Goal: Task Accomplishment & Management: Manage account settings

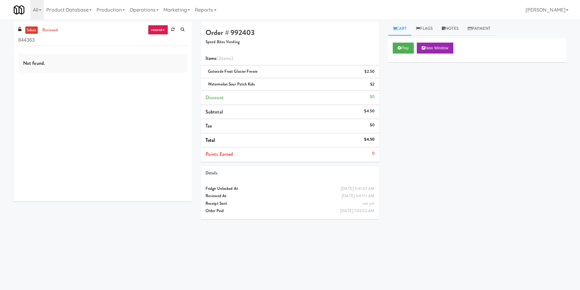
click at [85, 49] on div "Not found." at bounding box center [103, 125] width 178 height 152
click at [86, 44] on input "844363" at bounding box center [102, 40] width 169 height 11
paste input "(Food, Snack & Drink) Piscataway Police Department"
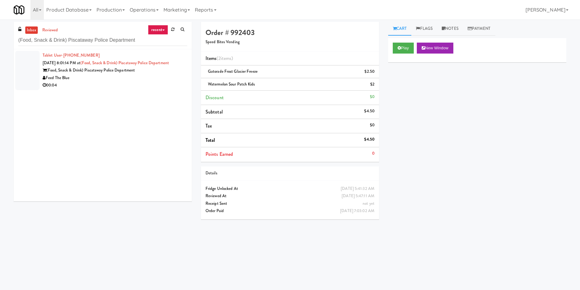
click at [160, 78] on div "Feed The Blue" at bounding box center [115, 78] width 145 height 8
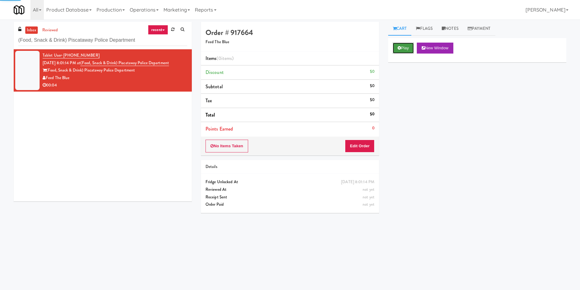
click at [404, 48] on button "Play" at bounding box center [403, 48] width 21 height 11
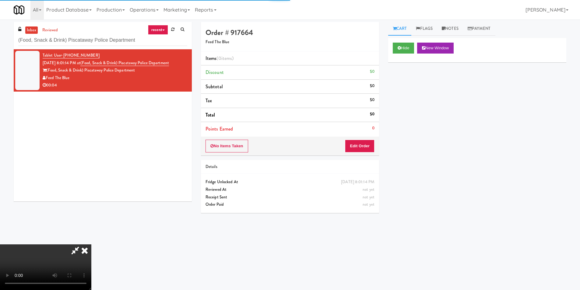
click at [364, 154] on div "No Items Taken Edit Order" at bounding box center [290, 146] width 178 height 19
click at [365, 150] on button "Edit Order" at bounding box center [360, 146] width 30 height 13
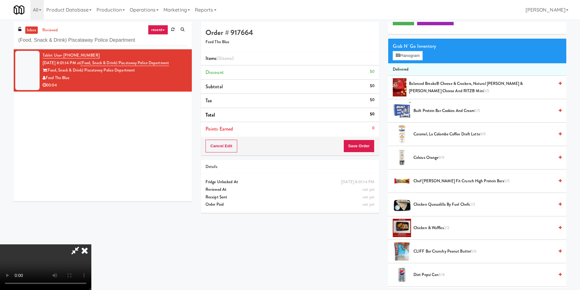
scroll to position [30, 0]
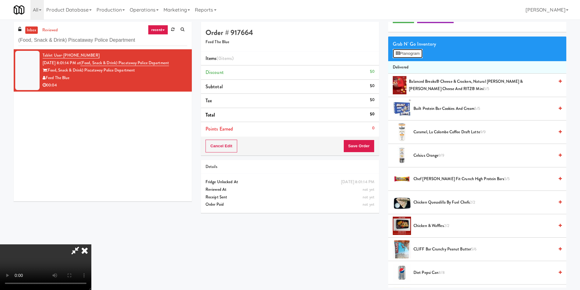
click at [400, 55] on button "Planogram" at bounding box center [408, 53] width 30 height 9
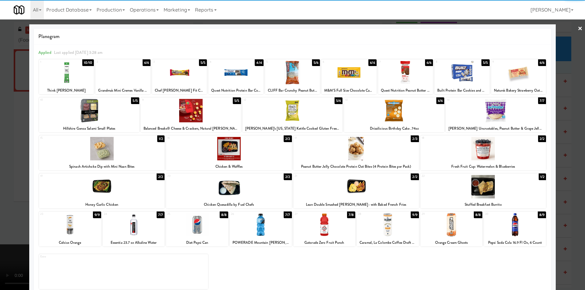
click at [87, 223] on div at bounding box center [70, 224] width 62 height 23
click at [571, 171] on div at bounding box center [292, 145] width 585 height 290
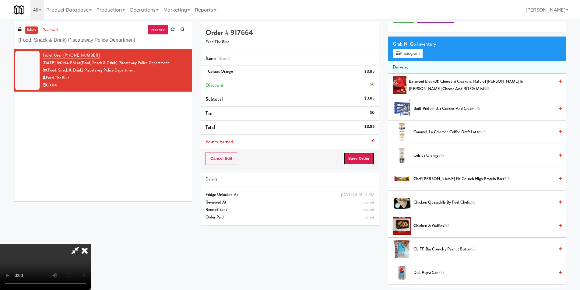
click at [366, 161] on button "Save Order" at bounding box center [358, 158] width 31 height 13
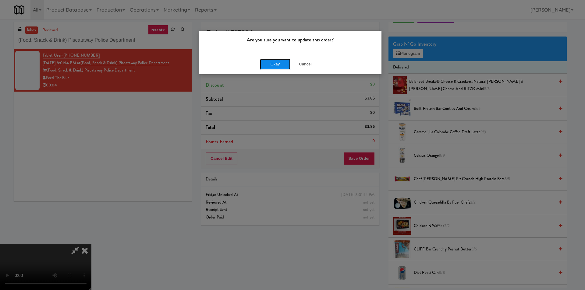
click at [280, 66] on button "Okay" at bounding box center [275, 64] width 30 height 11
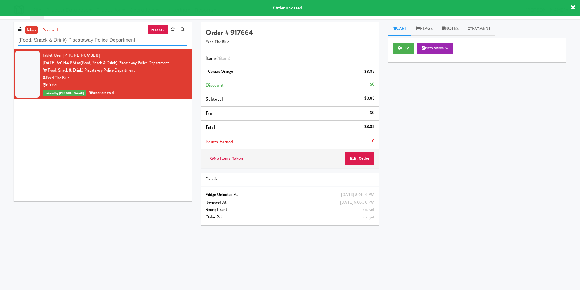
click at [147, 42] on input "(Food, Snack & Drink) Piscataway Police Department" at bounding box center [102, 40] width 169 height 11
paste input "Revology Cars"
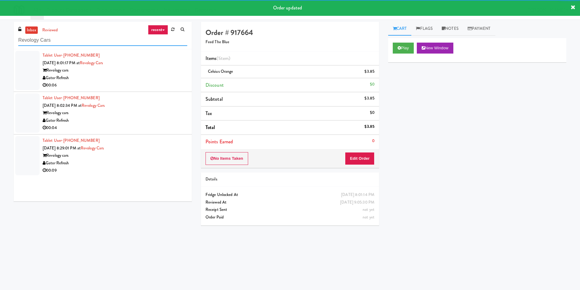
type input "Revology Cars"
click at [154, 76] on div "Gator Refresh" at bounding box center [115, 78] width 145 height 8
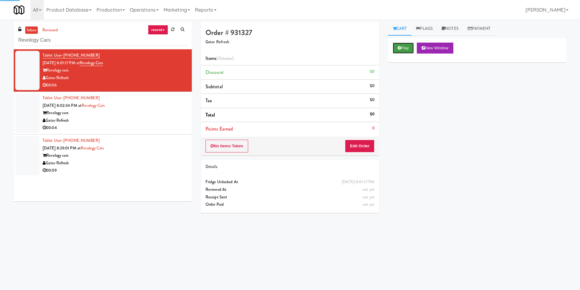
click at [396, 49] on button "Play" at bounding box center [403, 48] width 21 height 11
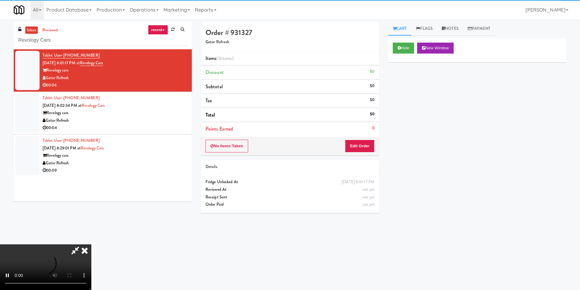
click at [364, 138] on div "No Items Taken Edit Order" at bounding box center [290, 146] width 178 height 19
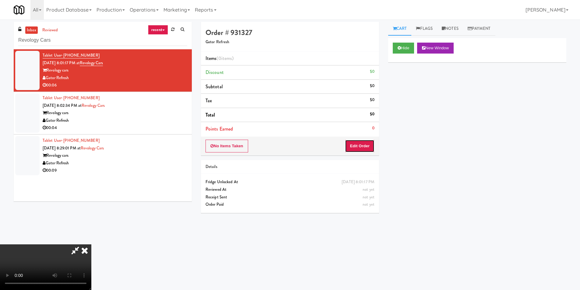
click at [364, 143] on button "Edit Order" at bounding box center [360, 146] width 30 height 13
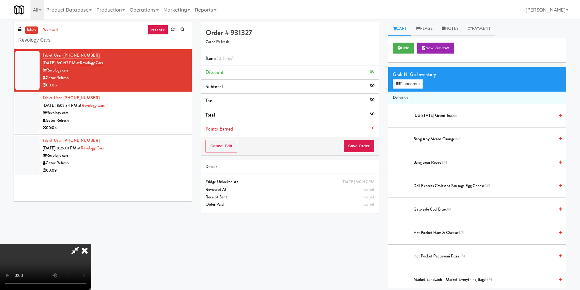
scroll to position [62, 0]
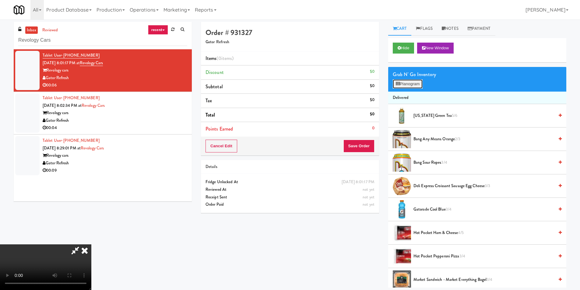
click at [406, 84] on button "Planogram" at bounding box center [408, 83] width 30 height 9
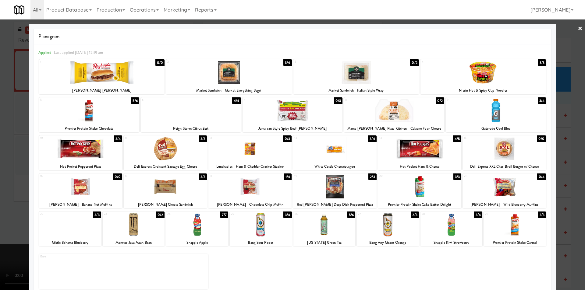
click at [506, 191] on div at bounding box center [504, 186] width 83 height 23
click at [558, 191] on div at bounding box center [292, 145] width 585 height 290
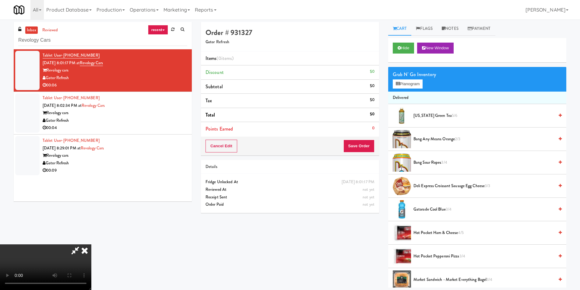
click at [91, 245] on video at bounding box center [45, 268] width 91 height 46
click at [367, 149] on button "Save Order" at bounding box center [358, 146] width 31 height 13
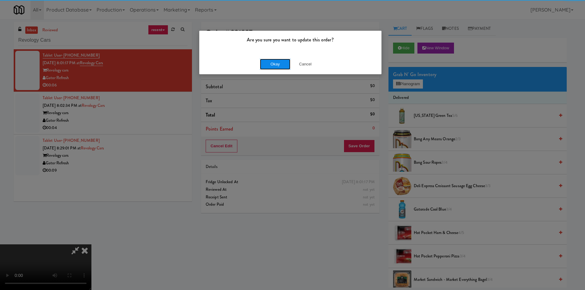
click at [274, 65] on button "Okay" at bounding box center [275, 64] width 30 height 11
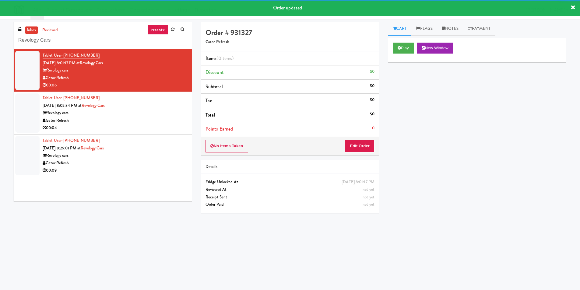
drag, startPoint x: 167, startPoint y: 113, endPoint x: 178, endPoint y: 115, distance: 10.6
click at [167, 114] on div "Revology cars" at bounding box center [115, 113] width 145 height 8
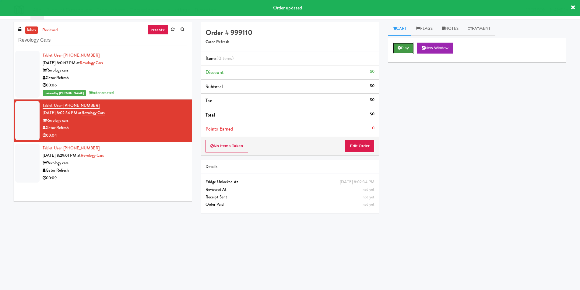
click at [405, 48] on button "Play" at bounding box center [403, 48] width 21 height 11
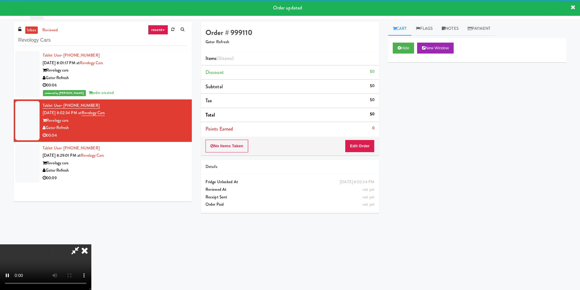
click at [371, 157] on div "Order # 999110 Gator Refresh Items (0 items ) Discount $0 Subtotal $0 Tax $0 To…" at bounding box center [289, 120] width 187 height 196
click at [369, 149] on button "Edit Order" at bounding box center [360, 146] width 30 height 13
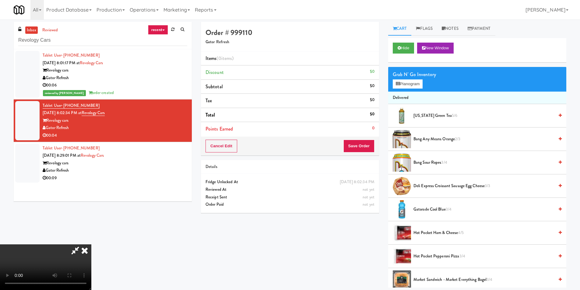
scroll to position [1, 0]
click at [402, 87] on button "Planogram" at bounding box center [408, 83] width 30 height 9
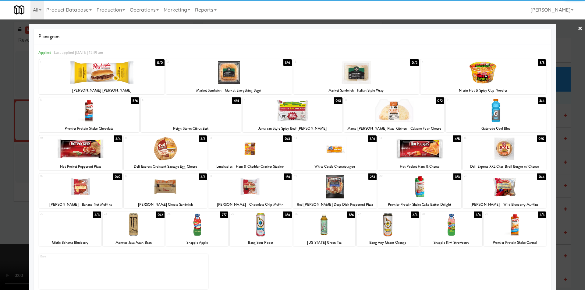
click at [97, 187] on div at bounding box center [80, 186] width 83 height 23
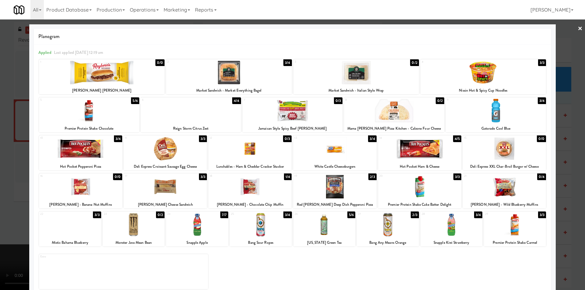
click at [562, 192] on div at bounding box center [292, 145] width 585 height 290
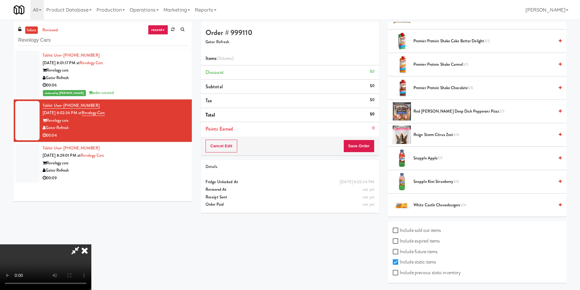
click at [439, 274] on label "Include previous static inventory" at bounding box center [427, 272] width 68 height 9
click at [400, 274] on input "Include previous static inventory" at bounding box center [396, 273] width 7 height 5
checkbox input "true"
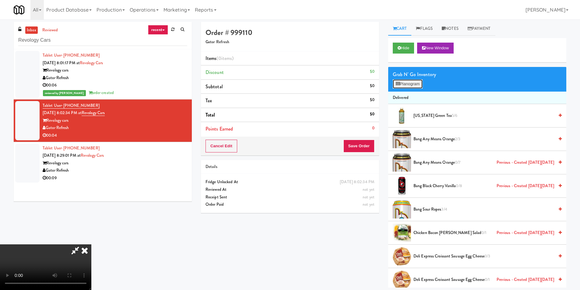
click at [411, 86] on button "Planogram" at bounding box center [408, 83] width 30 height 9
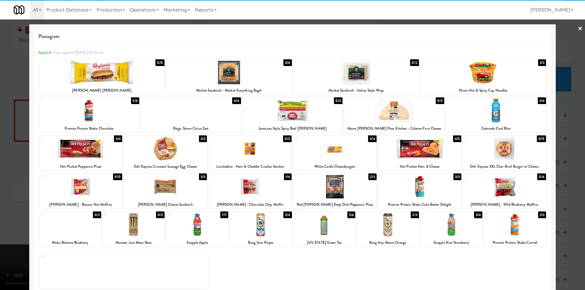
click at [86, 192] on div at bounding box center [80, 186] width 83 height 23
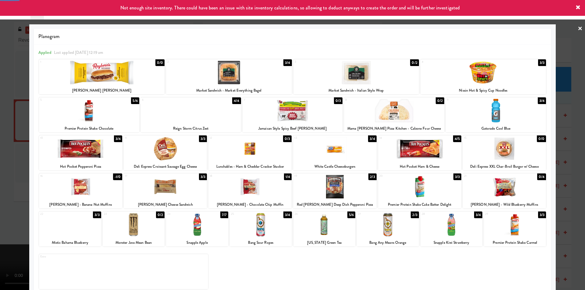
click at [16, 188] on div at bounding box center [292, 145] width 585 height 290
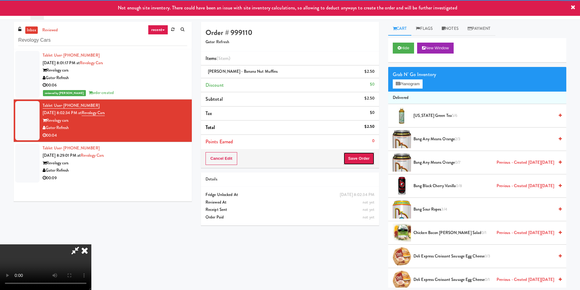
click at [371, 161] on button "Save Order" at bounding box center [358, 158] width 31 height 13
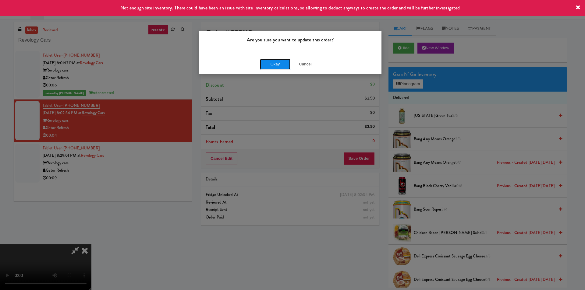
click at [266, 64] on button "Okay" at bounding box center [275, 64] width 30 height 11
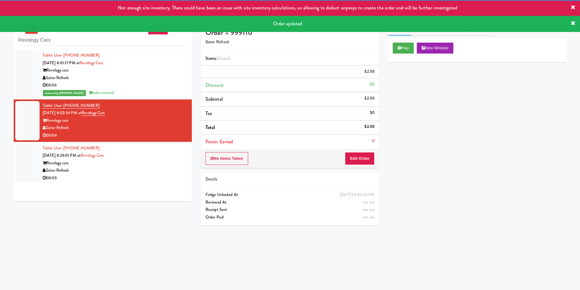
drag, startPoint x: 121, startPoint y: 154, endPoint x: 131, endPoint y: 178, distance: 25.6
click at [121, 156] on div "Tablet User · (217) 799-4332 [DATE] 8:29:01 PM at Revology Cars Revology cars G…" at bounding box center [115, 163] width 145 height 37
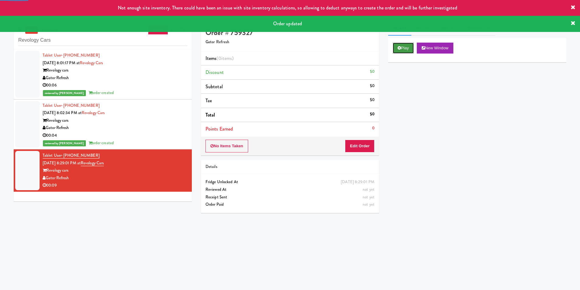
click at [408, 44] on button "Play" at bounding box center [403, 48] width 21 height 11
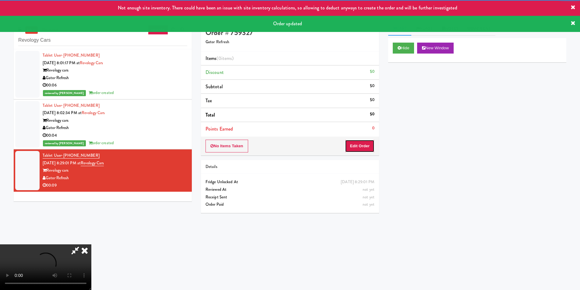
click at [369, 148] on button "Edit Order" at bounding box center [360, 146] width 30 height 13
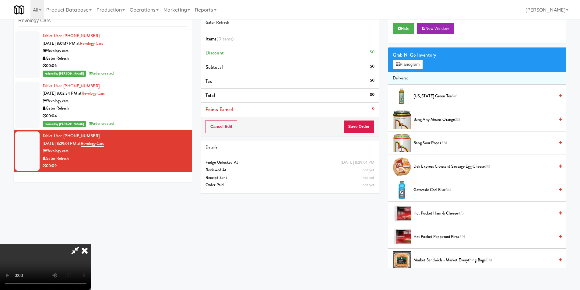
click at [91, 245] on video at bounding box center [45, 268] width 91 height 46
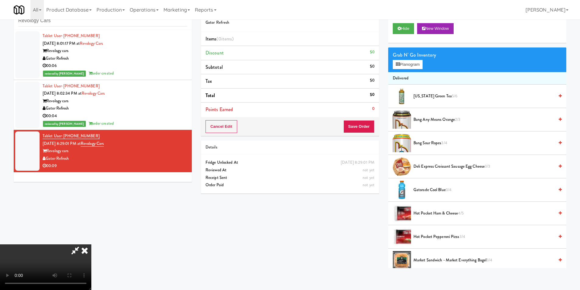
click at [91, 245] on video at bounding box center [45, 268] width 91 height 46
click at [405, 67] on button "Planogram" at bounding box center [408, 64] width 30 height 9
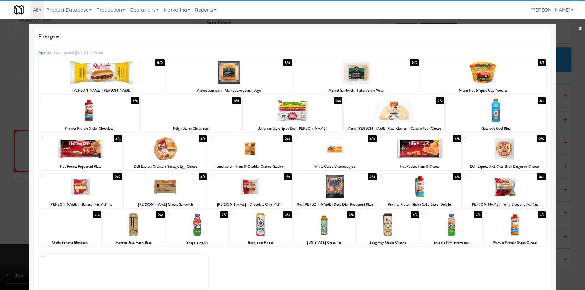
click at [266, 226] on div at bounding box center [261, 224] width 62 height 23
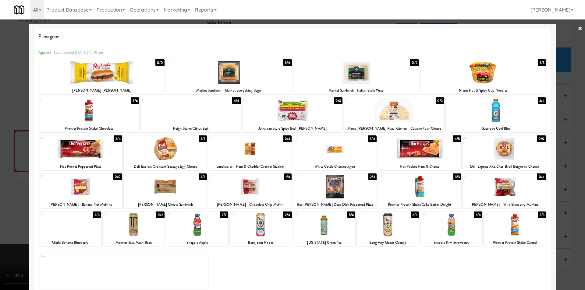
click at [91, 190] on div at bounding box center [80, 186] width 83 height 23
click at [558, 188] on div at bounding box center [292, 145] width 585 height 290
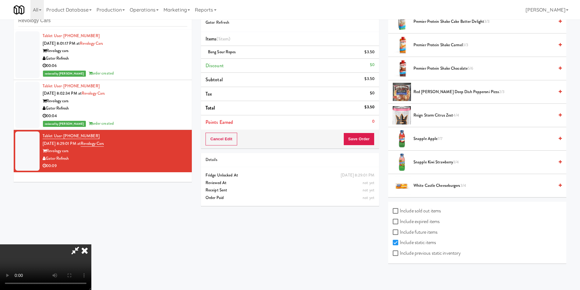
click at [445, 252] on label "Include previous static inventory" at bounding box center [427, 253] width 68 height 9
click at [400, 252] on input "Include previous static inventory" at bounding box center [396, 253] width 7 height 5
checkbox input "true"
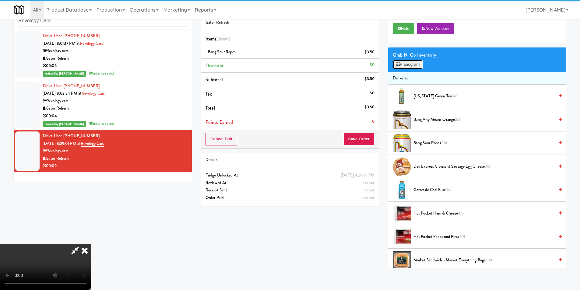
click at [414, 60] on button "Planogram" at bounding box center [408, 64] width 30 height 9
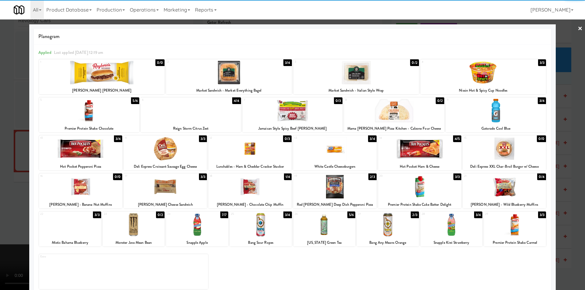
click at [100, 192] on div at bounding box center [80, 186] width 83 height 23
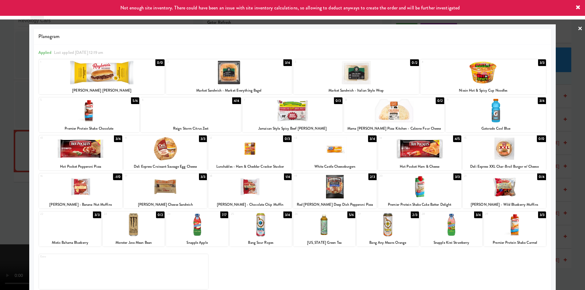
click at [7, 189] on div at bounding box center [292, 145] width 585 height 290
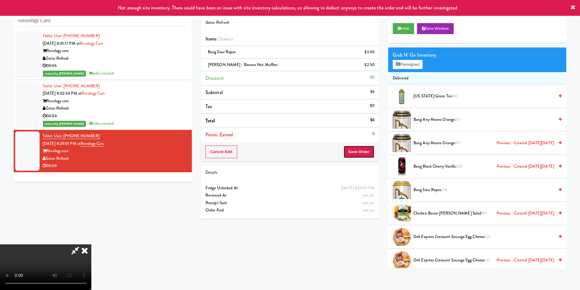
click at [360, 153] on button "Save Order" at bounding box center [358, 152] width 31 height 13
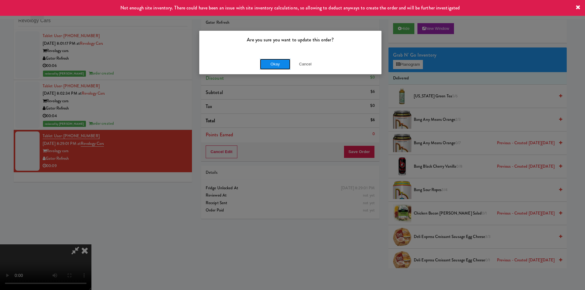
click at [268, 64] on button "Okay" at bounding box center [275, 64] width 30 height 11
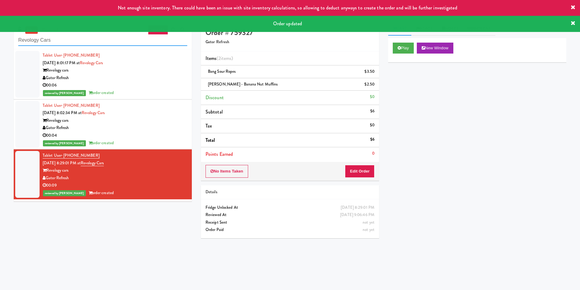
click at [121, 44] on input "Revology Cars" at bounding box center [102, 40] width 169 height 11
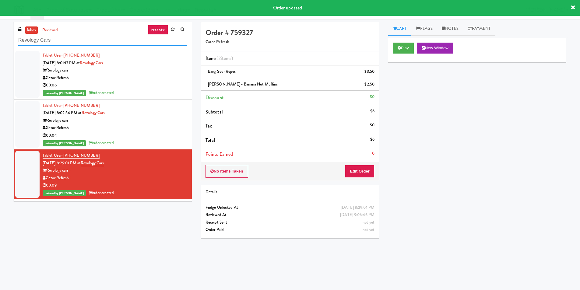
paste input "1730 N [PERSON_NAME] - Right - Fridge"
click at [121, 44] on input "1730 N [PERSON_NAME] - Right - Fridge" at bounding box center [102, 40] width 169 height 11
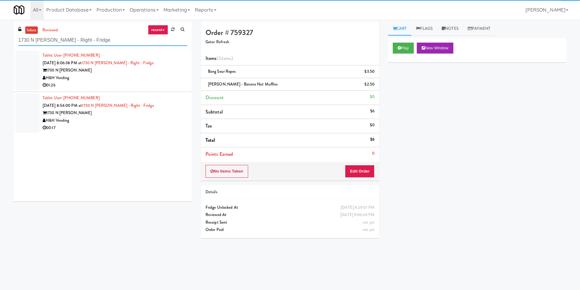
type input "1730 N [PERSON_NAME] - Right - Fridge"
click at [149, 85] on div "01:26" at bounding box center [115, 86] width 145 height 8
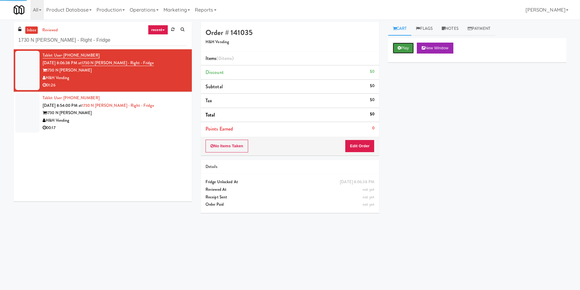
click at [401, 48] on button "Play" at bounding box center [403, 48] width 21 height 11
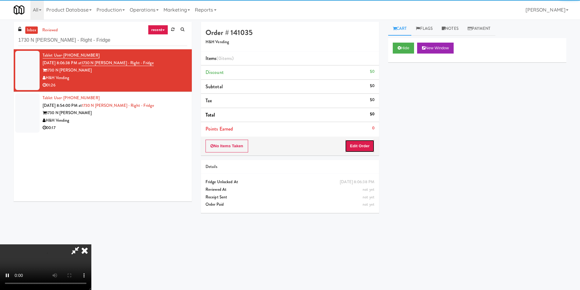
click at [353, 148] on button "Edit Order" at bounding box center [360, 146] width 30 height 13
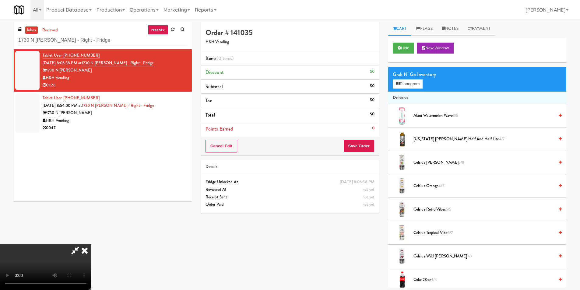
click at [91, 245] on video at bounding box center [45, 268] width 91 height 46
click at [408, 82] on button "Planogram" at bounding box center [408, 83] width 30 height 9
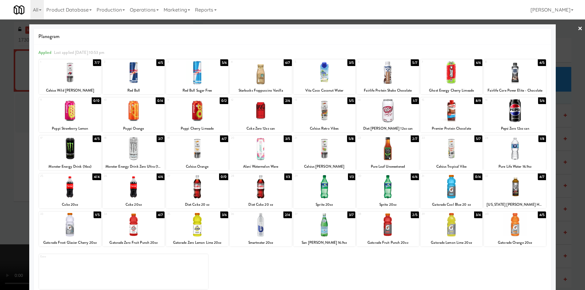
click at [270, 155] on div at bounding box center [261, 148] width 62 height 23
click at [569, 161] on div at bounding box center [292, 145] width 585 height 290
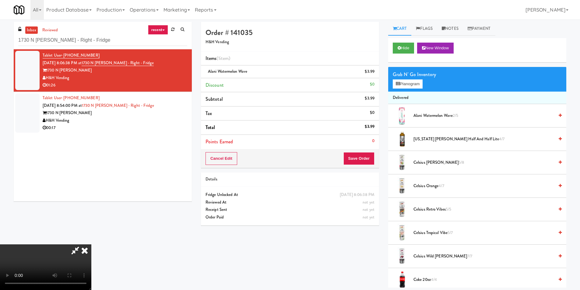
click at [91, 245] on video at bounding box center [45, 268] width 91 height 46
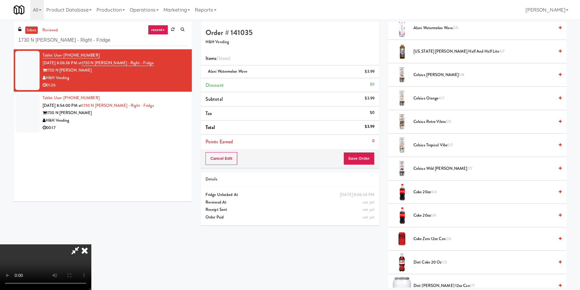
scroll to position [91, 0]
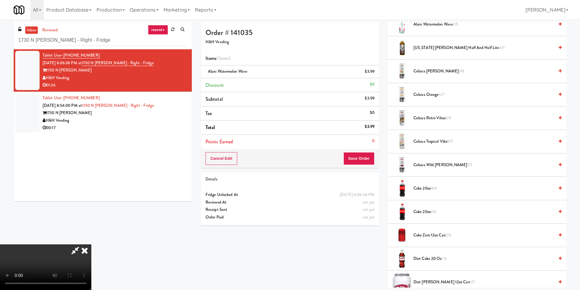
click at [438, 234] on span "Coke Zero 12oz can 2/6" at bounding box center [484, 236] width 141 height 8
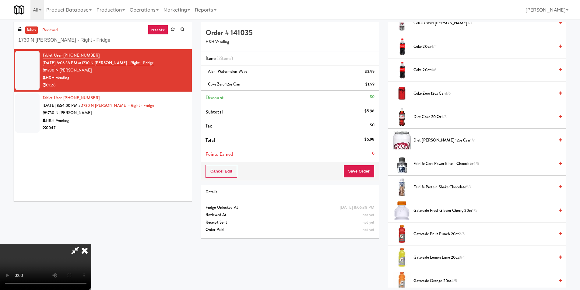
scroll to position [244, 0]
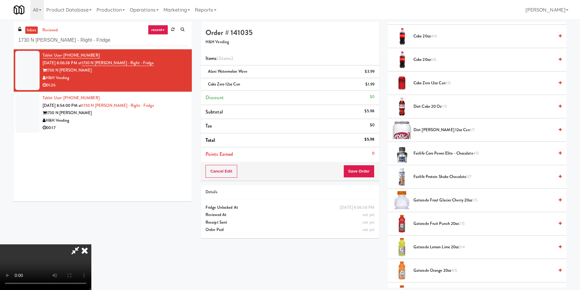
click at [426, 197] on li "Gatorade Frost Glacier Cherry 20oz 1/5" at bounding box center [477, 200] width 178 height 23
click at [428, 202] on span "Gatorade Frost Glacier Cherry 20oz 1/5" at bounding box center [484, 201] width 141 height 8
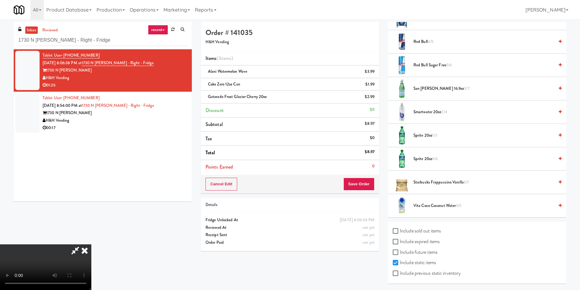
scroll to position [708, 0]
click at [428, 114] on span "Smartwater 20oz 2/4" at bounding box center [484, 112] width 141 height 8
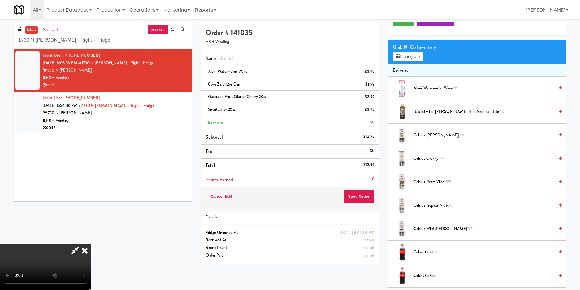
scroll to position [0, 0]
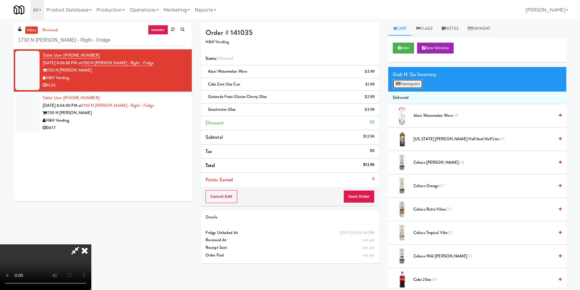
click at [407, 82] on button "Planogram" at bounding box center [408, 83] width 30 height 9
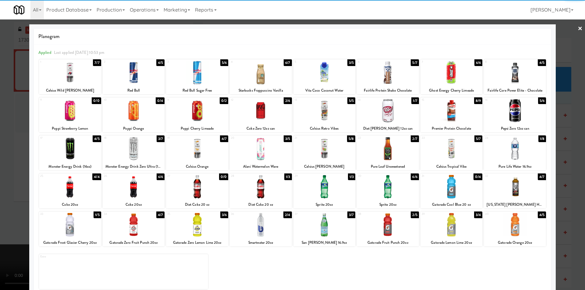
click at [564, 128] on div at bounding box center [292, 145] width 585 height 290
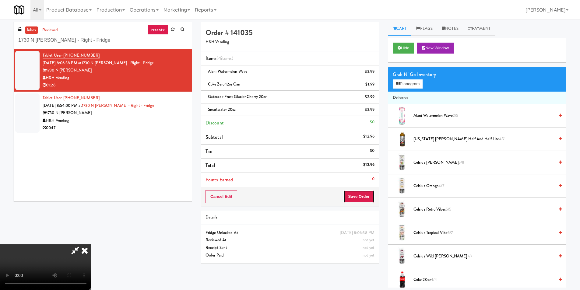
click at [353, 198] on button "Save Order" at bounding box center [358, 196] width 31 height 13
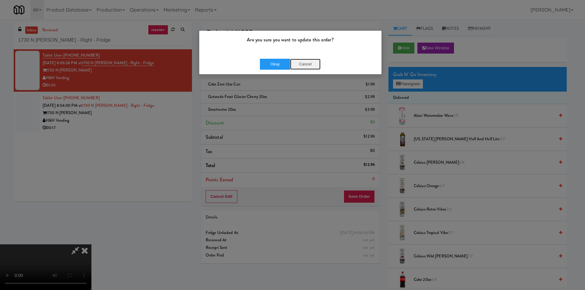
click at [307, 65] on button "Cancel" at bounding box center [305, 64] width 30 height 11
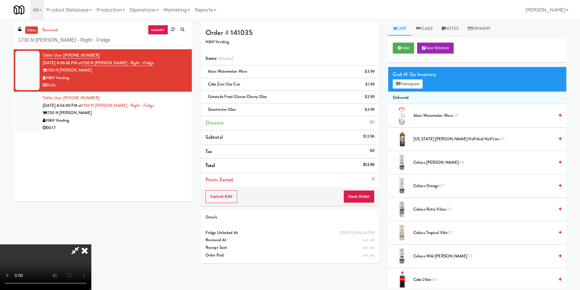
click at [91, 245] on icon at bounding box center [84, 251] width 13 height 12
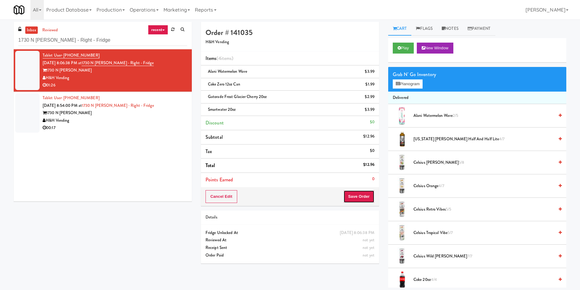
click at [355, 201] on button "Save Order" at bounding box center [358, 196] width 31 height 13
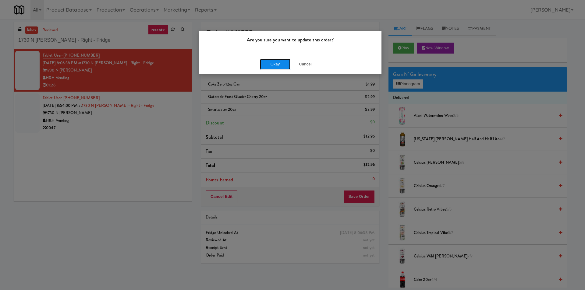
click at [274, 65] on button "Okay" at bounding box center [275, 64] width 30 height 11
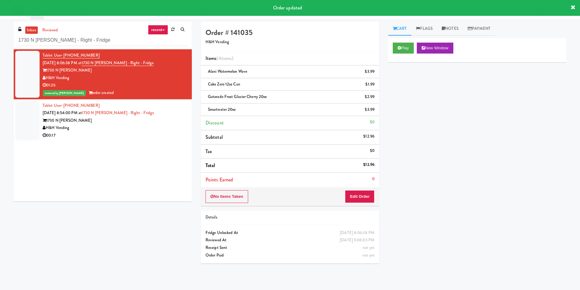
click at [178, 129] on div "H&H Vending" at bounding box center [115, 128] width 145 height 8
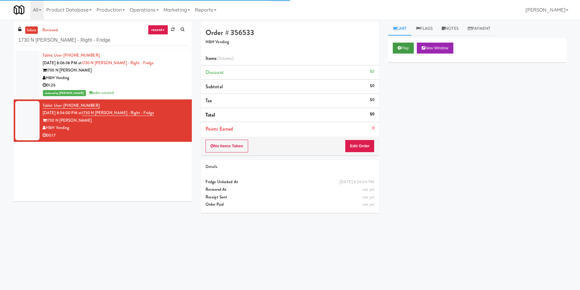
click at [399, 52] on div "Play New Window" at bounding box center [477, 50] width 178 height 24
click at [348, 159] on div "Order # 356533 H&H Vending Items (0 items ) Discount $0 Subtotal $0 Tax $0 Tota…" at bounding box center [289, 120] width 187 height 196
click at [403, 43] on button "Play" at bounding box center [403, 48] width 21 height 11
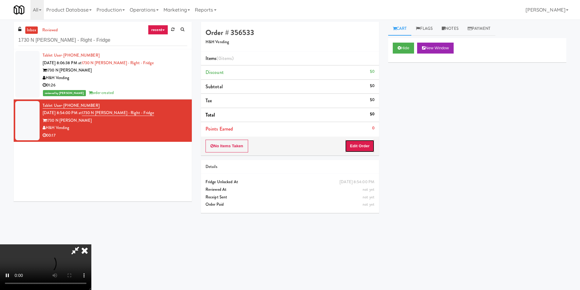
click at [348, 140] on button "Edit Order" at bounding box center [360, 146] width 30 height 13
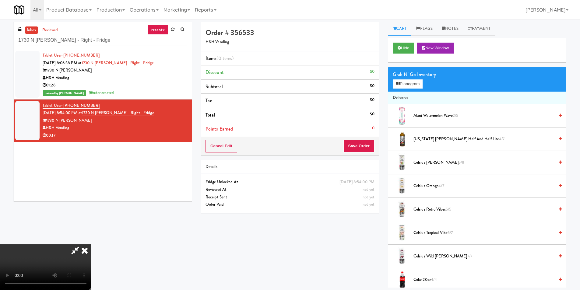
scroll to position [31, 0]
click at [399, 86] on button "Planogram" at bounding box center [408, 83] width 30 height 9
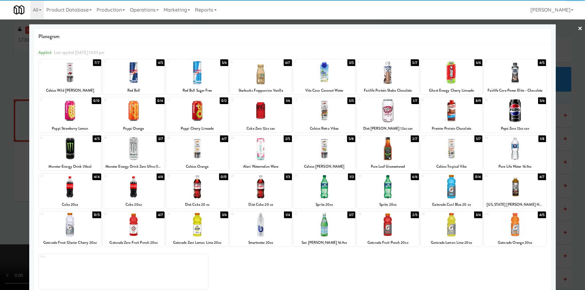
click at [329, 112] on div at bounding box center [324, 110] width 62 height 23
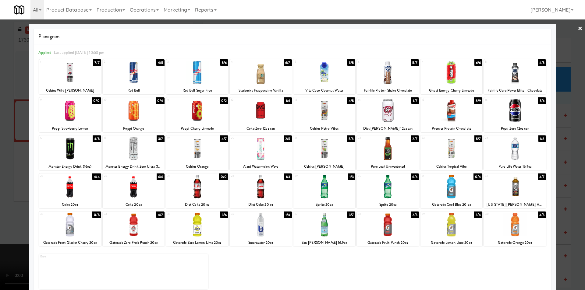
click at [503, 224] on div at bounding box center [515, 224] width 62 height 23
click at [561, 199] on div at bounding box center [292, 145] width 585 height 290
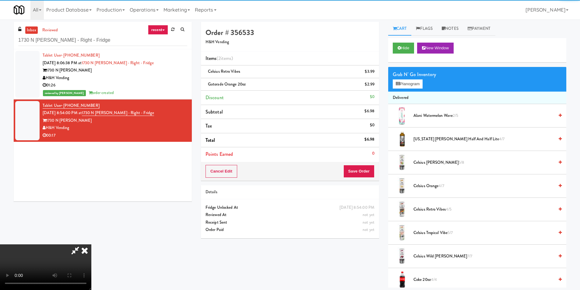
click at [375, 168] on div "Cancel Edit Save Order" at bounding box center [290, 171] width 178 height 19
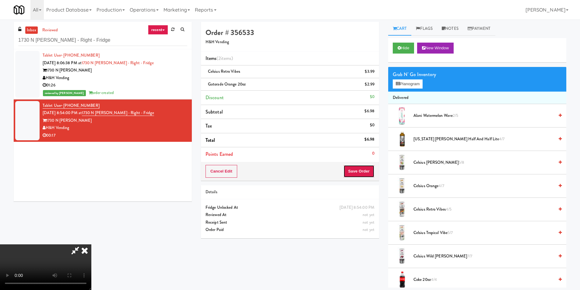
click at [373, 168] on button "Save Order" at bounding box center [358, 171] width 31 height 13
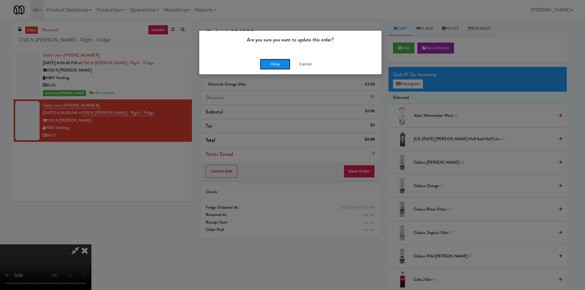
click at [278, 63] on button "Okay" at bounding box center [275, 64] width 30 height 11
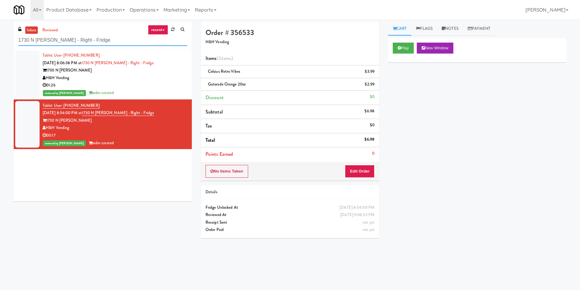
click at [99, 41] on input "1730 N [PERSON_NAME] - Right - Fridge" at bounding box center [102, 40] width 169 height 11
paste input "450 [GEOGRAPHIC_DATA] - Lef"
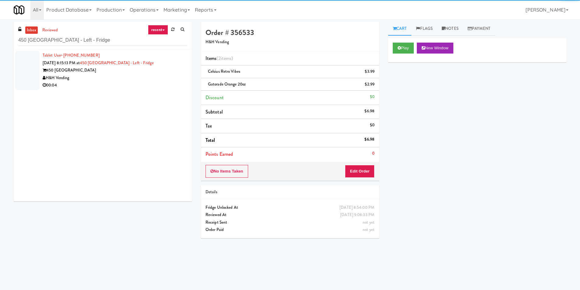
click at [157, 94] on div "Tablet User · (269) 290-5341 [DATE] 8:15:13 PM at 450 [GEOGRAPHIC_DATA] - Left …" at bounding box center [103, 125] width 178 height 152
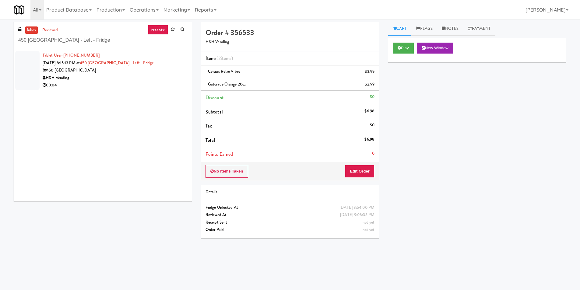
click at [164, 88] on div "00:04" at bounding box center [115, 86] width 145 height 8
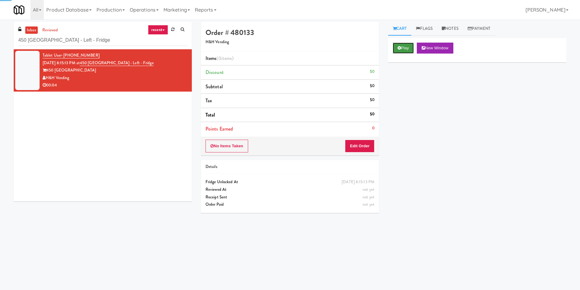
click at [395, 49] on button "Play" at bounding box center [403, 48] width 21 height 11
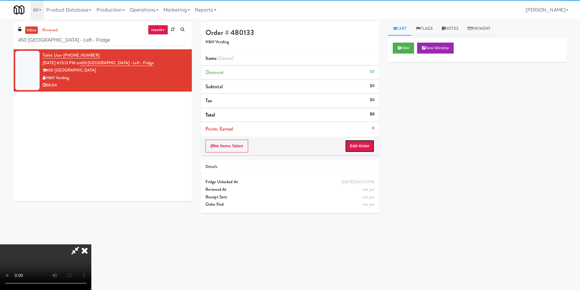
click at [369, 147] on button "Edit Order" at bounding box center [360, 146] width 30 height 13
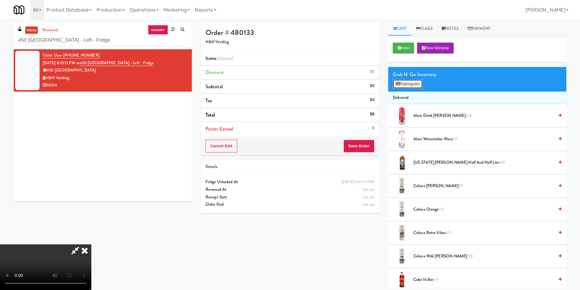
click at [403, 80] on button "Planogram" at bounding box center [408, 83] width 30 height 9
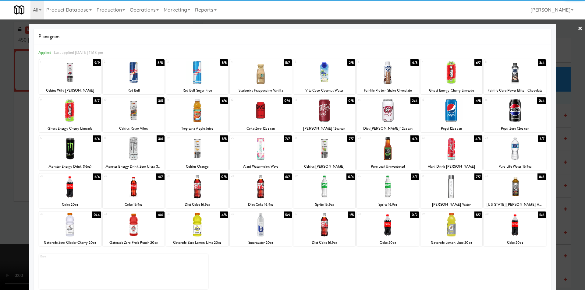
click at [449, 150] on div at bounding box center [451, 148] width 62 height 23
click at [544, 144] on div "Applied Last applied [DATE] 11:18 pm 1 9/9 Celsius Wild [PERSON_NAME] 2 8/8 Red…" at bounding box center [292, 169] width 517 height 250
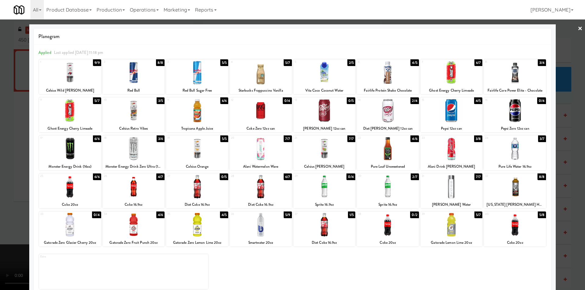
click at [549, 143] on div "Planogram Applied Last applied [DATE] 11:18 pm 1 9/9 Celsius Wild [PERSON_NAME]…" at bounding box center [292, 161] width 526 height 275
click at [574, 27] on div "× Planogram Applied Last applied [DATE] 11:18 pm 1 9/9 Celsius Wild [PERSON_NAM…" at bounding box center [292, 145] width 585 height 290
click at [577, 27] on link "×" at bounding box center [579, 28] width 5 height 19
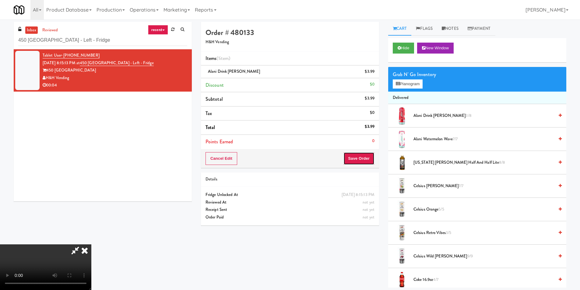
click at [364, 155] on button "Save Order" at bounding box center [358, 158] width 31 height 13
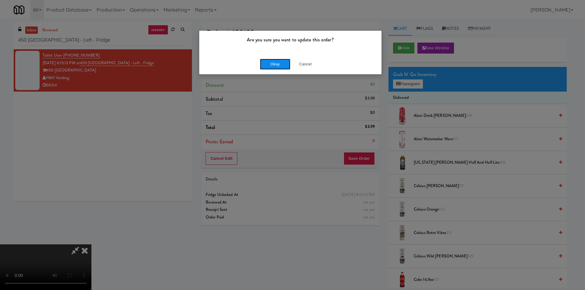
click at [277, 65] on button "Okay" at bounding box center [275, 64] width 30 height 11
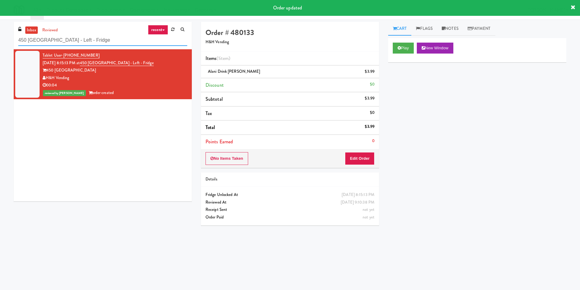
click at [118, 39] on input "450 [GEOGRAPHIC_DATA] - Left - Fridge" at bounding box center [102, 40] width 169 height 11
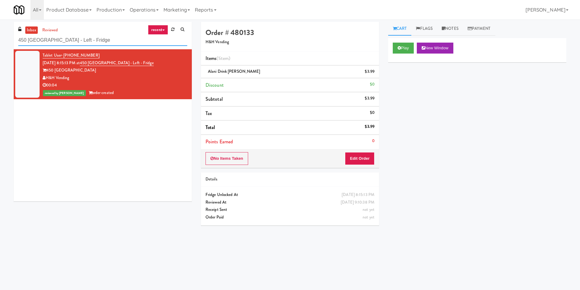
click at [110, 43] on input "450 [GEOGRAPHIC_DATA] - Left - Fridge" at bounding box center [102, 40] width 169 height 11
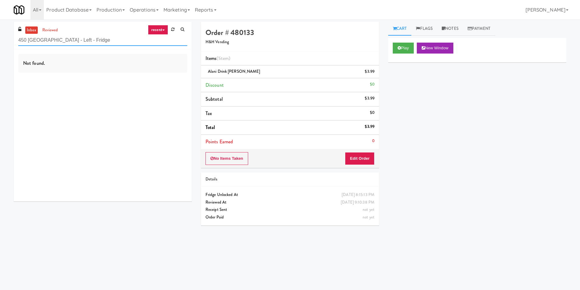
click at [110, 42] on input "450 [GEOGRAPHIC_DATA] - Left - Fridge" at bounding box center [102, 40] width 169 height 11
click at [109, 42] on input "450 [GEOGRAPHIC_DATA] - Left - Fridge" at bounding box center [102, 40] width 169 height 11
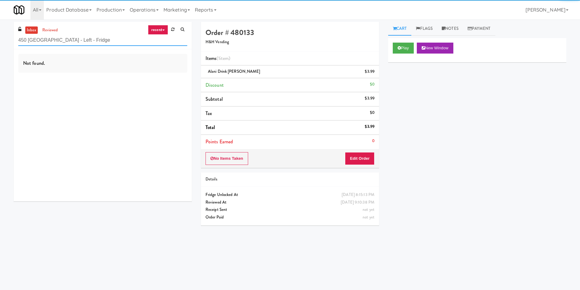
paste input "Metropolitan - Combo"
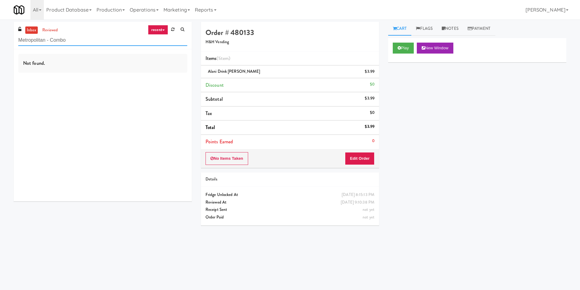
type input "Metropolitan - Combo"
click at [140, 85] on div "Not found." at bounding box center [103, 125] width 178 height 152
click at [140, 82] on div "Not found." at bounding box center [103, 125] width 178 height 152
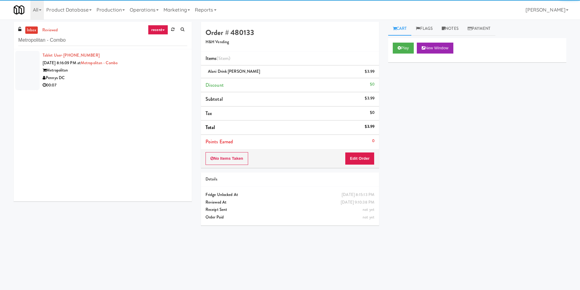
click at [154, 82] on div "00:07" at bounding box center [115, 86] width 145 height 8
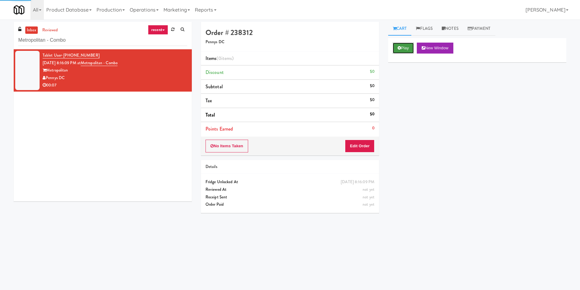
click at [394, 50] on button "Play" at bounding box center [403, 48] width 21 height 11
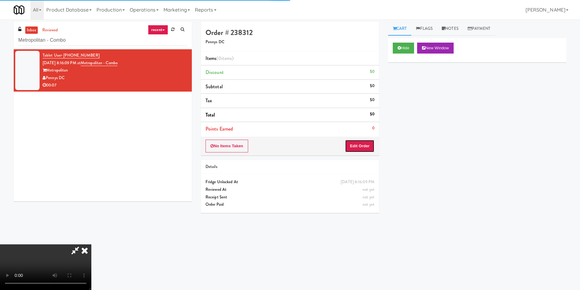
click at [367, 150] on button "Edit Order" at bounding box center [360, 146] width 30 height 13
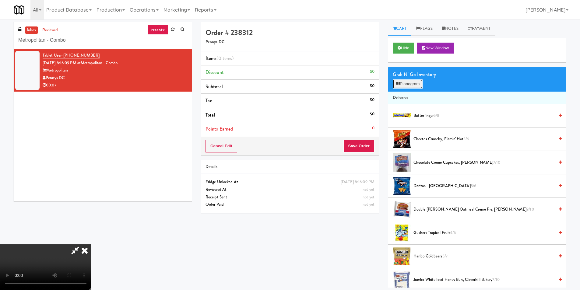
click at [410, 87] on button "Planogram" at bounding box center [408, 83] width 30 height 9
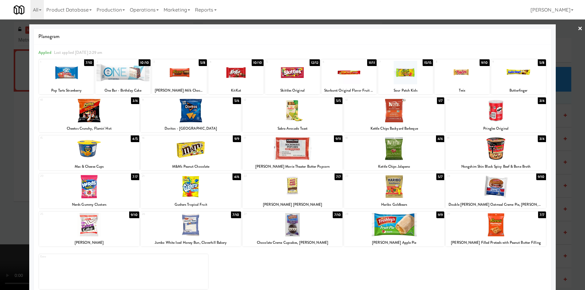
click at [204, 220] on div at bounding box center [191, 224] width 100 height 23
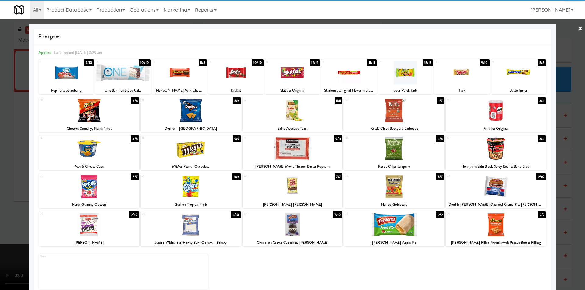
click at [567, 181] on div at bounding box center [292, 145] width 585 height 290
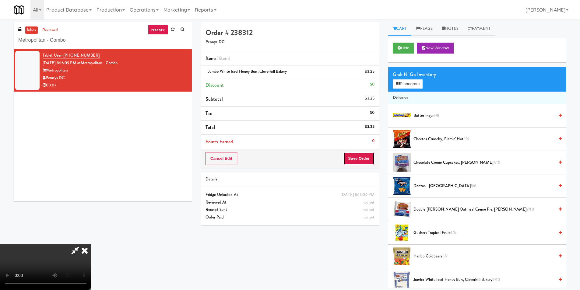
click at [362, 155] on button "Save Order" at bounding box center [358, 158] width 31 height 13
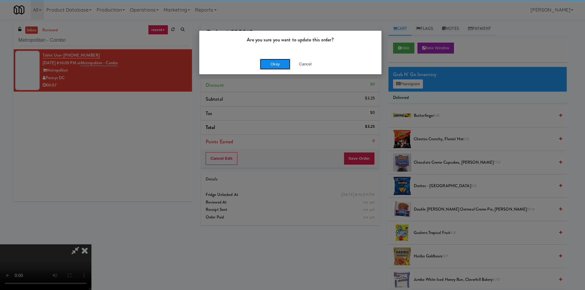
click at [265, 63] on button "Okay" at bounding box center [275, 64] width 30 height 11
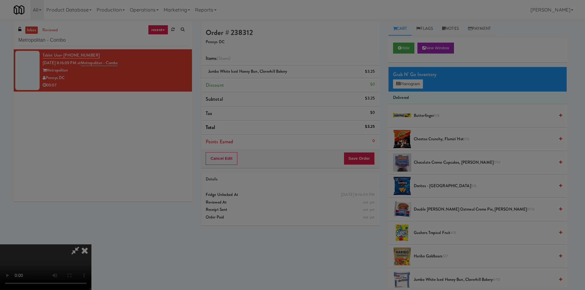
click at [265, 58] on button "Okay" at bounding box center [275, 53] width 30 height 11
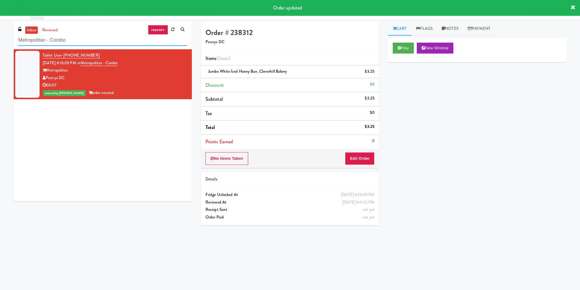
click at [118, 38] on input "Metropolitan - Combo" at bounding box center [102, 40] width 169 height 11
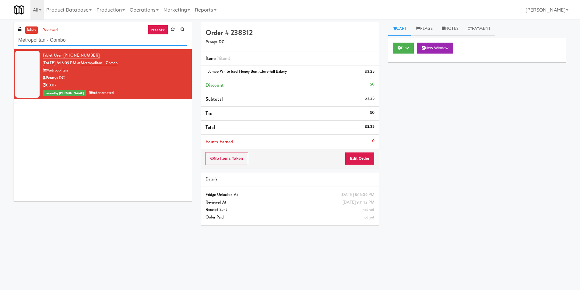
click at [118, 38] on input "Metropolitan - Combo" at bounding box center [102, 40] width 169 height 11
paste input "Alameda West - Drink"
click at [118, 38] on input "Alameda West - Drink" at bounding box center [102, 40] width 169 height 11
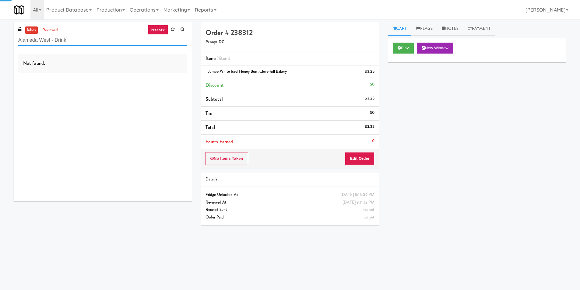
type input "Alameda West - Drink"
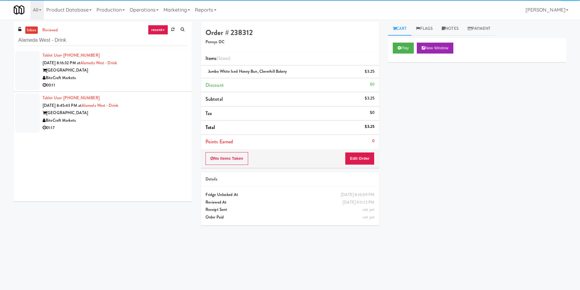
click at [165, 72] on div "[GEOGRAPHIC_DATA]" at bounding box center [115, 71] width 145 height 8
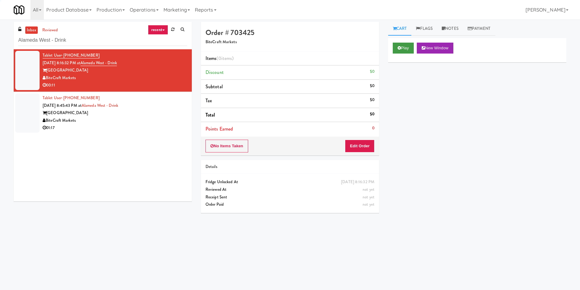
click at [401, 53] on div "Play New Window" at bounding box center [477, 50] width 178 height 24
click at [392, 50] on div "Play New Window" at bounding box center [477, 50] width 178 height 24
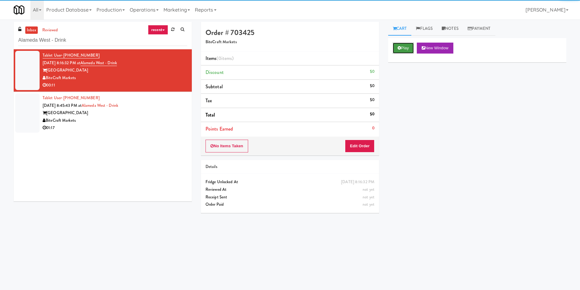
click at [395, 48] on button "Play" at bounding box center [403, 48] width 21 height 11
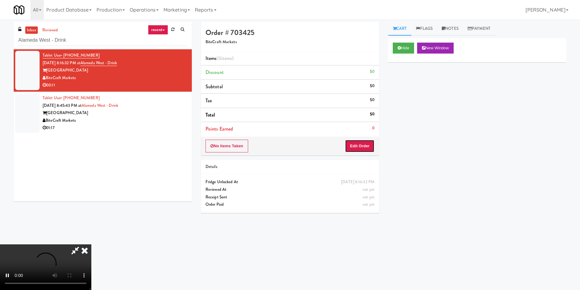
click at [348, 146] on button "Edit Order" at bounding box center [360, 146] width 30 height 13
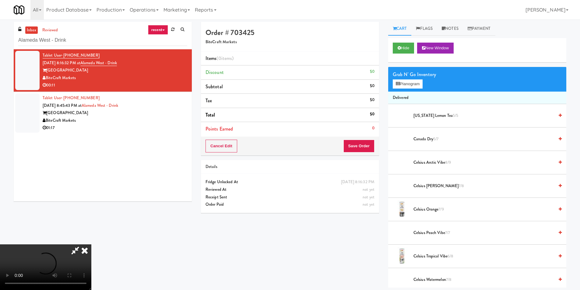
scroll to position [30, 0]
click at [91, 245] on video at bounding box center [45, 268] width 91 height 46
click at [407, 80] on button "Planogram" at bounding box center [408, 83] width 30 height 9
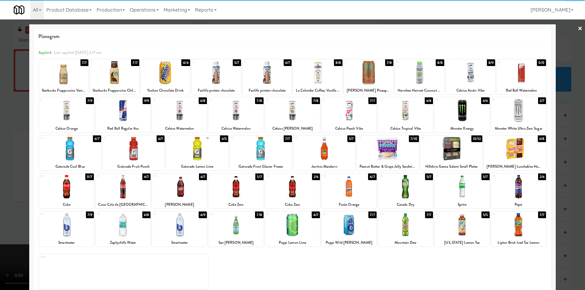
click at [136, 111] on div at bounding box center [122, 110] width 55 height 23
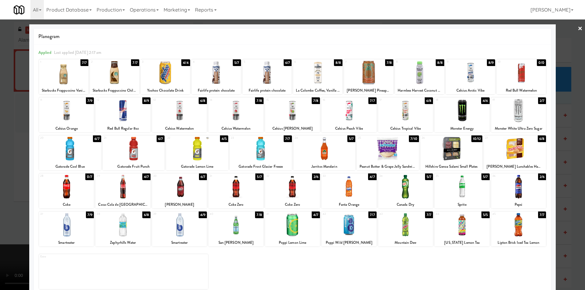
click at [569, 121] on div at bounding box center [292, 145] width 585 height 290
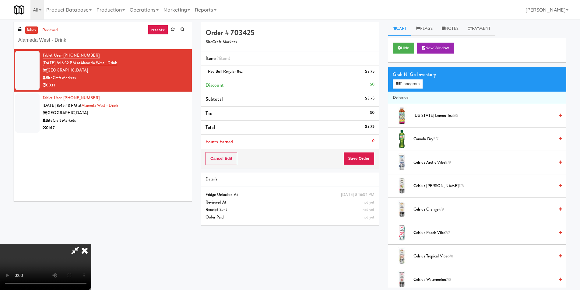
click at [91, 245] on video at bounding box center [45, 268] width 91 height 46
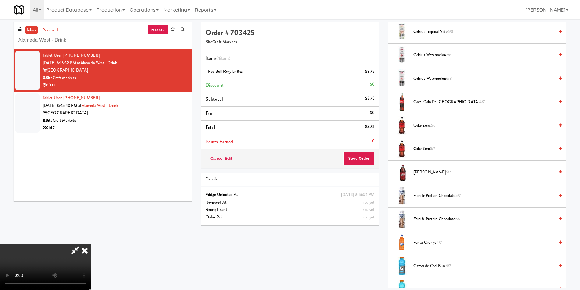
scroll to position [183, 0]
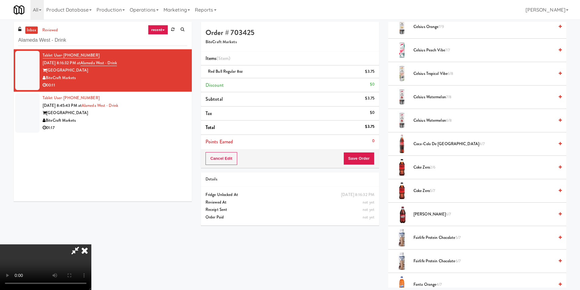
click at [435, 144] on span "Coca-Cola de Mexico 4/7" at bounding box center [484, 144] width 141 height 8
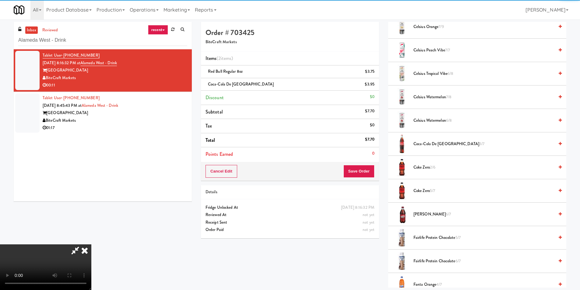
click at [371, 164] on div "Cancel Edit Save Order" at bounding box center [290, 171] width 178 height 19
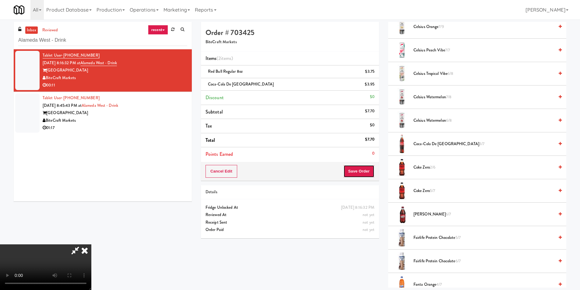
click at [364, 168] on button "Save Order" at bounding box center [358, 171] width 31 height 13
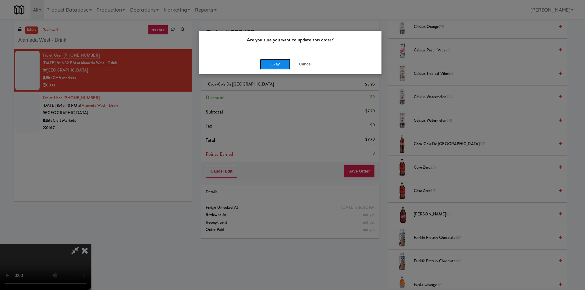
click at [278, 67] on button "Okay" at bounding box center [275, 64] width 30 height 11
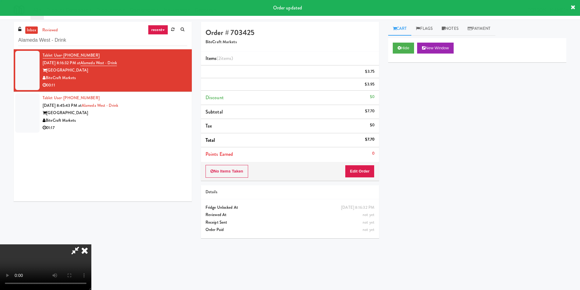
scroll to position [0, 0]
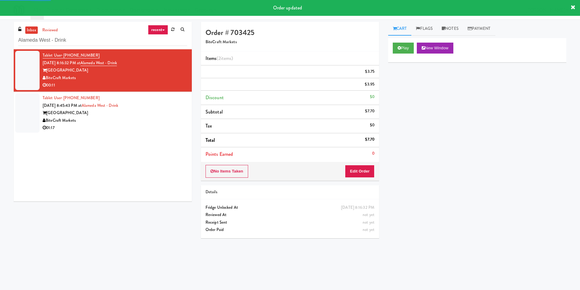
click at [153, 104] on div "Tablet User · (786) 909-5619 [DATE] 8:45:43 PM at [GEOGRAPHIC_DATA] Markets 01:…" at bounding box center [115, 112] width 145 height 37
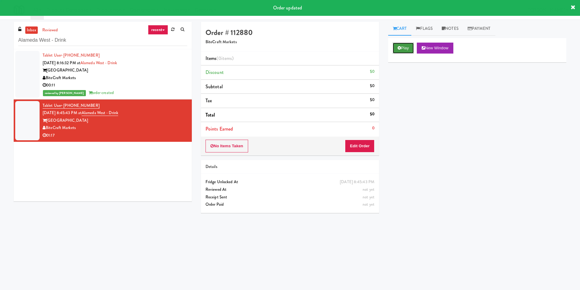
drag, startPoint x: 395, startPoint y: 54, endPoint x: 396, endPoint y: 48, distance: 5.9
click at [400, 45] on button "Play" at bounding box center [403, 48] width 21 height 11
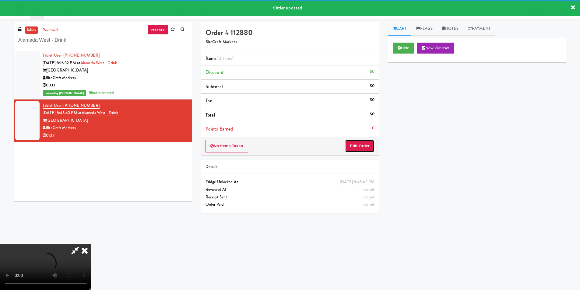
click at [353, 147] on button "Edit Order" at bounding box center [360, 146] width 30 height 13
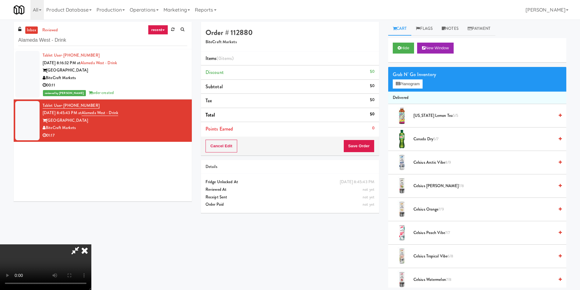
scroll to position [62, 0]
click at [91, 245] on video at bounding box center [45, 268] width 91 height 46
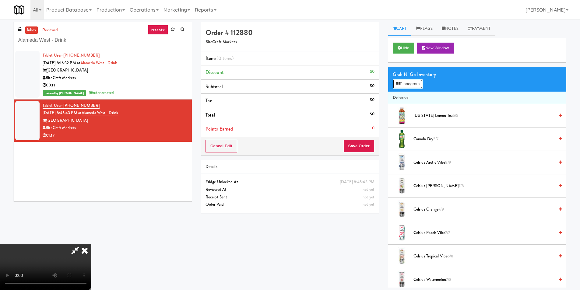
click at [405, 80] on button "Planogram" at bounding box center [408, 83] width 30 height 9
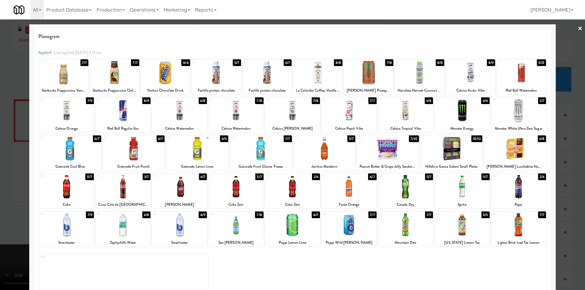
click at [450, 144] on div at bounding box center [451, 148] width 62 height 23
click at [466, 75] on div at bounding box center [469, 72] width 49 height 23
click at [458, 119] on div at bounding box center [461, 110] width 55 height 23
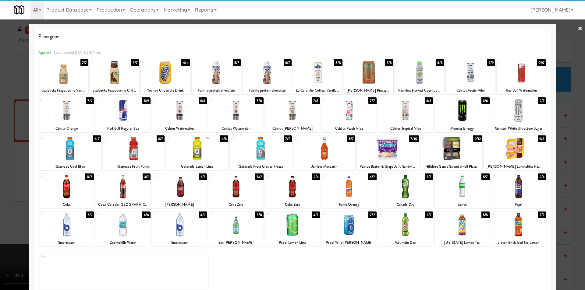
click at [559, 125] on div at bounding box center [292, 145] width 585 height 290
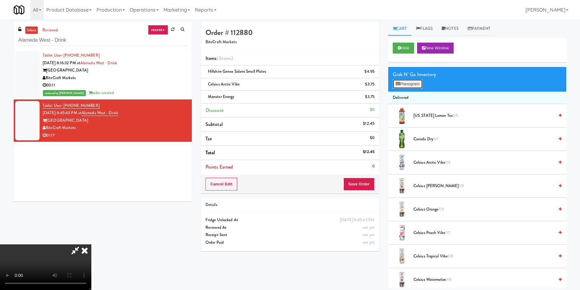
click at [401, 85] on button "Planogram" at bounding box center [408, 83] width 30 height 9
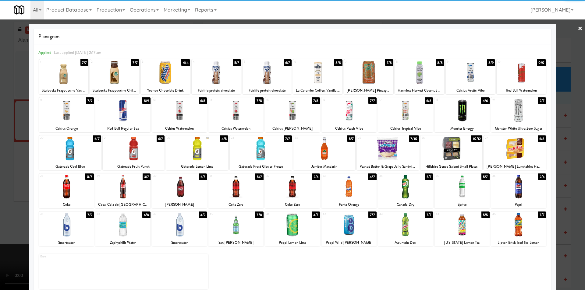
click at [369, 76] on div at bounding box center [368, 72] width 49 height 23
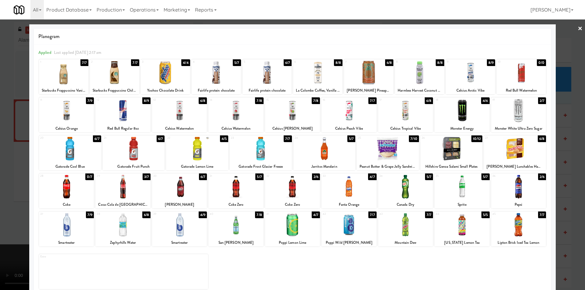
click at [569, 128] on div at bounding box center [292, 145] width 585 height 290
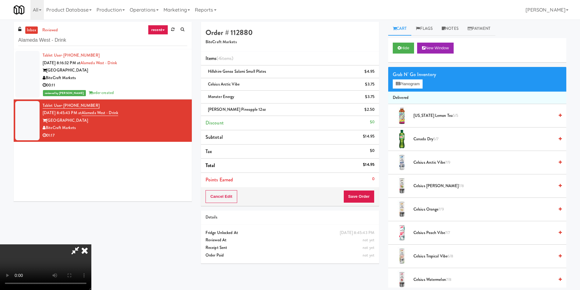
click at [91, 245] on video at bounding box center [45, 268] width 91 height 46
click at [397, 84] on icon at bounding box center [398, 84] width 4 height 4
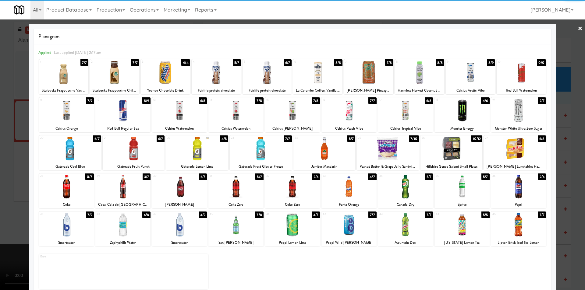
click at [518, 159] on div at bounding box center [515, 148] width 62 height 23
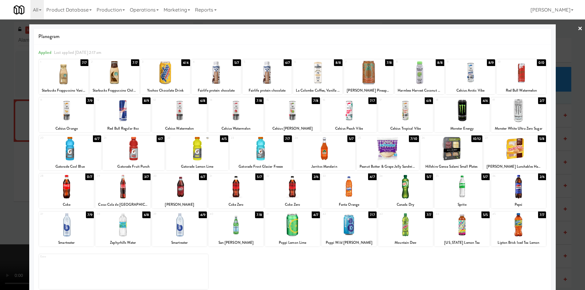
click at [120, 227] on div at bounding box center [122, 224] width 55 height 23
click at [567, 175] on div at bounding box center [292, 145] width 585 height 290
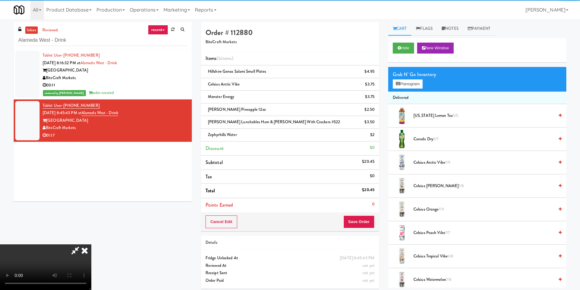
click at [91, 245] on video at bounding box center [45, 268] width 91 height 46
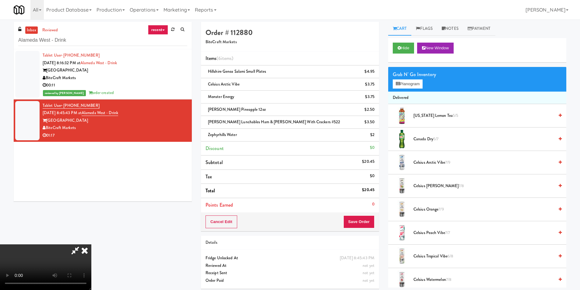
click at [91, 245] on icon at bounding box center [84, 251] width 13 height 12
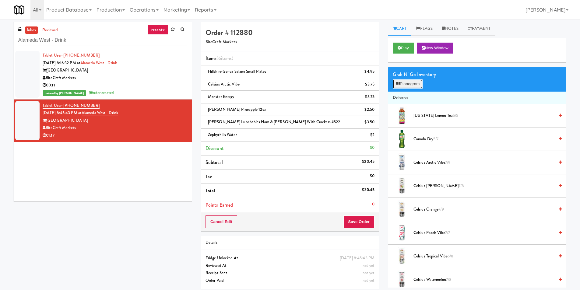
click at [410, 85] on button "Planogram" at bounding box center [408, 83] width 30 height 9
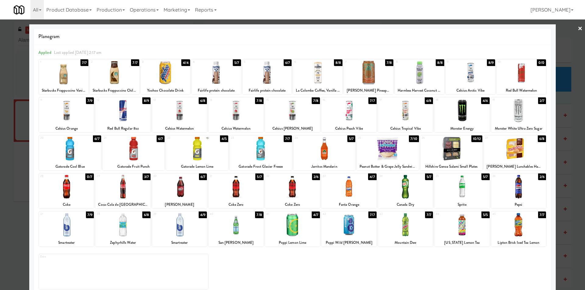
click at [555, 145] on div at bounding box center [292, 145] width 585 height 290
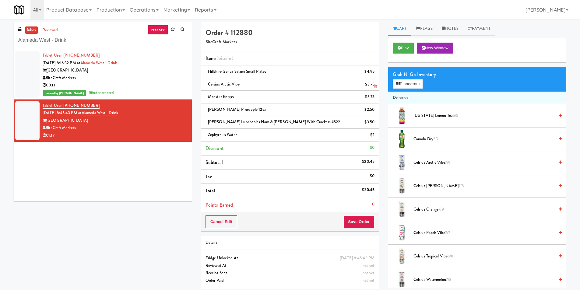
click at [377, 87] on li "Celsius Arctic Vibe $3.75" at bounding box center [290, 84] width 178 height 13
click at [376, 87] on icon at bounding box center [375, 87] width 3 height 4
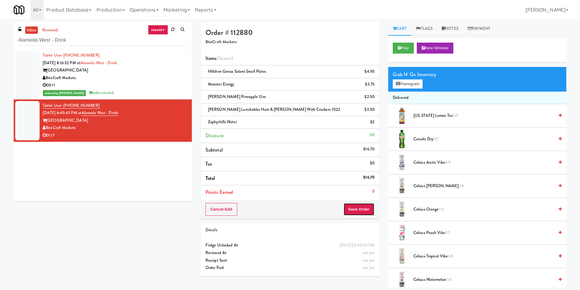
click at [355, 213] on button "Save Order" at bounding box center [358, 209] width 31 height 13
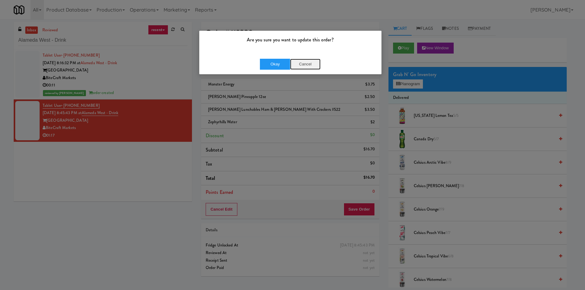
click at [298, 64] on button "Cancel" at bounding box center [305, 64] width 30 height 11
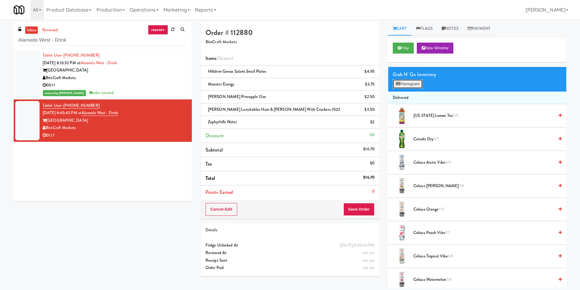
click at [402, 85] on button "Planogram" at bounding box center [408, 83] width 30 height 9
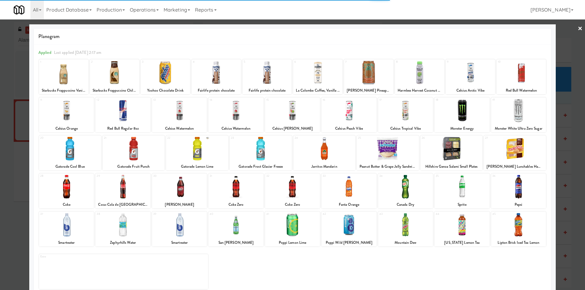
click at [556, 100] on div at bounding box center [292, 145] width 585 height 290
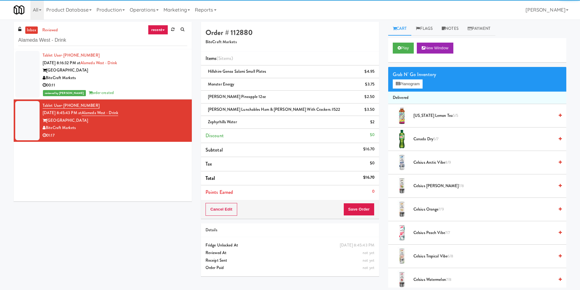
click at [392, 52] on div "Play New Window" at bounding box center [477, 50] width 178 height 24
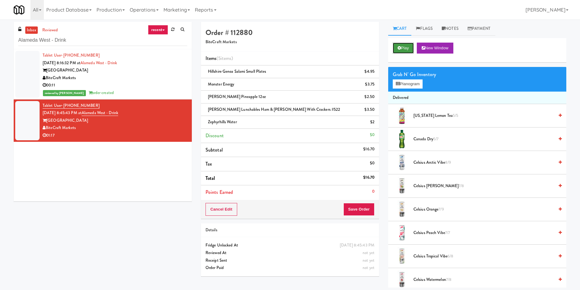
click at [394, 52] on button "Play" at bounding box center [403, 48] width 21 height 11
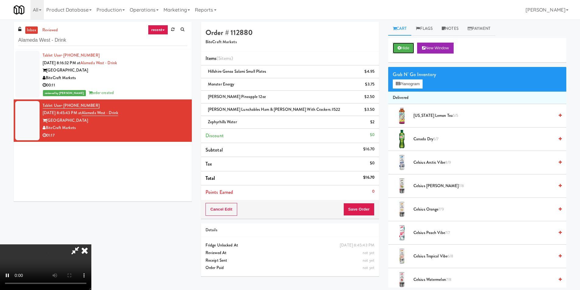
scroll to position [92, 0]
click at [61, 283] on video at bounding box center [45, 268] width 91 height 46
click at [81, 256] on video at bounding box center [45, 268] width 91 height 46
click at [91, 245] on icon at bounding box center [84, 251] width 13 height 12
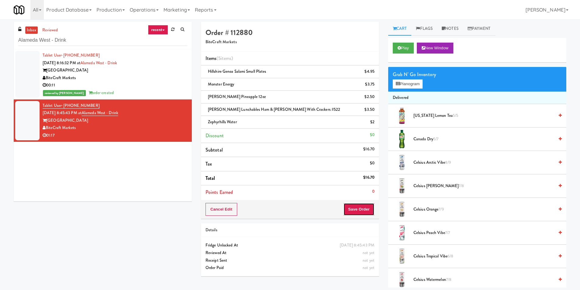
click at [359, 209] on button "Save Order" at bounding box center [358, 209] width 31 height 13
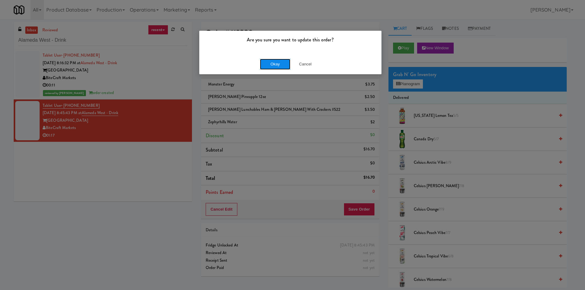
click at [273, 69] on button "Okay" at bounding box center [275, 64] width 30 height 11
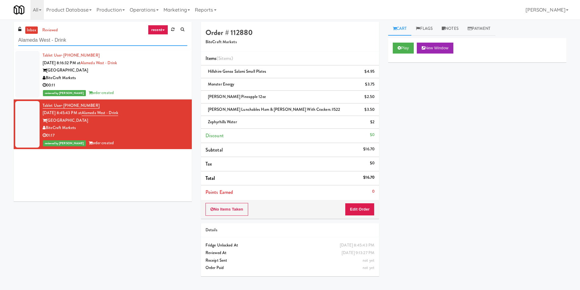
click at [109, 42] on input "Alameda West - Drink" at bounding box center [102, 40] width 169 height 11
paste input "Rock Solid Reboot 2"
type input "Rock Solid Reboot 2"
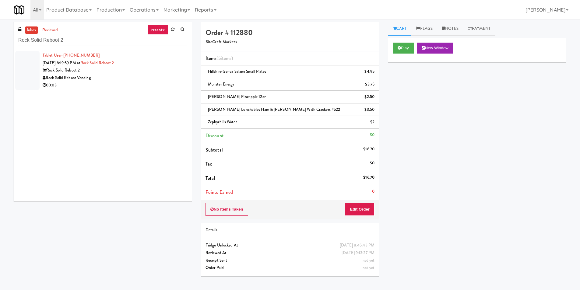
click at [152, 74] on div "Rock Solid Reboot 2" at bounding box center [115, 71] width 145 height 8
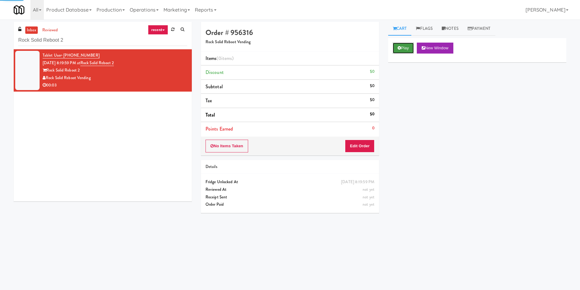
click at [409, 47] on button "Play" at bounding box center [403, 48] width 21 height 11
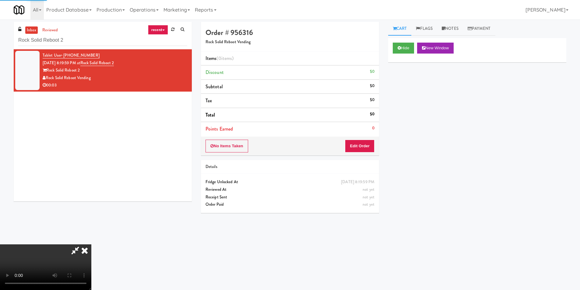
click at [368, 139] on div "No Items Taken Edit Order" at bounding box center [290, 146] width 178 height 19
click at [369, 148] on button "Edit Order" at bounding box center [360, 146] width 30 height 13
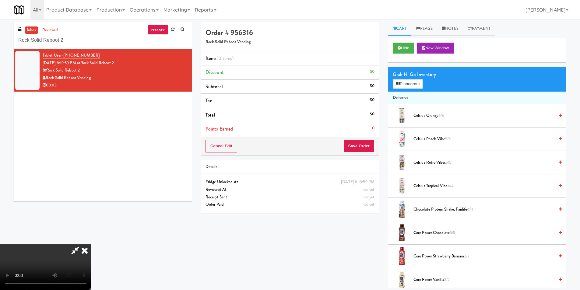
click at [91, 245] on video at bounding box center [45, 268] width 91 height 46
click at [405, 83] on button "Planogram" at bounding box center [408, 83] width 30 height 9
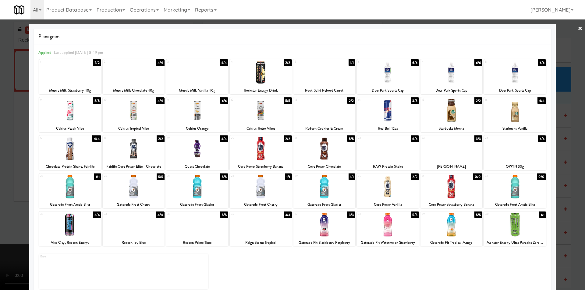
click at [305, 73] on div at bounding box center [324, 72] width 62 height 23
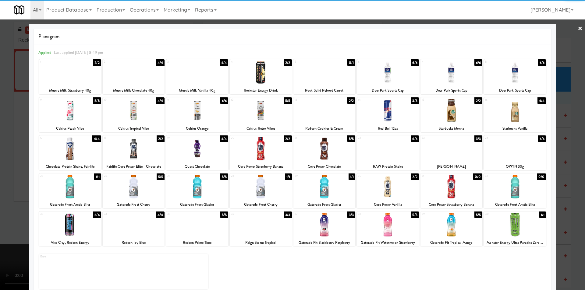
click at [575, 129] on div at bounding box center [292, 145] width 585 height 290
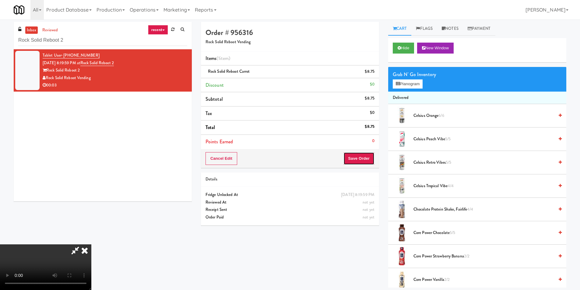
click at [357, 162] on button "Save Order" at bounding box center [358, 158] width 31 height 13
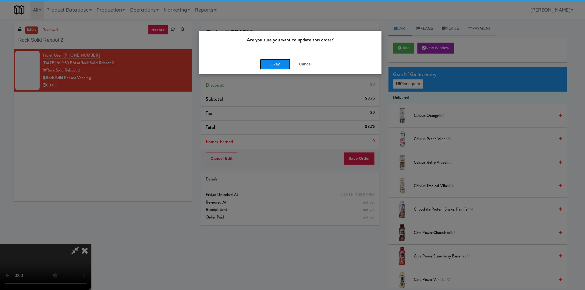
click at [271, 63] on button "Okay" at bounding box center [275, 64] width 30 height 11
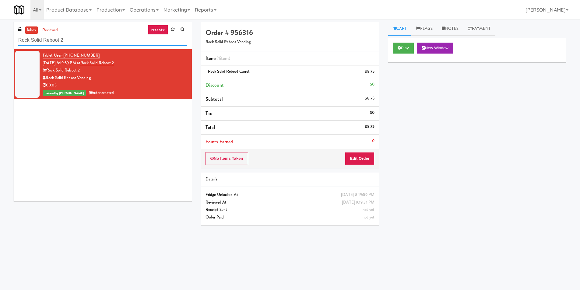
click at [72, 38] on input "Rock Solid Reboot 2" at bounding box center [102, 40] width 169 height 11
click at [74, 37] on input "Rock Solid Reboot 2" at bounding box center [102, 40] width 169 height 11
paste input "CYKEL - Drink - Middle"
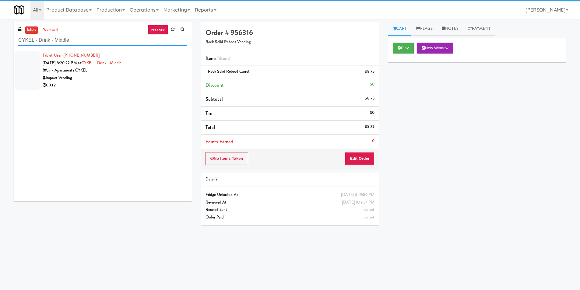
type input "CYKEL - Drink - Middle"
click at [172, 77] on div "Impact Vending" at bounding box center [115, 78] width 145 height 8
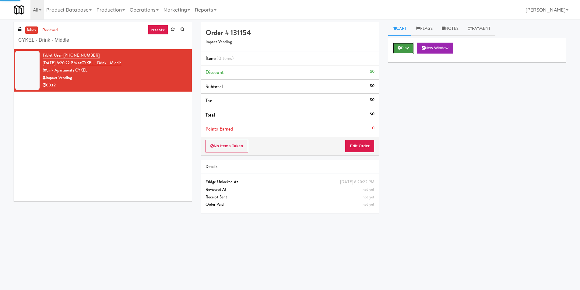
click at [407, 47] on button "Play" at bounding box center [403, 48] width 21 height 11
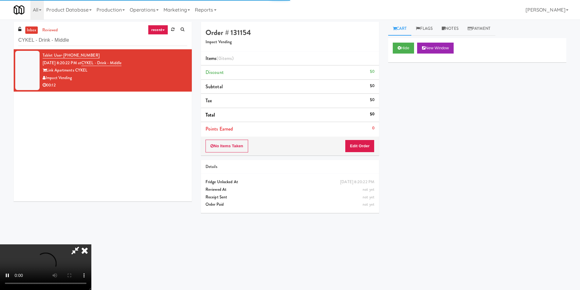
click at [354, 137] on div "No Items Taken Edit Order" at bounding box center [290, 146] width 178 height 19
click at [359, 150] on button "Edit Order" at bounding box center [360, 146] width 30 height 13
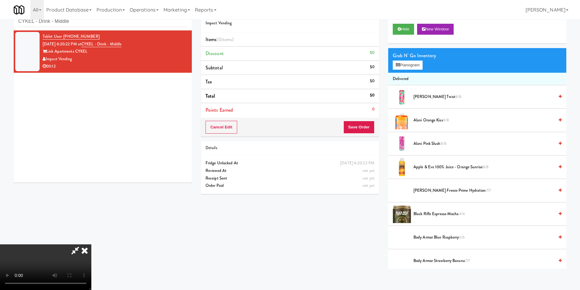
scroll to position [19, 0]
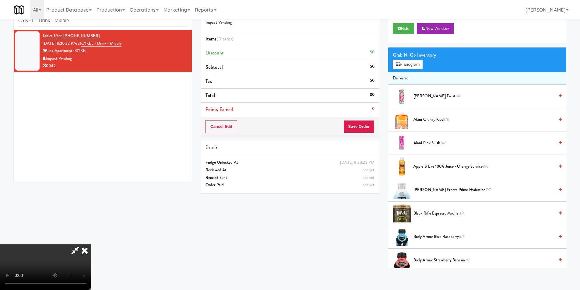
click at [429, 142] on span "Alani Pink Slush 8/8" at bounding box center [484, 143] width 141 height 8
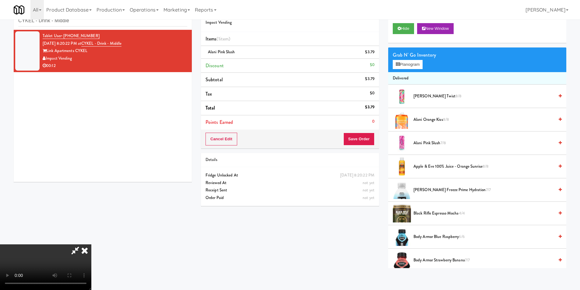
click at [421, 143] on span "[PERSON_NAME] Slush 7/8" at bounding box center [484, 143] width 141 height 8
click at [402, 67] on button "Planogram" at bounding box center [408, 64] width 30 height 9
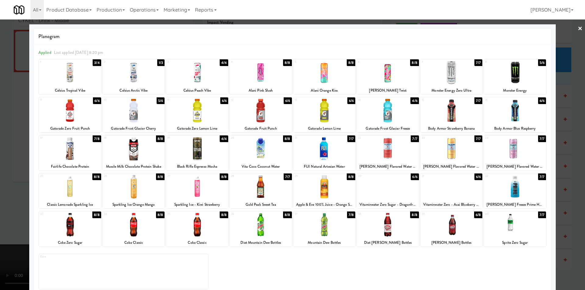
click at [572, 137] on div at bounding box center [292, 145] width 585 height 290
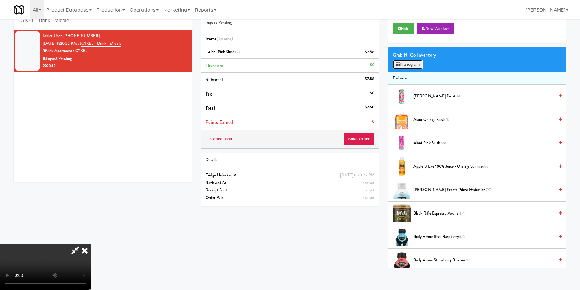
click at [414, 67] on button "Planogram" at bounding box center [408, 64] width 30 height 9
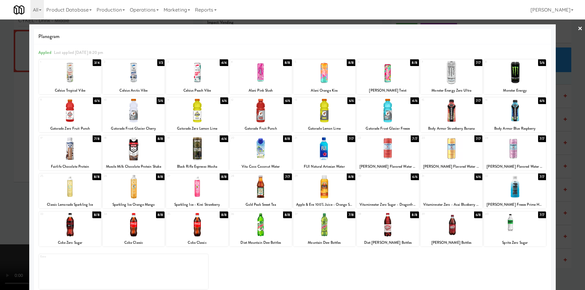
click at [559, 120] on div at bounding box center [292, 145] width 585 height 290
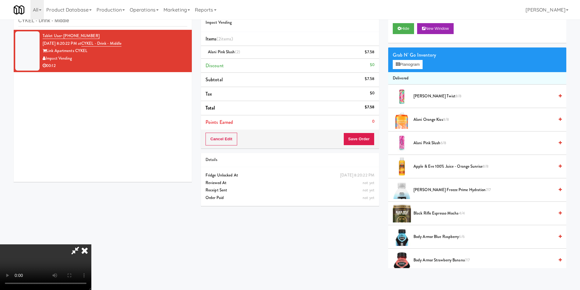
click at [375, 140] on div "Cancel Edit Save Order" at bounding box center [290, 139] width 178 height 19
drag, startPoint x: 353, startPoint y: 132, endPoint x: 356, endPoint y: 135, distance: 4.3
click at [353, 133] on div "Cancel Edit Save Order" at bounding box center [290, 139] width 178 height 19
click at [360, 136] on button "Save Order" at bounding box center [358, 139] width 31 height 13
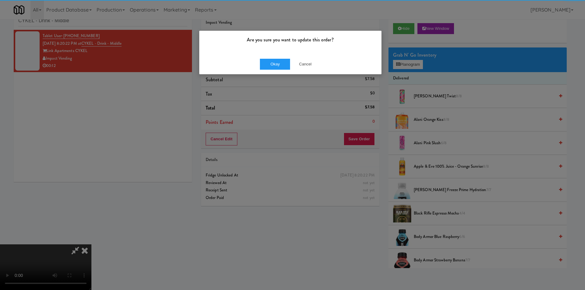
click at [271, 51] on div "Are you sure you want to update this order?" at bounding box center [290, 42] width 182 height 23
click at [271, 59] on button "Okay" at bounding box center [275, 64] width 30 height 11
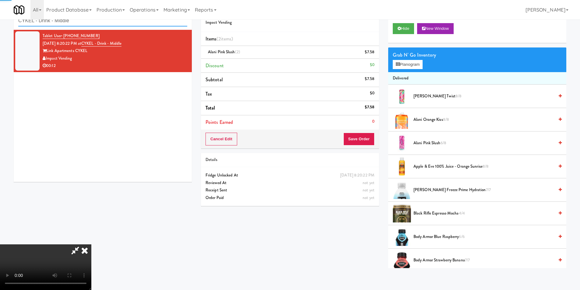
click at [97, 22] on input "CYKEL - Drink - Middle" at bounding box center [102, 20] width 169 height 11
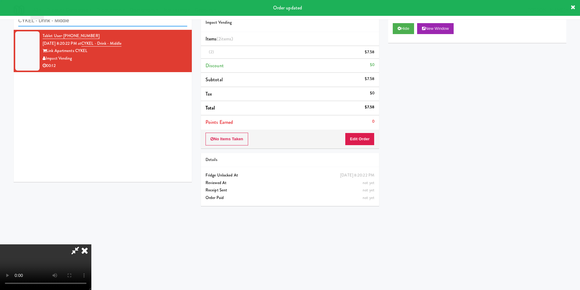
paste input "[GEOGRAPHIC_DATA] - Trillium Health"
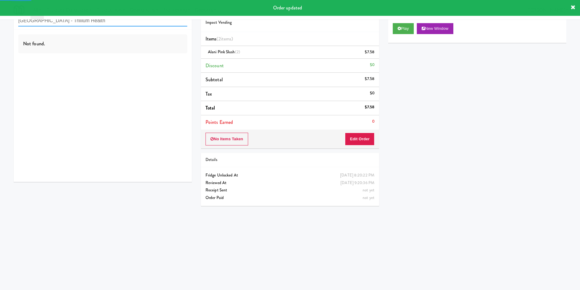
type input "[GEOGRAPHIC_DATA] - Trillium Health"
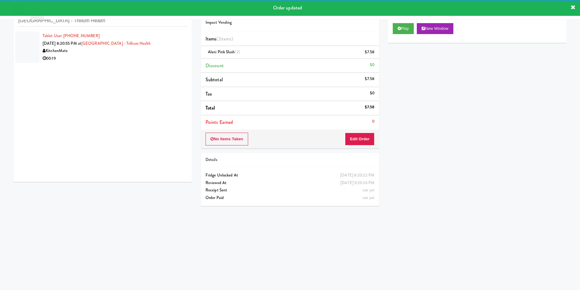
click at [154, 67] on div "Tablet User · (647) 269-7203 [DATE] 8:20:55 PM at [GEOGRAPHIC_DATA] - [GEOGRAPH…" at bounding box center [103, 106] width 178 height 152
click at [157, 61] on div "00:19" at bounding box center [115, 59] width 145 height 8
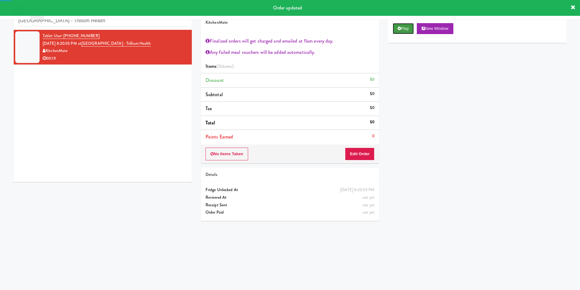
click at [403, 31] on button "Play" at bounding box center [403, 28] width 21 height 11
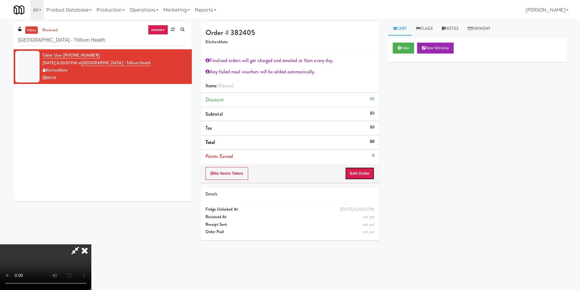
click at [358, 174] on button "Edit Order" at bounding box center [360, 173] width 30 height 13
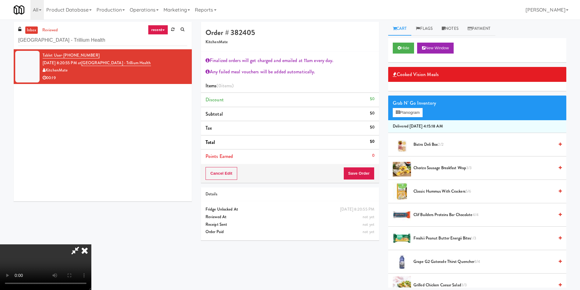
scroll to position [24, 0]
click at [91, 245] on video at bounding box center [45, 268] width 91 height 46
click at [405, 109] on button "Planogram" at bounding box center [408, 112] width 30 height 9
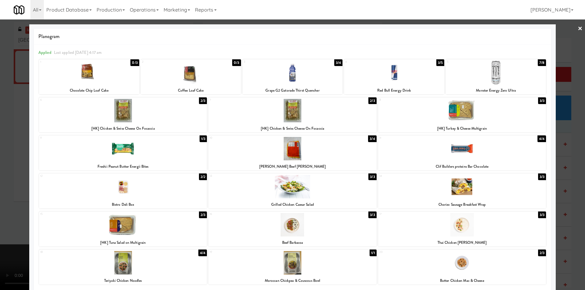
click at [166, 218] on div at bounding box center [123, 224] width 168 height 23
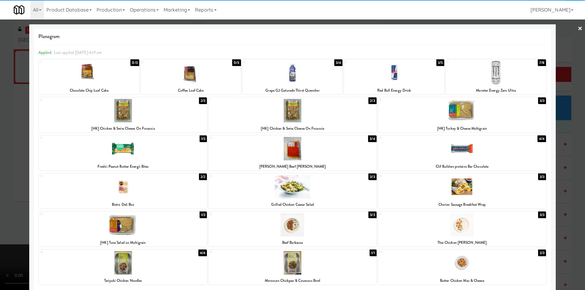
click at [568, 157] on div at bounding box center [292, 145] width 585 height 290
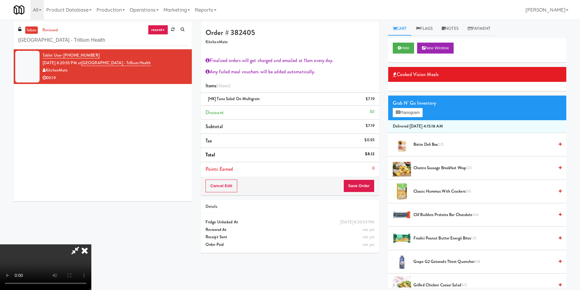
click at [91, 245] on video at bounding box center [45, 268] width 91 height 46
click at [356, 184] on button "Save Order" at bounding box center [358, 186] width 31 height 13
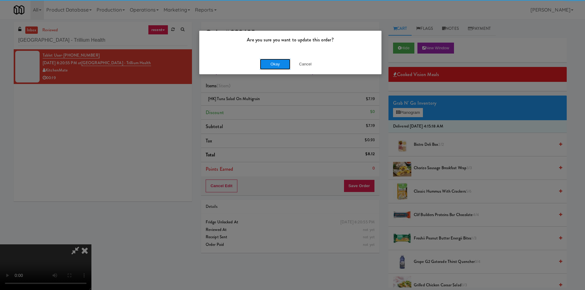
click at [262, 63] on button "Okay" at bounding box center [275, 64] width 30 height 11
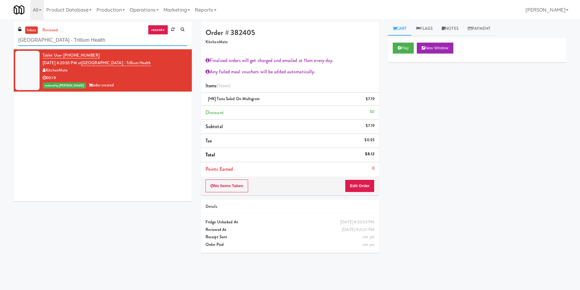
click at [98, 39] on input "[GEOGRAPHIC_DATA] - Trillium Health" at bounding box center [102, 40] width 169 height 11
paste input "[PERSON_NAME] - Cooler - Left"
paste input "text"
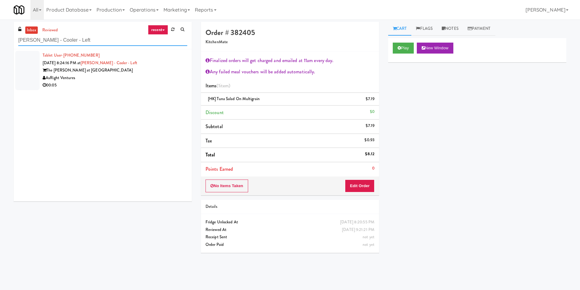
type input "[PERSON_NAME] - Cooler - Left"
click at [117, 66] on div "Tablet User · (407) 492-4378 [DATE] 8:24:16 PM at [GEOGRAPHIC_DATA] - Cooler - …" at bounding box center [115, 70] width 145 height 37
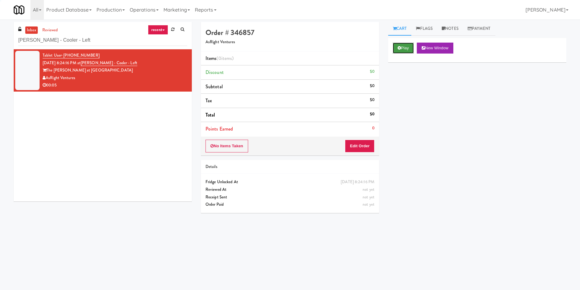
click at [407, 48] on button "Play" at bounding box center [403, 48] width 21 height 11
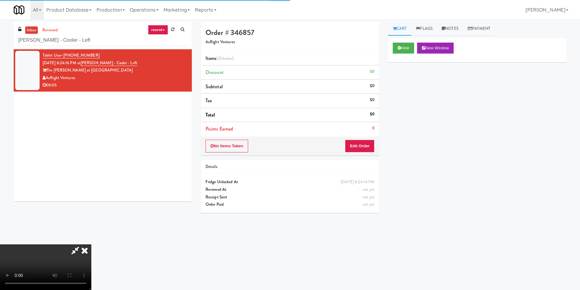
click at [372, 139] on div "No Items Taken Edit Order" at bounding box center [290, 146] width 178 height 19
click at [371, 144] on button "Edit Order" at bounding box center [360, 146] width 30 height 13
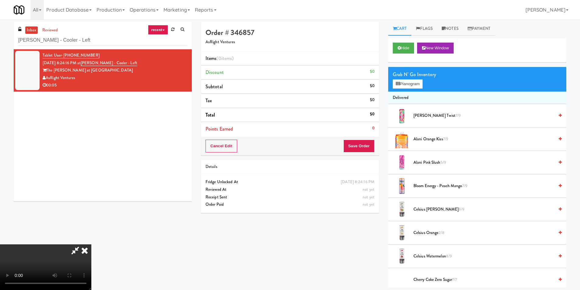
scroll to position [92, 0]
click at [91, 245] on video at bounding box center [45, 268] width 91 height 46
click at [396, 83] on icon at bounding box center [398, 84] width 4 height 4
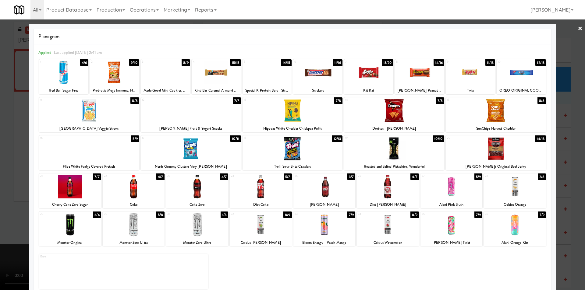
click at [316, 223] on div at bounding box center [324, 224] width 62 height 23
click at [575, 172] on div at bounding box center [292, 145] width 585 height 290
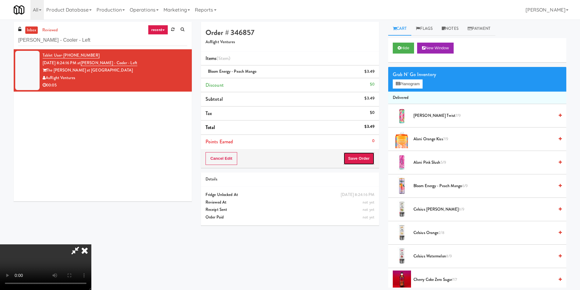
click at [350, 156] on button "Save Order" at bounding box center [358, 158] width 31 height 13
click at [356, 155] on body "Are you sure you want to update this order? Okay Cancel Okay Are you sure you w…" at bounding box center [290, 164] width 580 height 290
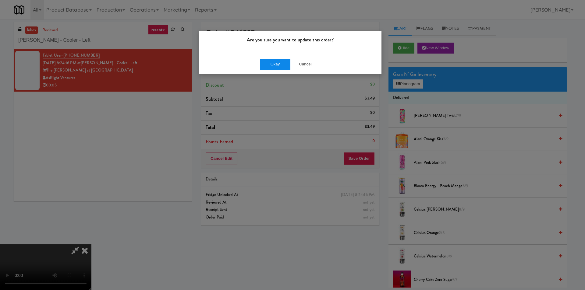
click at [277, 69] on div "Okay Cancel" at bounding box center [290, 64] width 182 height 20
click at [277, 67] on button "Okay" at bounding box center [275, 64] width 30 height 11
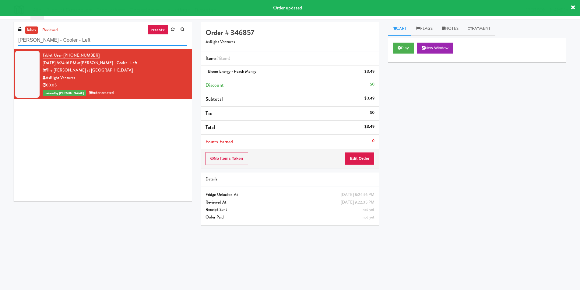
click at [128, 42] on input "[PERSON_NAME] - Cooler - Left" at bounding box center [102, 40] width 169 height 11
paste input "Point 225 - Cooler"
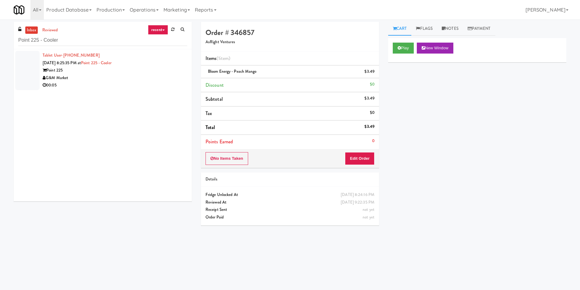
click at [160, 75] on div "G&M Market" at bounding box center [115, 78] width 145 height 8
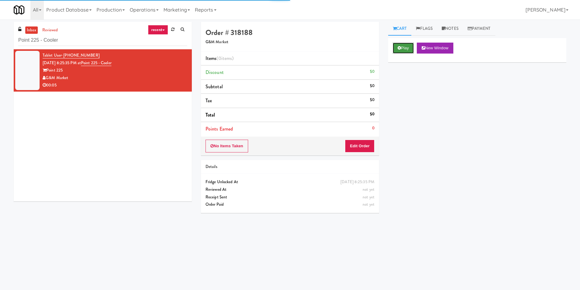
click at [404, 52] on button "Play" at bounding box center [403, 48] width 21 height 11
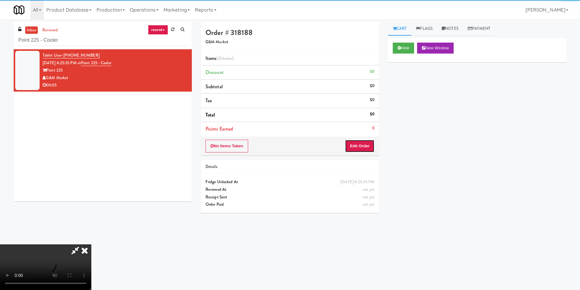
click at [358, 152] on button "Edit Order" at bounding box center [360, 146] width 30 height 13
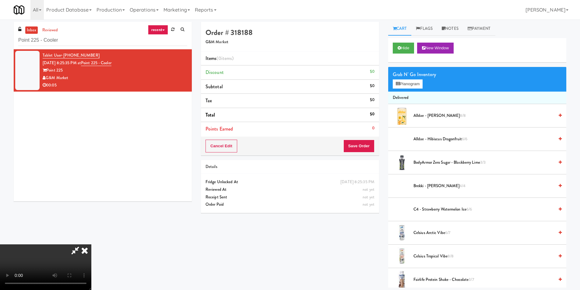
scroll to position [1, 0]
click at [418, 88] on button "Planogram" at bounding box center [408, 83] width 30 height 9
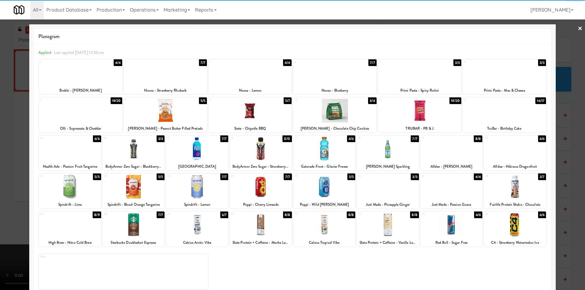
click at [333, 224] on div at bounding box center [324, 224] width 62 height 23
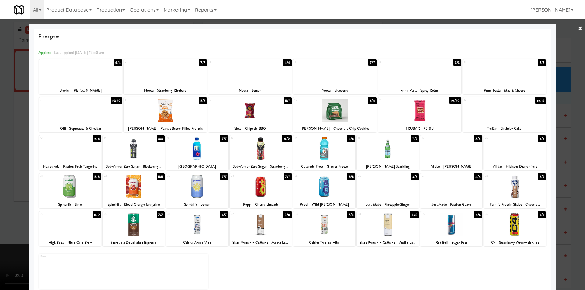
click at [566, 185] on div at bounding box center [292, 145] width 585 height 290
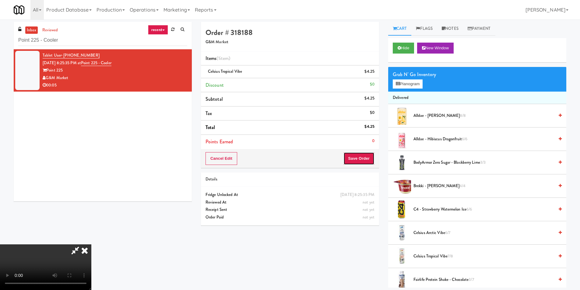
click at [361, 154] on button "Save Order" at bounding box center [358, 158] width 31 height 13
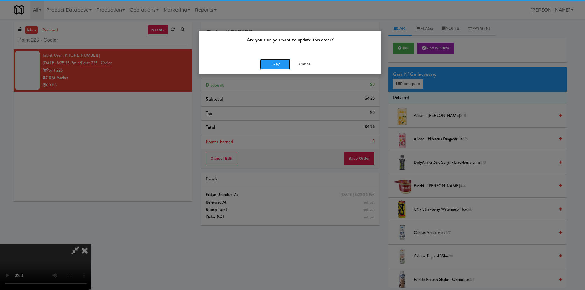
drag, startPoint x: 264, startPoint y: 62, endPoint x: 270, endPoint y: 72, distance: 11.2
click at [264, 63] on button "Okay" at bounding box center [275, 64] width 30 height 11
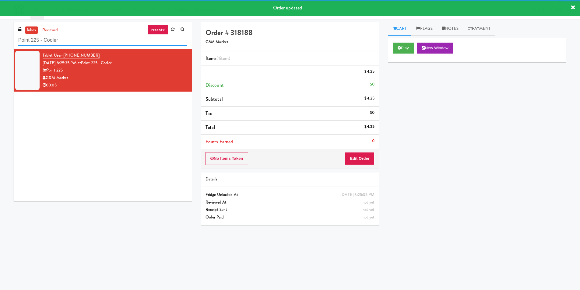
click at [100, 42] on input "Point 225 - Cooler" at bounding box center [102, 40] width 169 height 11
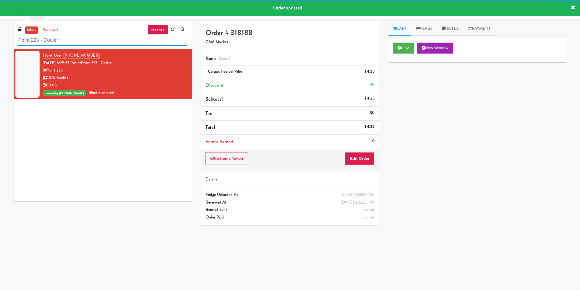
click at [100, 42] on input "Point 225 - Cooler" at bounding box center [102, 40] width 169 height 11
paste input "Fridge Right-1 Columbus"
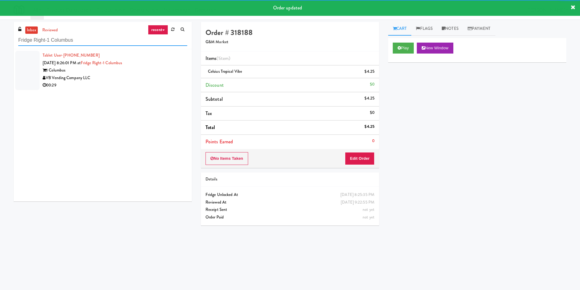
type input "Fridge Right-1 Columbus"
click at [168, 79] on div "VB Vending Company LLC" at bounding box center [115, 78] width 145 height 8
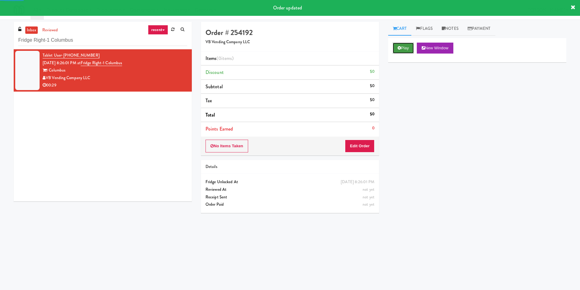
click at [394, 47] on button "Play" at bounding box center [403, 48] width 21 height 11
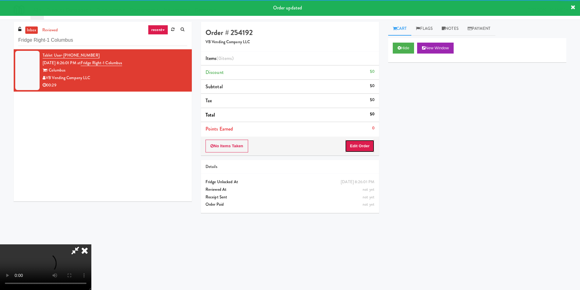
click at [349, 140] on button "Edit Order" at bounding box center [360, 146] width 30 height 13
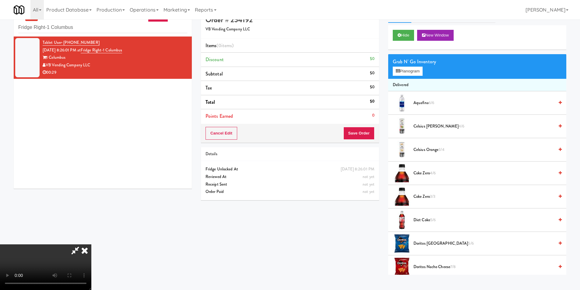
scroll to position [19, 0]
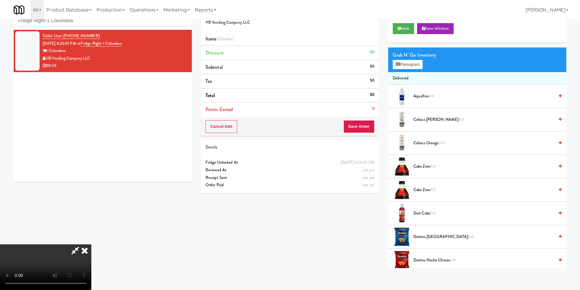
click at [91, 245] on video at bounding box center [45, 268] width 91 height 46
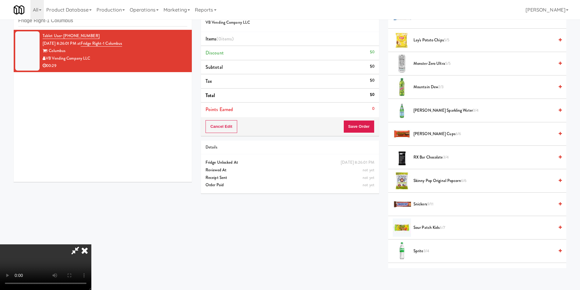
scroll to position [548, 0]
click at [91, 252] on video at bounding box center [45, 268] width 91 height 46
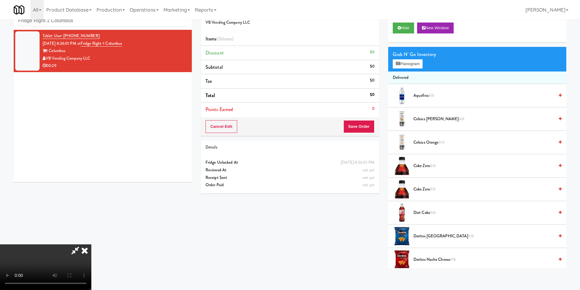
scroll to position [0, 0]
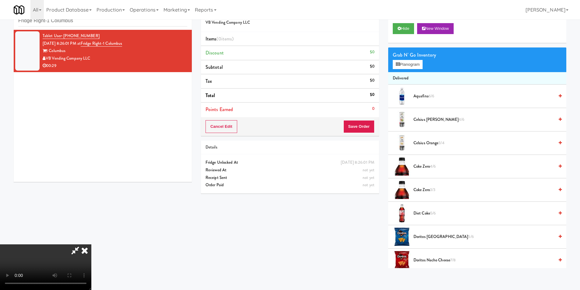
click at [410, 71] on div "Grab N' Go Inventory Planogram" at bounding box center [477, 60] width 178 height 25
click at [410, 68] on button "Planogram" at bounding box center [408, 64] width 30 height 9
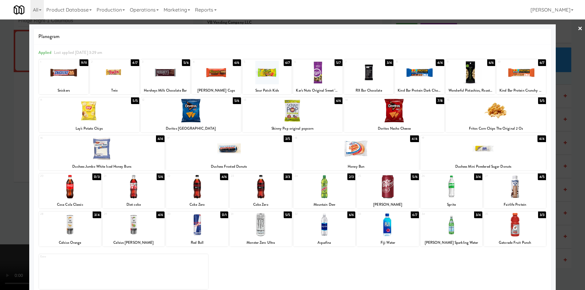
click at [331, 230] on div at bounding box center [324, 224] width 62 height 23
click at [221, 151] on div at bounding box center [228, 148] width 125 height 23
click at [575, 159] on div at bounding box center [292, 145] width 585 height 290
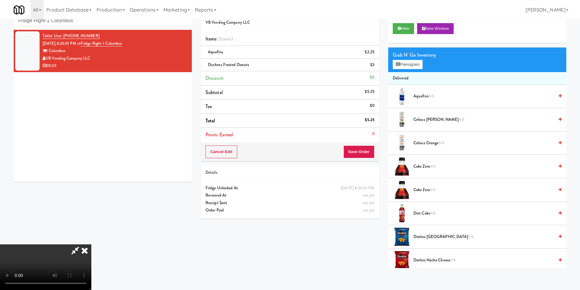
click at [91, 245] on video at bounding box center [45, 268] width 91 height 46
click at [366, 152] on button "Save Order" at bounding box center [358, 152] width 31 height 13
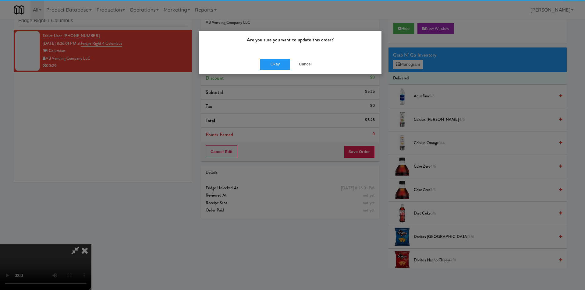
click at [268, 55] on div "Okay Cancel" at bounding box center [290, 64] width 182 height 20
click at [273, 63] on button "Okay" at bounding box center [275, 64] width 30 height 11
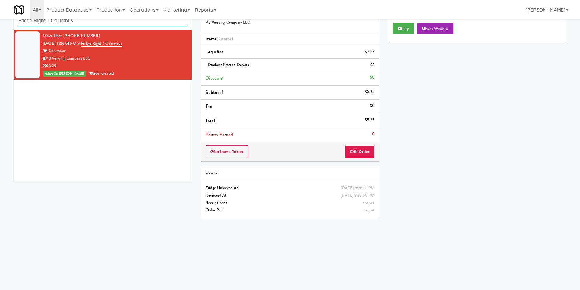
click at [69, 22] on input "Fridge Right-1 Columbus" at bounding box center [102, 20] width 169 height 11
paste input "HaNoBe - w/ Gym"
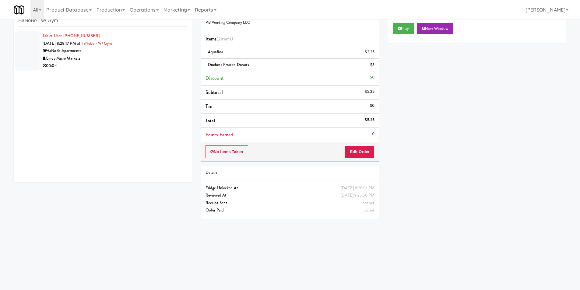
click at [151, 75] on div "Tablet User · (770) 861-8101 [DATE] 8:28:17 PM at [GEOGRAPHIC_DATA] - w/ Gym Ha…" at bounding box center [103, 106] width 178 height 152
click at [155, 66] on div "00:04" at bounding box center [115, 66] width 145 height 8
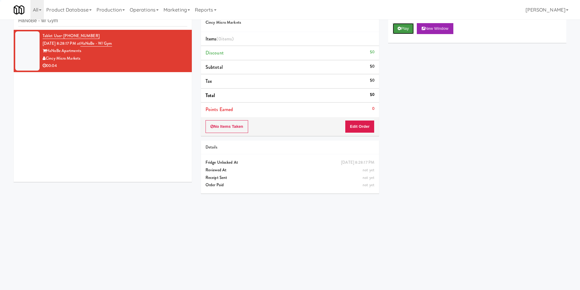
click at [396, 29] on button "Play" at bounding box center [403, 28] width 21 height 11
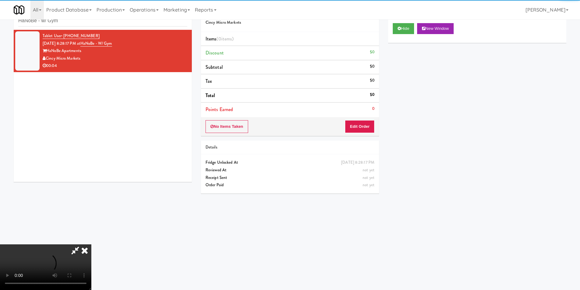
drag, startPoint x: 359, startPoint y: 113, endPoint x: 363, endPoint y: 120, distance: 8.2
click at [359, 113] on li "Points Earned 0" at bounding box center [290, 110] width 178 height 14
click at [363, 120] on button "Edit Order" at bounding box center [360, 126] width 30 height 13
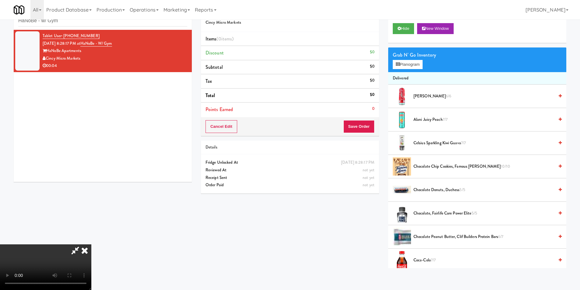
scroll to position [1, 0]
click at [403, 61] on button "Planogram" at bounding box center [408, 64] width 30 height 9
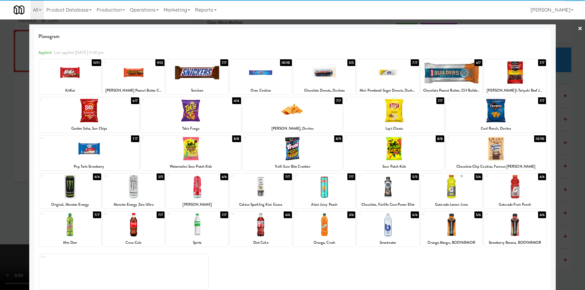
click at [375, 235] on div at bounding box center [388, 224] width 62 height 23
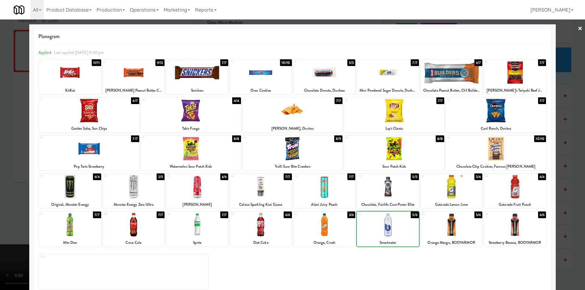
click at [568, 184] on div at bounding box center [292, 145] width 585 height 290
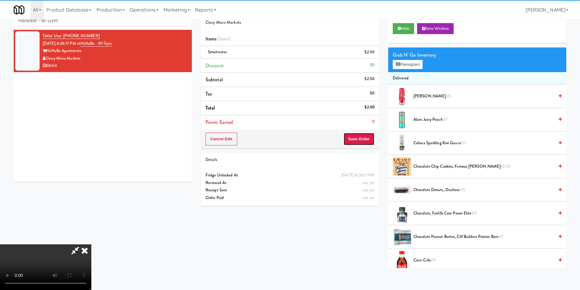
click at [358, 145] on button "Save Order" at bounding box center [358, 139] width 31 height 13
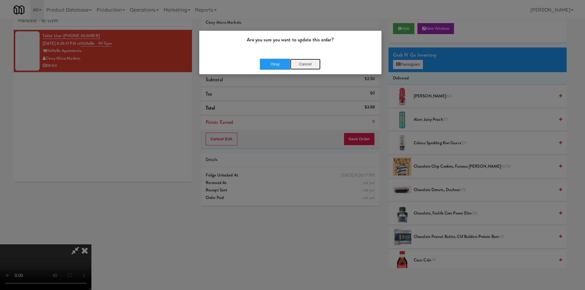
click at [303, 65] on button "Cancel" at bounding box center [305, 64] width 30 height 11
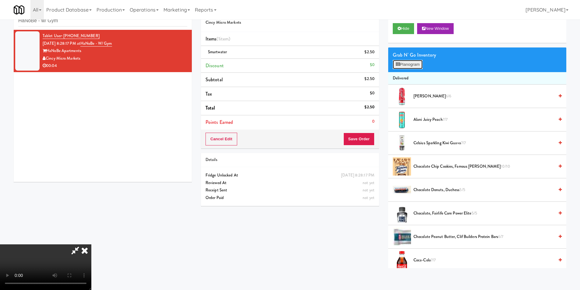
click at [406, 63] on button "Planogram" at bounding box center [408, 64] width 30 height 9
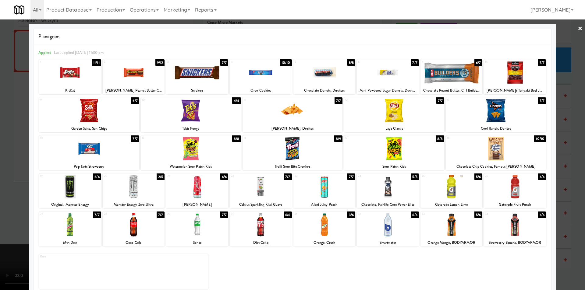
click at [566, 161] on div at bounding box center [292, 145] width 585 height 290
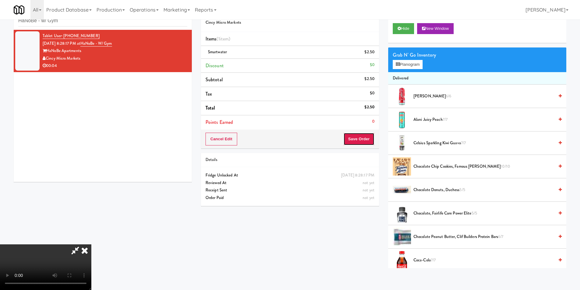
click at [365, 143] on button "Save Order" at bounding box center [358, 139] width 31 height 13
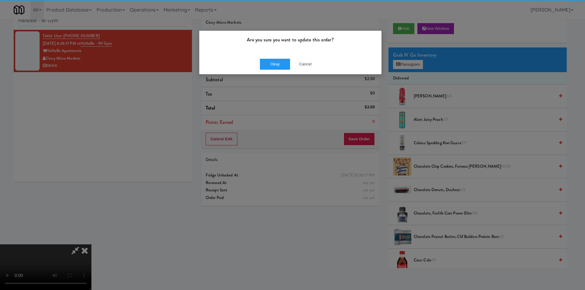
click at [272, 58] on div "Okay Cancel" at bounding box center [290, 64] width 182 height 20
click at [274, 68] on button "Okay" at bounding box center [275, 64] width 30 height 11
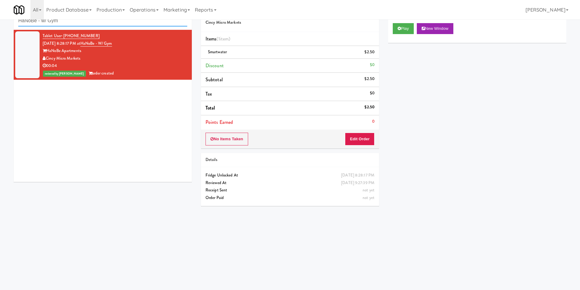
click at [108, 23] on input "HaNoBe - w/ Gym" at bounding box center [102, 20] width 169 height 11
paste input "Via Apartments - Cooler - Right"
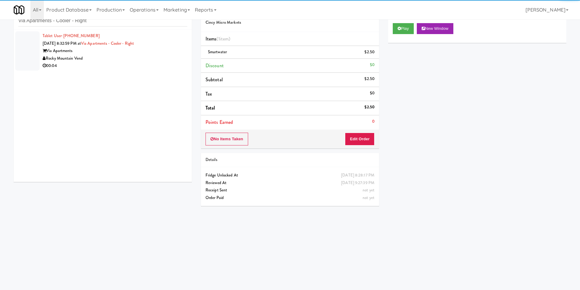
click at [146, 61] on div "Rocky Mountain Vend" at bounding box center [115, 59] width 145 height 8
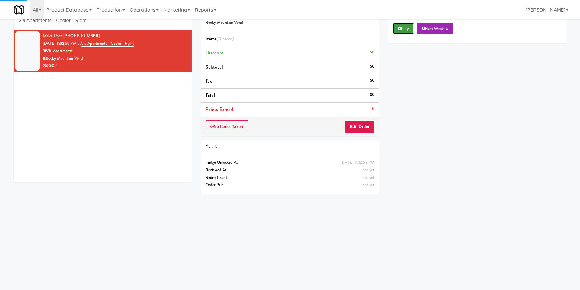
click at [408, 26] on button "Play" at bounding box center [403, 28] width 21 height 11
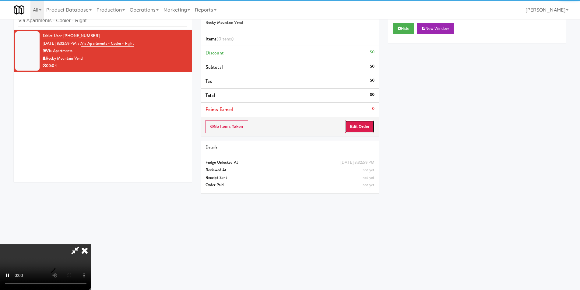
click at [369, 129] on button "Edit Order" at bounding box center [360, 126] width 30 height 13
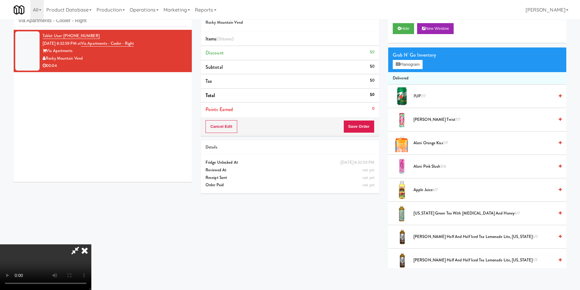
click at [404, 70] on div "Grab N' Go Inventory Planogram" at bounding box center [477, 60] width 178 height 25
click at [404, 69] on button "Planogram" at bounding box center [408, 64] width 30 height 9
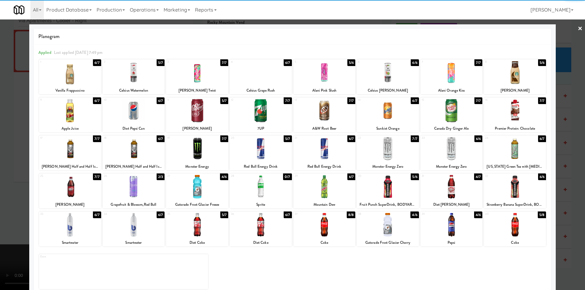
click at [258, 150] on div at bounding box center [261, 148] width 62 height 23
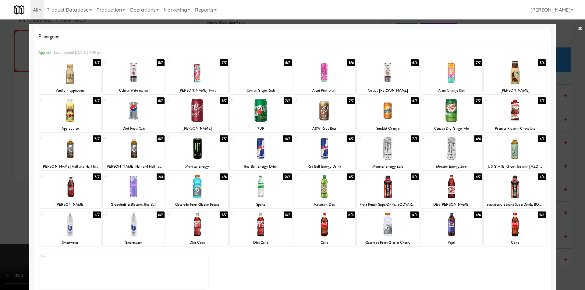
click at [571, 160] on div at bounding box center [292, 145] width 585 height 290
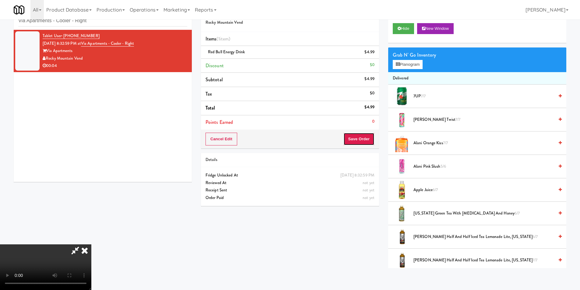
click at [352, 137] on button "Save Order" at bounding box center [358, 139] width 31 height 13
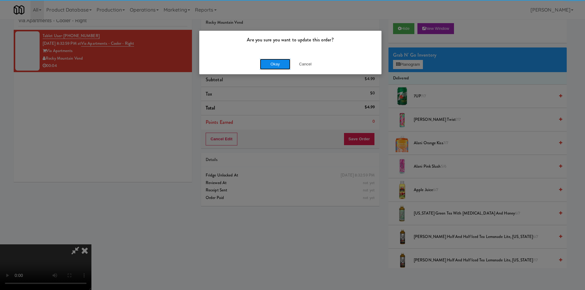
click at [262, 69] on button "Okay" at bounding box center [275, 64] width 30 height 11
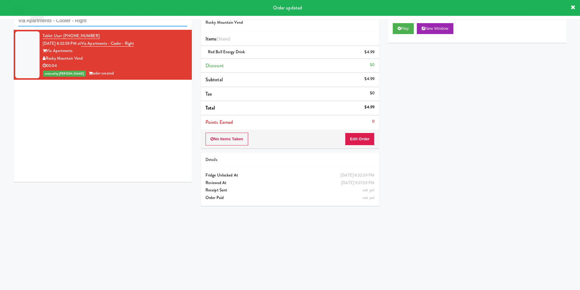
click at [84, 22] on input "Via Apartments - Cooler - Right" at bounding box center [102, 20] width 169 height 11
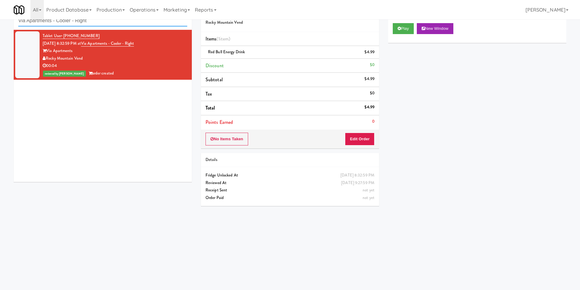
paste input "[PERSON_NAME] - Cooler - Lef"
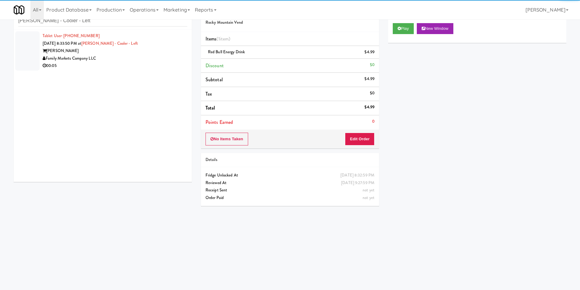
click at [149, 64] on div "00:05" at bounding box center [115, 66] width 145 height 8
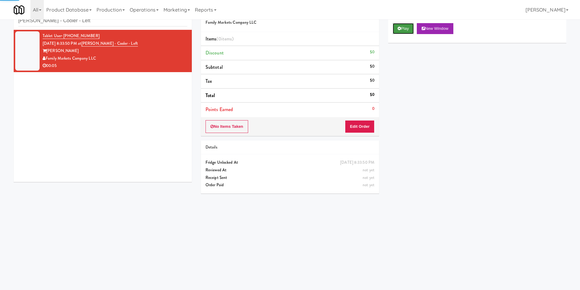
click at [400, 30] on icon at bounding box center [399, 28] width 3 height 4
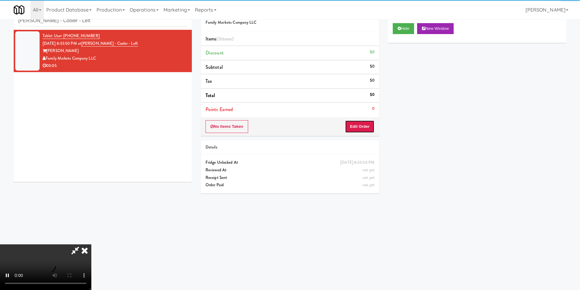
click at [363, 122] on button "Edit Order" at bounding box center [360, 126] width 30 height 13
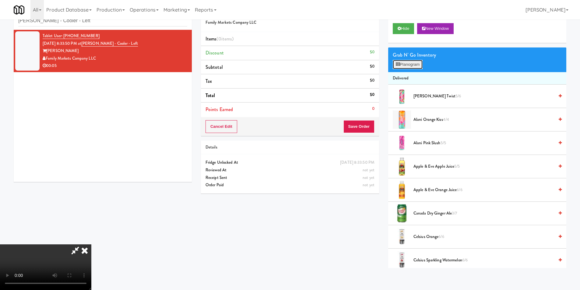
click at [410, 62] on button "Planogram" at bounding box center [408, 64] width 30 height 9
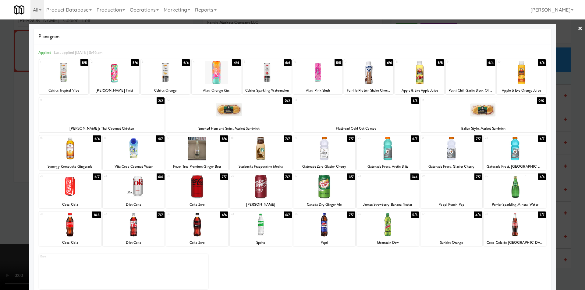
click at [259, 153] on div at bounding box center [261, 148] width 62 height 23
click at [551, 163] on div "Planogram Applied Last applied [DATE] 3:46 am 1 5/5 Celsius Tropical Vibe 2 5/6…" at bounding box center [292, 161] width 526 height 275
click at [549, 157] on div "Planogram Applied Last applied [DATE] 3:46 am 1 5/5 Celsius Tropical Vibe 2 5/6…" at bounding box center [292, 161] width 526 height 275
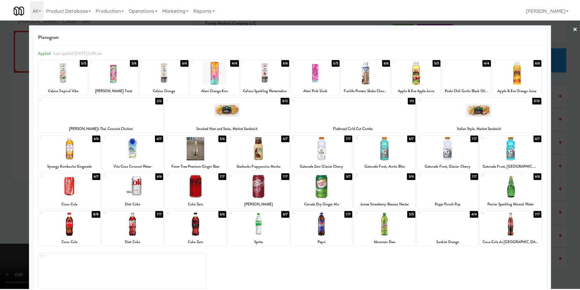
scroll to position [1, 0]
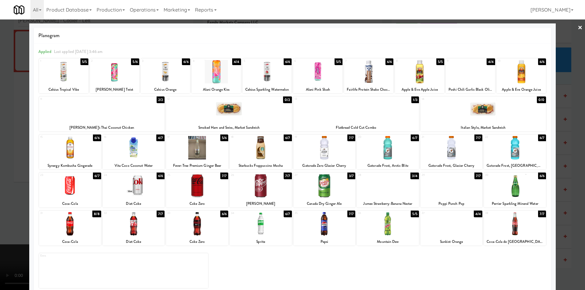
click at [576, 163] on div at bounding box center [292, 145] width 585 height 290
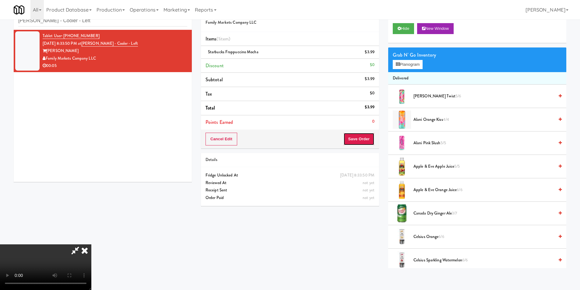
click at [369, 138] on button "Save Order" at bounding box center [358, 139] width 31 height 13
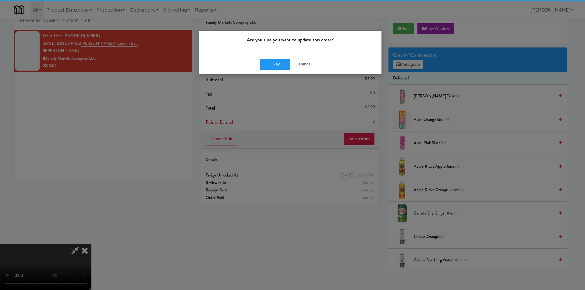
click at [273, 57] on div "Okay Cancel" at bounding box center [290, 64] width 182 height 20
click at [275, 62] on button "Okay" at bounding box center [275, 64] width 30 height 11
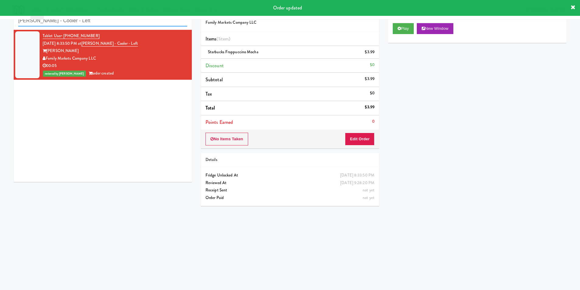
click at [85, 22] on input "[PERSON_NAME] - Cooler - Left" at bounding box center [102, 20] width 169 height 11
paste input "333 N Water-Cooler"
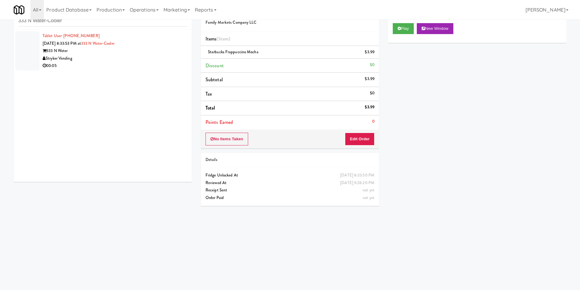
click at [147, 47] on div "333 N Water" at bounding box center [115, 51] width 145 height 8
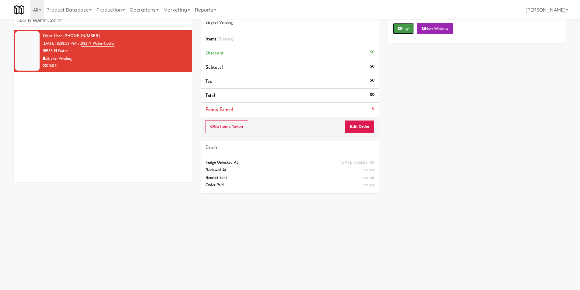
click at [399, 30] on icon at bounding box center [399, 28] width 3 height 4
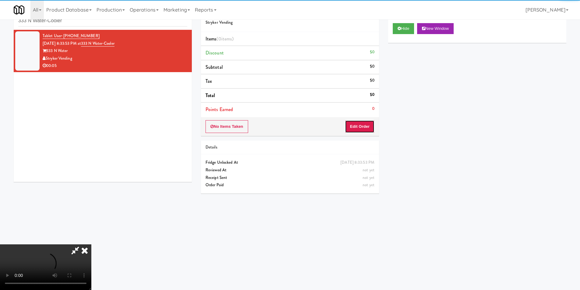
click at [360, 123] on button "Edit Order" at bounding box center [360, 126] width 30 height 13
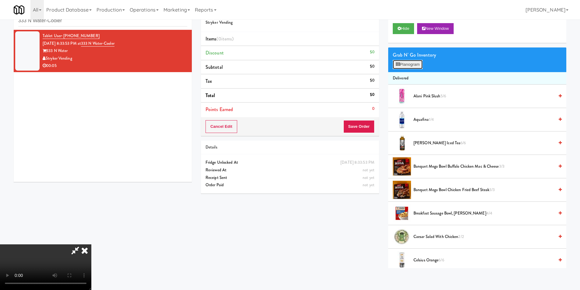
click at [410, 65] on button "Planogram" at bounding box center [408, 64] width 30 height 9
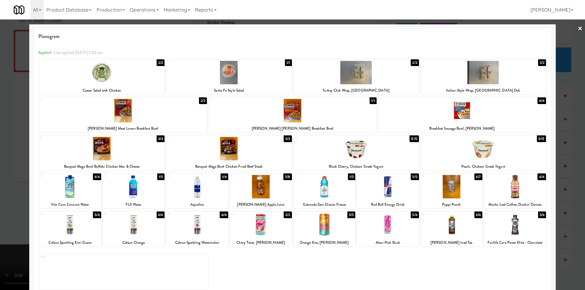
click at [567, 148] on div at bounding box center [292, 145] width 585 height 290
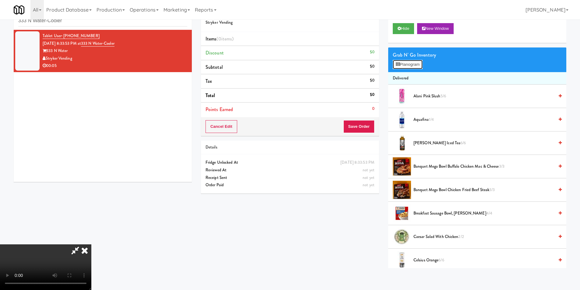
click at [404, 67] on button "Planogram" at bounding box center [408, 64] width 30 height 9
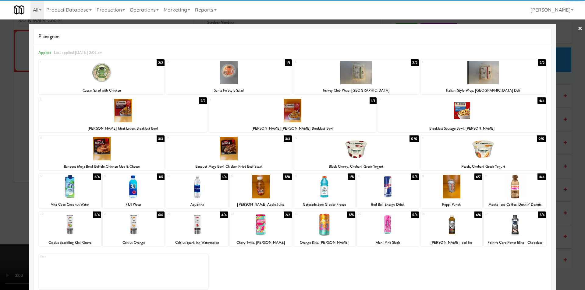
click at [384, 221] on div at bounding box center [388, 224] width 62 height 23
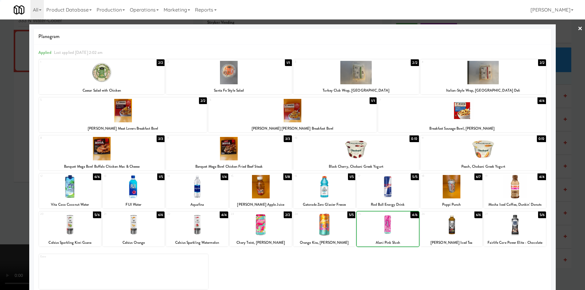
click at [560, 166] on div at bounding box center [292, 145] width 585 height 290
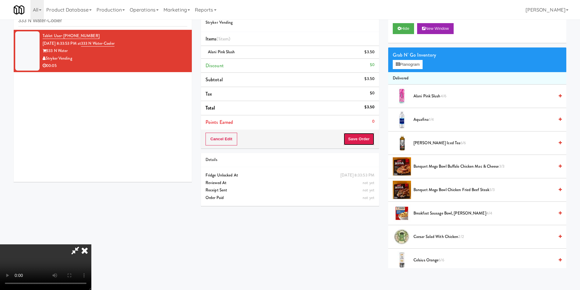
click at [361, 141] on button "Save Order" at bounding box center [358, 139] width 31 height 13
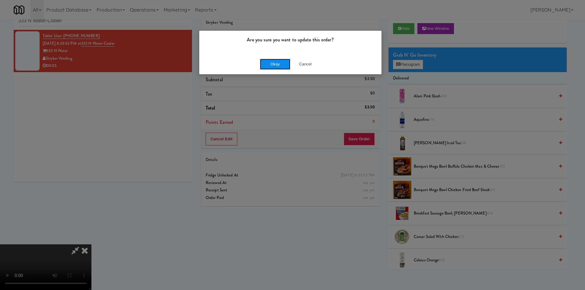
click at [279, 63] on button "Okay" at bounding box center [275, 64] width 30 height 11
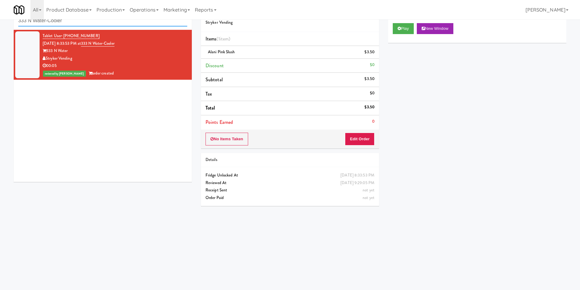
click at [86, 21] on input "333 N Water-Cooler" at bounding box center [102, 20] width 169 height 11
paste input "234 Market - Pantry"
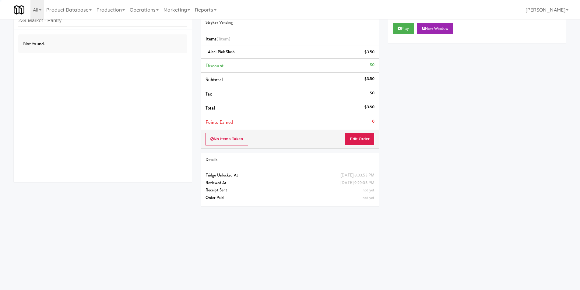
click at [141, 65] on div "Not found." at bounding box center [103, 106] width 178 height 152
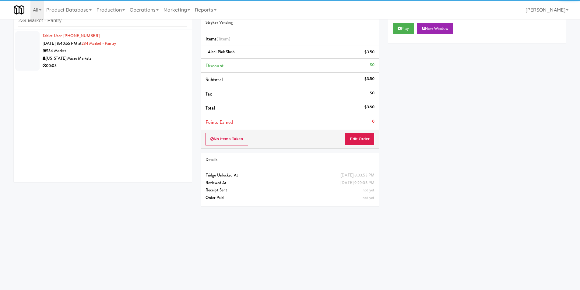
click at [143, 58] on div "[US_STATE] Micro Markets" at bounding box center [115, 59] width 145 height 8
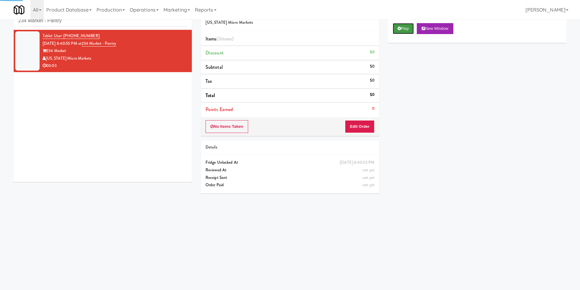
click at [405, 32] on button "Play" at bounding box center [403, 28] width 21 height 11
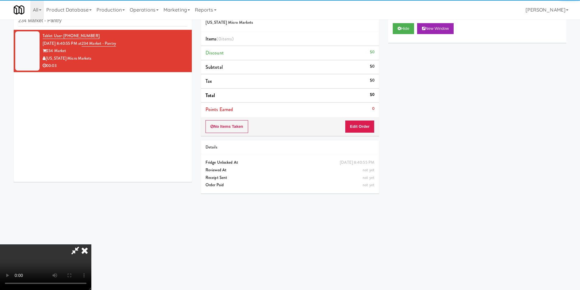
click at [377, 125] on div "No Items Taken Edit Order" at bounding box center [290, 126] width 178 height 19
click at [374, 125] on button "Edit Order" at bounding box center [360, 126] width 30 height 13
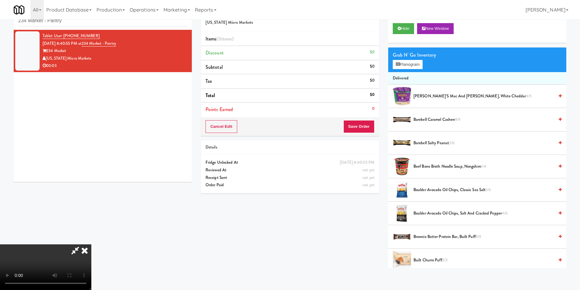
scroll to position [1, 0]
click at [91, 245] on video at bounding box center [45, 268] width 91 height 46
click at [400, 66] on button "Planogram" at bounding box center [408, 64] width 30 height 9
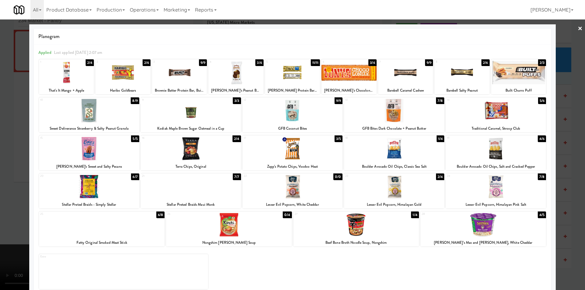
click at [288, 75] on div at bounding box center [292, 72] width 55 height 23
click at [572, 117] on div at bounding box center [292, 145] width 585 height 290
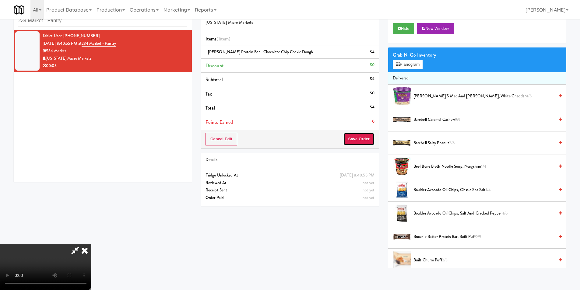
click at [365, 133] on button "Save Order" at bounding box center [358, 139] width 31 height 13
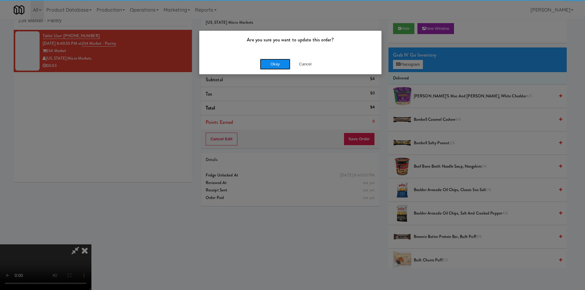
click at [285, 67] on button "Okay" at bounding box center [275, 64] width 30 height 11
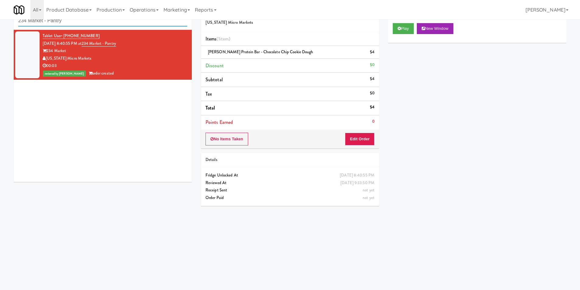
click at [105, 24] on input "234 Market - Pantry" at bounding box center [102, 20] width 169 height 11
paste input "Platform - Cooler - Left"
click at [105, 24] on input "234 Market - Pantry" at bounding box center [102, 20] width 169 height 11
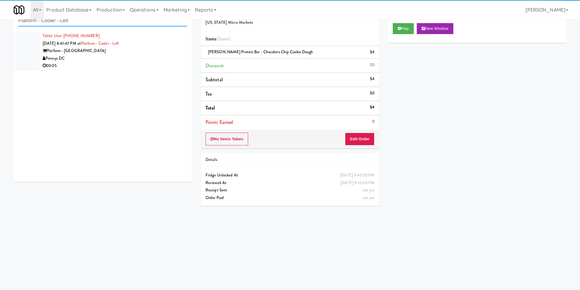
type input "Platform - Cooler - Left"
click at [160, 63] on div "00:05" at bounding box center [115, 66] width 145 height 8
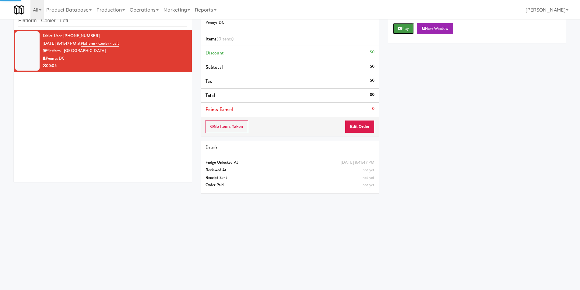
click at [400, 25] on button "Play" at bounding box center [403, 28] width 21 height 11
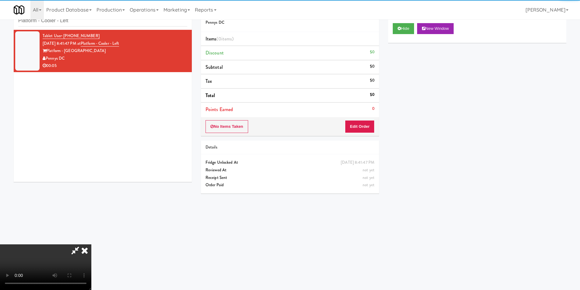
click at [364, 108] on li "Points Earned 0" at bounding box center [290, 110] width 178 height 14
click at [360, 121] on button "Edit Order" at bounding box center [360, 126] width 30 height 13
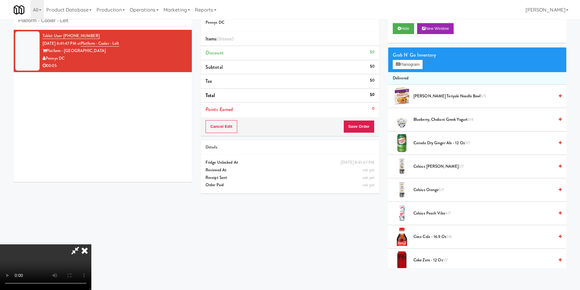
click at [91, 247] on video at bounding box center [45, 268] width 91 height 46
click at [91, 245] on video at bounding box center [45, 268] width 91 height 46
click at [423, 58] on div "Grab N' Go Inventory" at bounding box center [477, 55] width 169 height 9
click at [422, 62] on button "Planogram" at bounding box center [408, 64] width 30 height 9
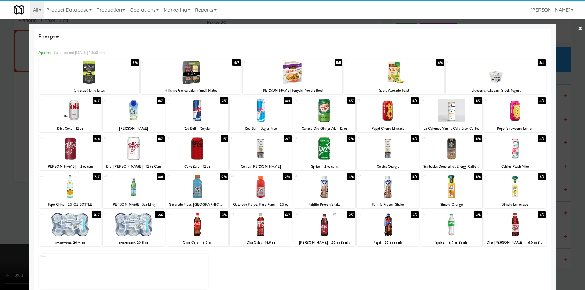
click at [197, 112] on div at bounding box center [197, 110] width 62 height 23
click at [576, 146] on div at bounding box center [292, 145] width 585 height 290
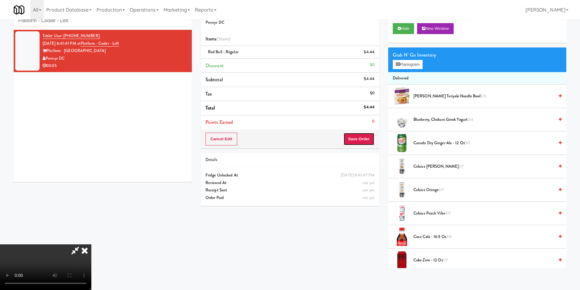
click at [372, 144] on button "Save Order" at bounding box center [358, 139] width 31 height 13
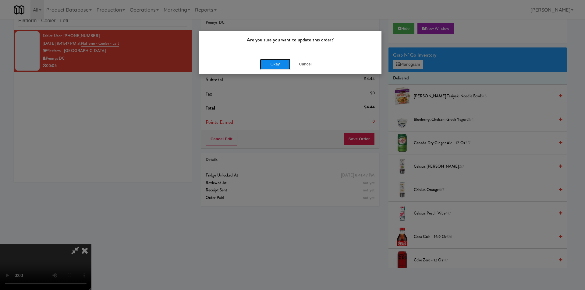
click at [267, 59] on button "Okay" at bounding box center [275, 64] width 30 height 11
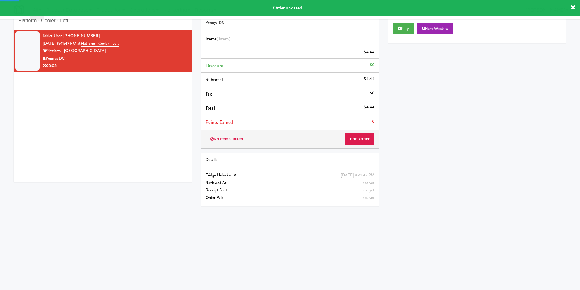
click at [111, 25] on input "Platform - Cooler - Left" at bounding box center [102, 20] width 169 height 11
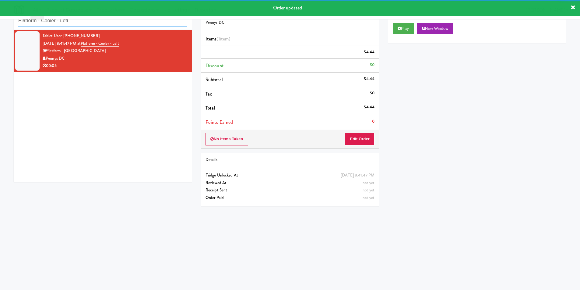
click at [111, 25] on input "Platform - Cooler - Left" at bounding box center [102, 20] width 169 height 11
paste input "AeroCentre - Lobby"
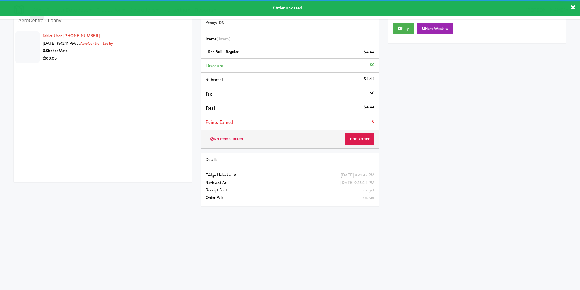
drag, startPoint x: 157, startPoint y: 62, endPoint x: 232, endPoint y: 72, distance: 75.2
click at [158, 62] on li "Tablet User · (416) 561-3878 [DATE] 8:42:11 PM at AeroCentre - Lobby KitchenMat…" at bounding box center [103, 47] width 178 height 35
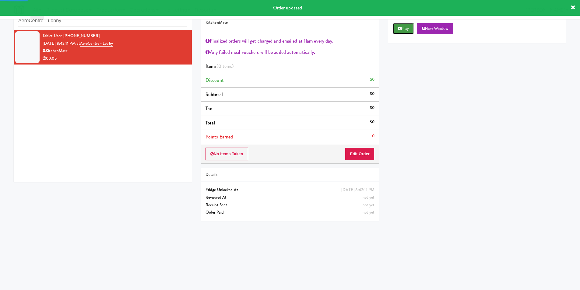
click at [400, 32] on button "Play" at bounding box center [403, 28] width 21 height 11
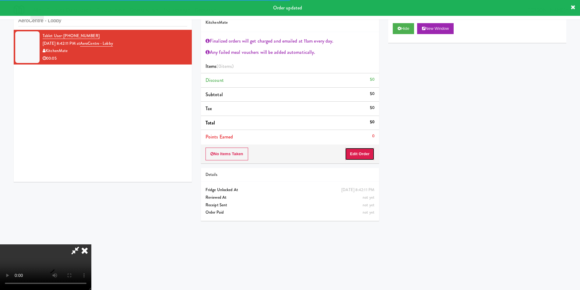
click at [349, 154] on button "Edit Order" at bounding box center [360, 154] width 30 height 13
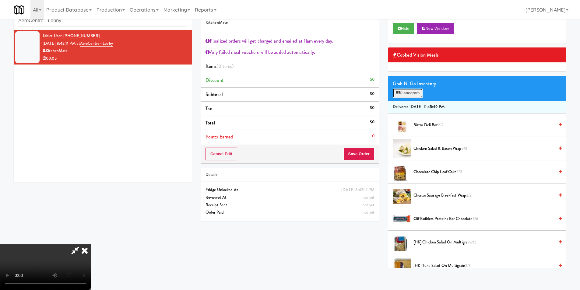
click at [404, 95] on button "Planogram" at bounding box center [408, 93] width 30 height 9
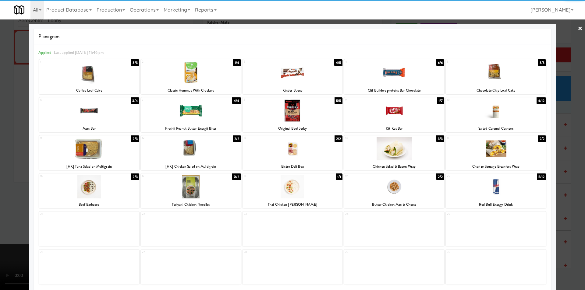
click at [485, 80] on div at bounding box center [495, 72] width 100 height 23
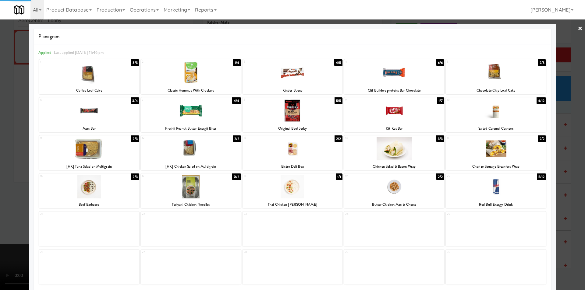
click at [568, 97] on div at bounding box center [292, 145] width 585 height 290
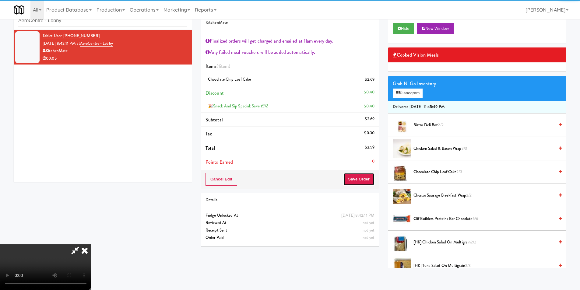
click at [367, 174] on button "Save Order" at bounding box center [358, 179] width 31 height 13
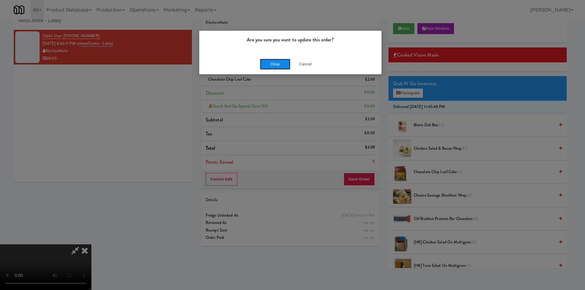
click at [279, 66] on button "Okay" at bounding box center [275, 64] width 30 height 11
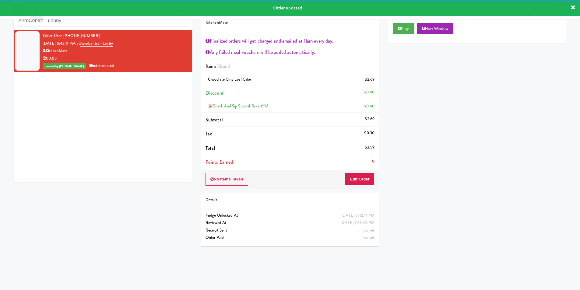
click at [110, 26] on div "inbox reviewed recent all unclear take inventory issue suspicious failed recent…" at bounding box center [103, 15] width 178 height 27
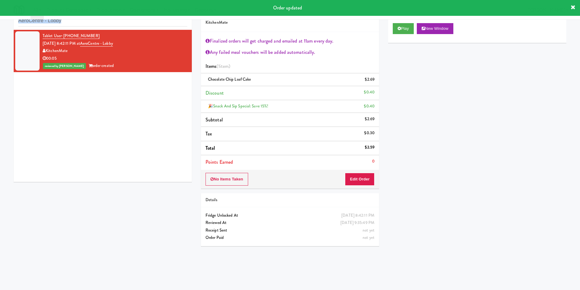
click at [110, 26] on div "inbox reviewed recent all unclear take inventory issue suspicious failed recent…" at bounding box center [103, 15] width 178 height 27
click at [111, 24] on input "AeroCentre - Lobby" at bounding box center [102, 20] width 169 height 11
paste input "The [PERSON_NAME] - Cooler - Left"
paste input "text"
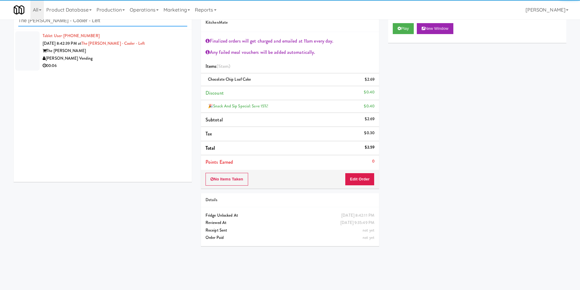
type input "The [PERSON_NAME] - Cooler - Left"
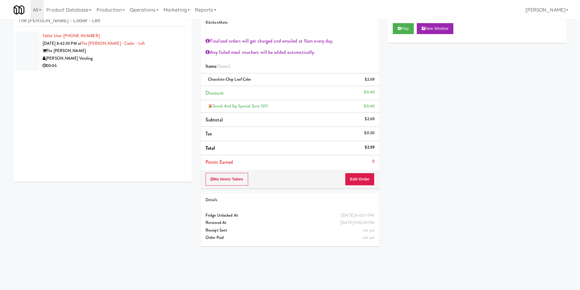
click at [140, 68] on div "00:06" at bounding box center [115, 66] width 145 height 8
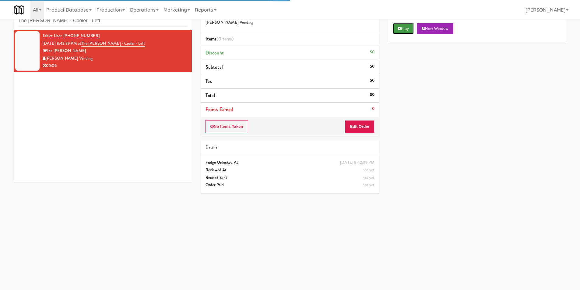
click at [411, 29] on button "Play" at bounding box center [403, 28] width 21 height 11
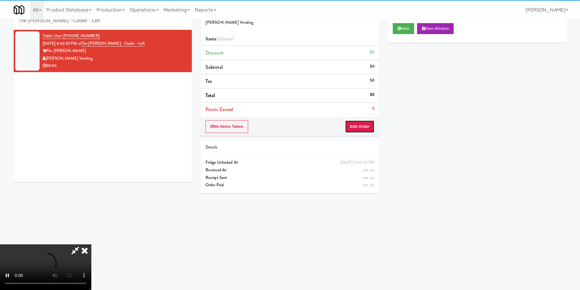
click at [360, 123] on button "Edit Order" at bounding box center [360, 126] width 30 height 13
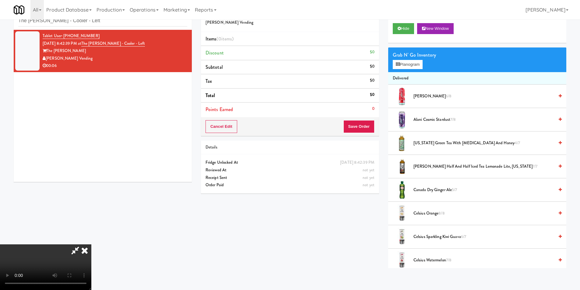
scroll to position [1, 0]
click at [91, 245] on video at bounding box center [45, 268] width 91 height 46
click at [418, 67] on button "Planogram" at bounding box center [408, 64] width 30 height 9
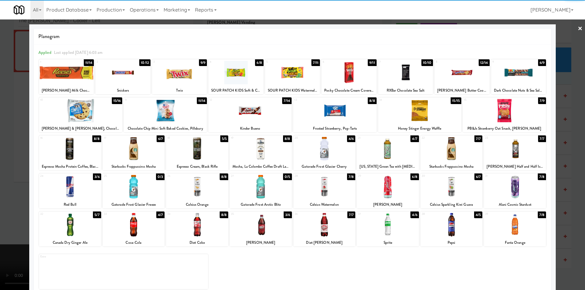
click at [449, 79] on div at bounding box center [461, 72] width 55 height 23
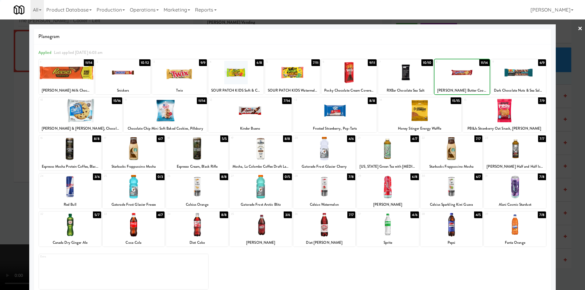
click at [449, 79] on div at bounding box center [461, 72] width 55 height 23
click at [571, 120] on div at bounding box center [292, 145] width 585 height 290
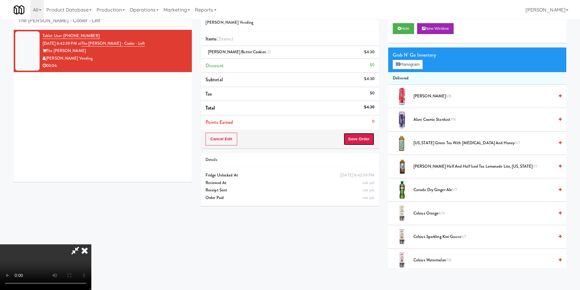
click at [366, 140] on button "Save Order" at bounding box center [358, 139] width 31 height 13
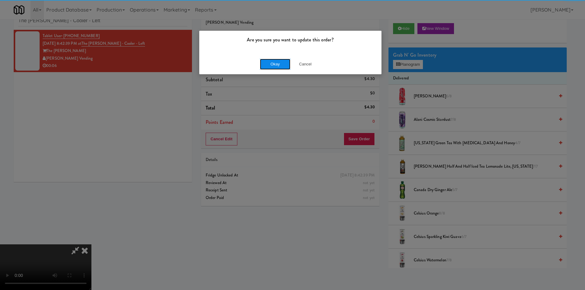
click at [283, 64] on button "Okay" at bounding box center [275, 64] width 30 height 11
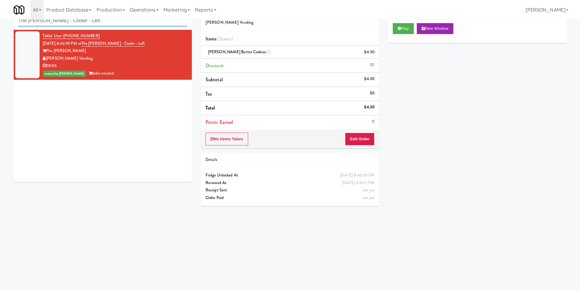
click at [90, 25] on input "The [PERSON_NAME] - Cooler - Left" at bounding box center [102, 20] width 169 height 11
paste input "700 Penn-Pantry"
click at [90, 25] on input "The [PERSON_NAME] - Cooler - Left" at bounding box center [102, 20] width 169 height 11
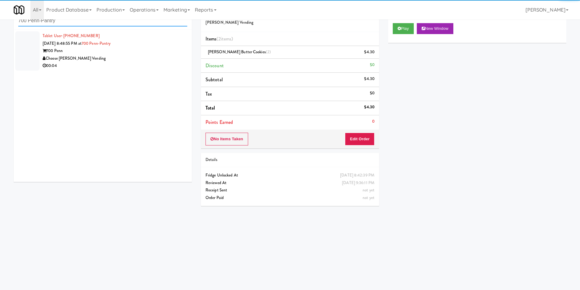
type input "700 Penn-Pantry"
click at [143, 48] on div "700 Penn" at bounding box center [115, 51] width 145 height 8
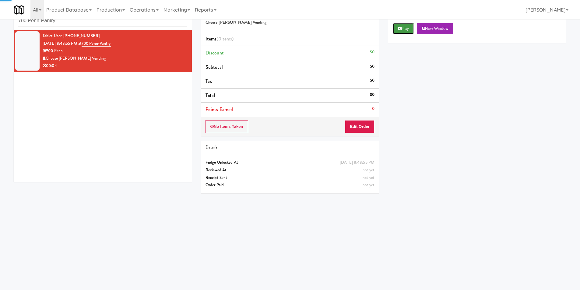
click at [397, 31] on button "Play" at bounding box center [403, 28] width 21 height 11
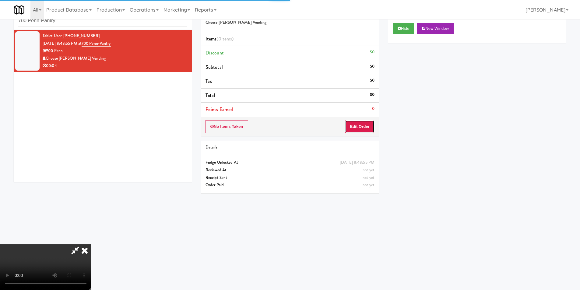
click at [365, 121] on button "Edit Order" at bounding box center [360, 126] width 30 height 13
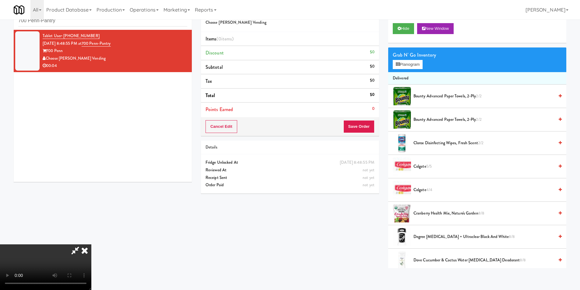
scroll to position [61, 0]
click at [405, 69] on button "Planogram" at bounding box center [408, 64] width 30 height 9
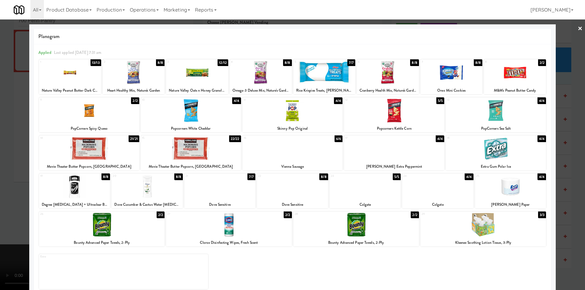
click at [62, 192] on div at bounding box center [74, 186] width 71 height 23
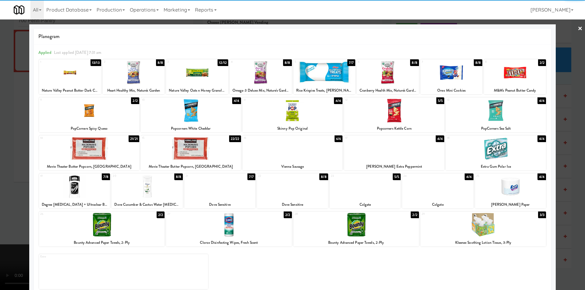
click at [5, 187] on div at bounding box center [292, 145] width 585 height 290
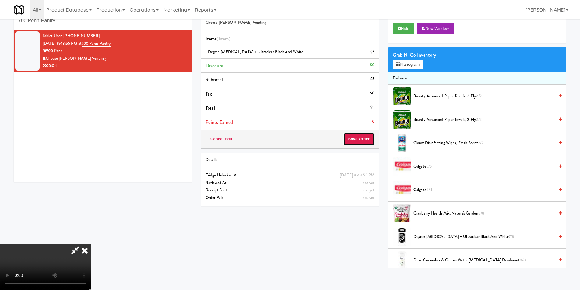
click at [366, 139] on button "Save Order" at bounding box center [358, 139] width 31 height 13
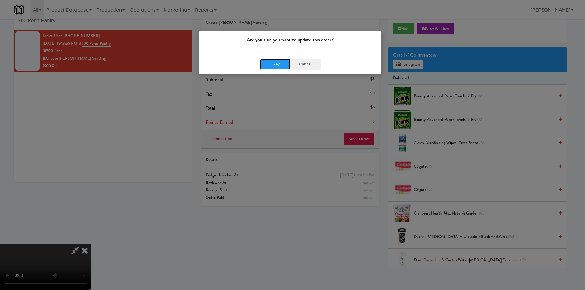
click at [290, 64] on div "Okay Cancel" at bounding box center [290, 64] width 61 height 11
click at [283, 64] on button "Okay" at bounding box center [275, 64] width 30 height 11
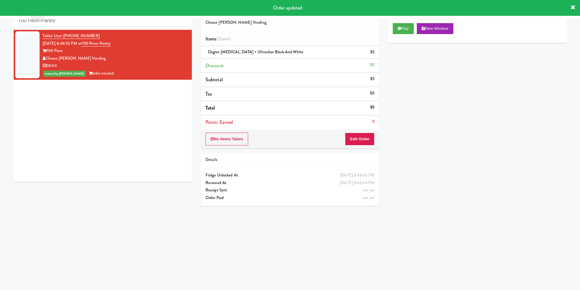
click at [129, 26] on div "inbox reviewed recent all unclear take inventory issue suspicious failed recent…" at bounding box center [103, 15] width 178 height 27
click at [129, 26] on input "700 Penn-Pantry" at bounding box center [102, 20] width 169 height 11
paste input "WPW - Left - Fridge"
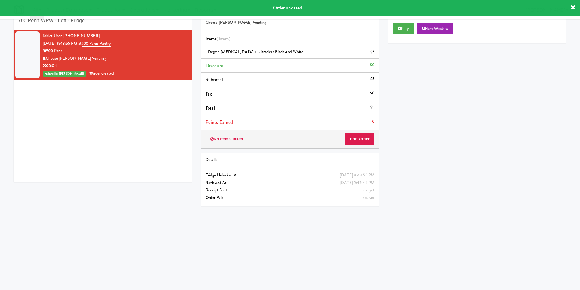
click at [129, 26] on input "700 Penn-WPW - Left - Fridge" at bounding box center [102, 20] width 169 height 11
paste input "text"
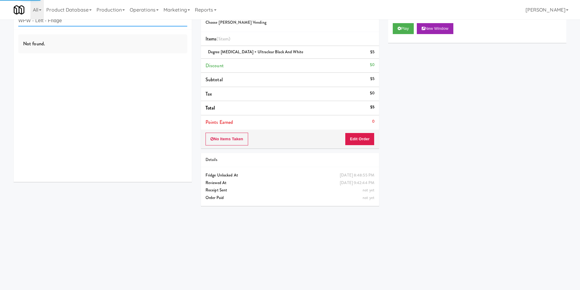
type input "WPW - Left - Fridge"
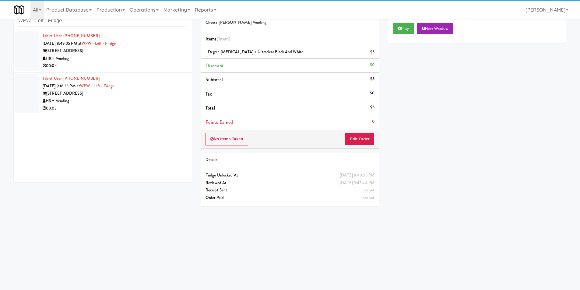
click at [169, 62] on div "00:04" at bounding box center [115, 66] width 145 height 8
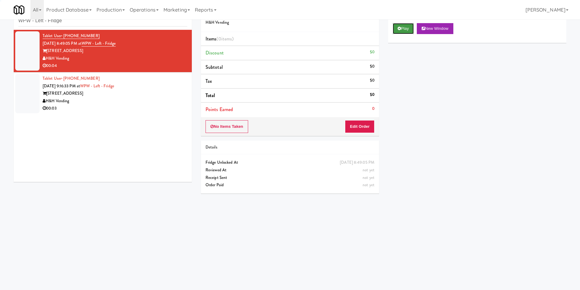
click at [402, 33] on button "Play" at bounding box center [403, 28] width 21 height 11
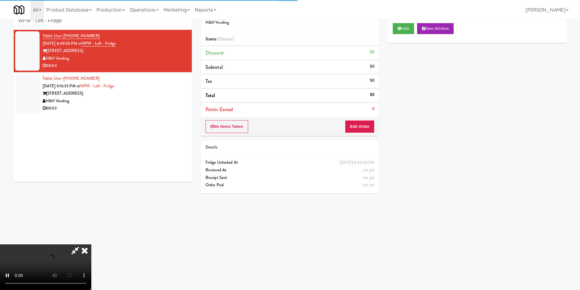
click at [346, 135] on div "No Items Taken Edit Order" at bounding box center [290, 126] width 178 height 19
click at [351, 127] on button "Edit Order" at bounding box center [360, 126] width 30 height 13
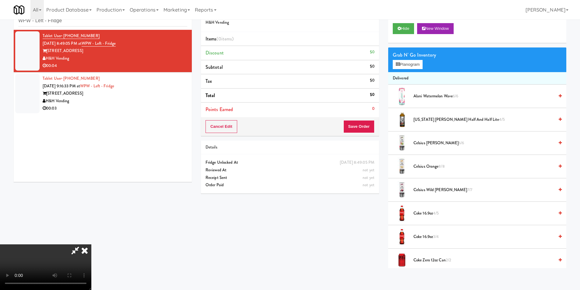
click at [91, 245] on video at bounding box center [45, 268] width 91 height 46
click at [411, 66] on button "Planogram" at bounding box center [408, 64] width 30 height 9
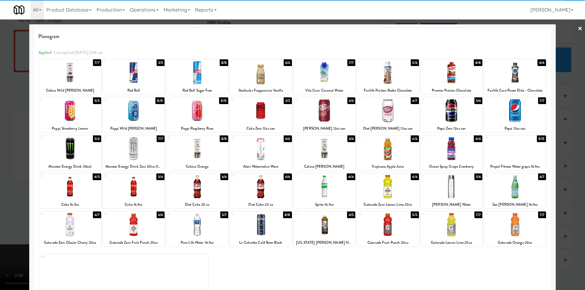
click at [197, 150] on div at bounding box center [197, 148] width 62 height 23
click at [8, 170] on div at bounding box center [292, 145] width 585 height 290
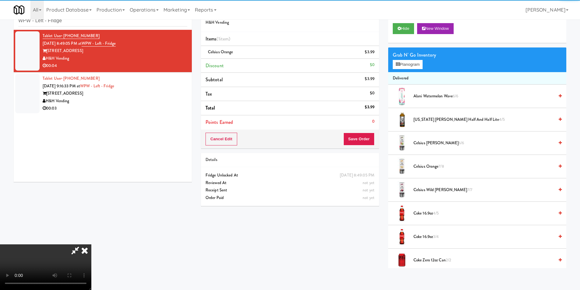
click at [91, 245] on video at bounding box center [45, 268] width 91 height 46
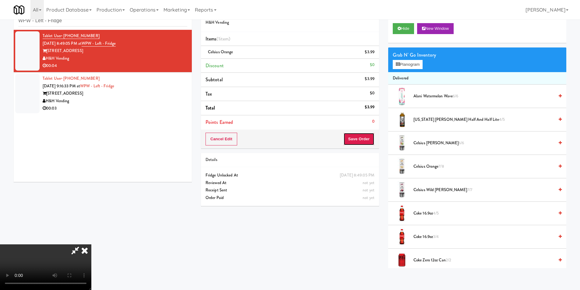
click at [367, 139] on button "Save Order" at bounding box center [358, 139] width 31 height 13
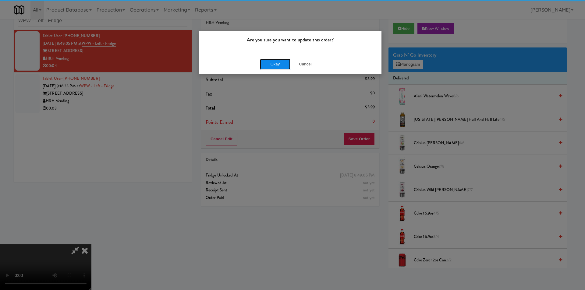
click at [266, 62] on button "Okay" at bounding box center [275, 64] width 30 height 11
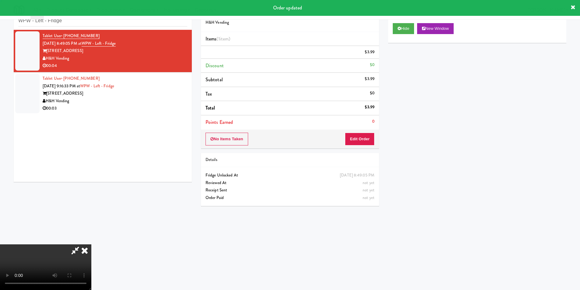
click at [154, 81] on div "Tablet User · (608) 358-0750 [DATE] 9:16:33 PM at WPW - Left - Fridge [STREET_A…" at bounding box center [115, 93] width 145 height 37
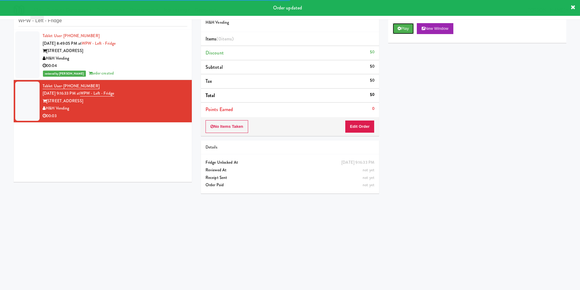
drag, startPoint x: 397, startPoint y: 31, endPoint x: 396, endPoint y: 35, distance: 4.4
click at [398, 31] on button "Play" at bounding box center [403, 28] width 21 height 11
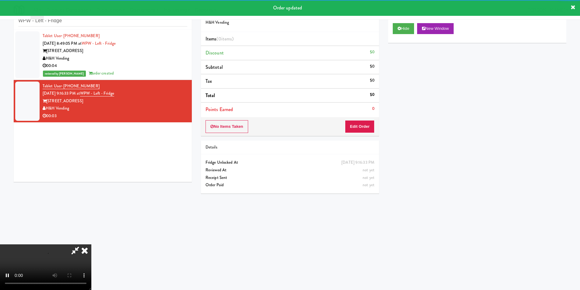
click at [350, 137] on div "Order # 448767 H&H Vending Items (0 items ) Discount $0 Subtotal $0 Tax $0 Tota…" at bounding box center [289, 100] width 187 height 196
click at [356, 127] on button "Edit Order" at bounding box center [360, 126] width 30 height 13
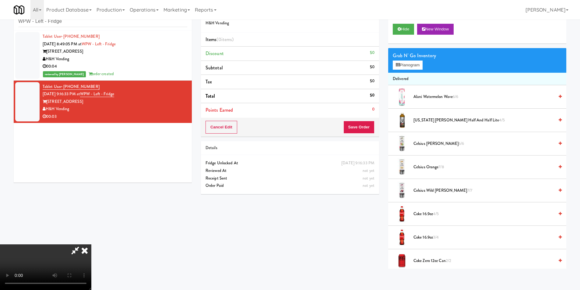
scroll to position [19, 0]
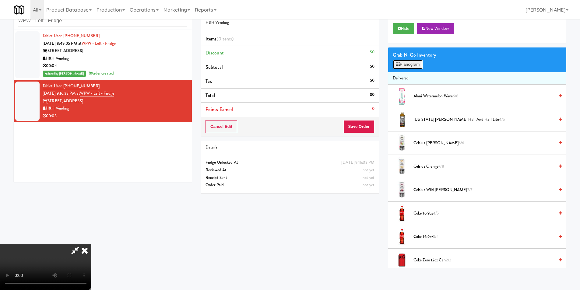
click at [398, 68] on button "Planogram" at bounding box center [408, 64] width 30 height 9
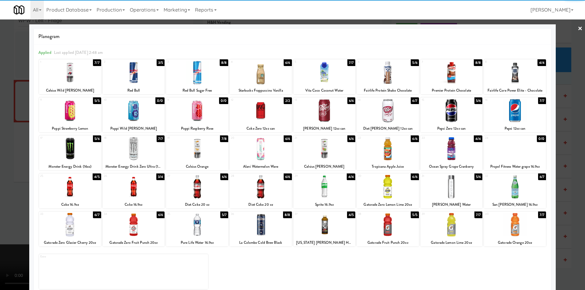
click at [270, 151] on div at bounding box center [261, 148] width 62 height 23
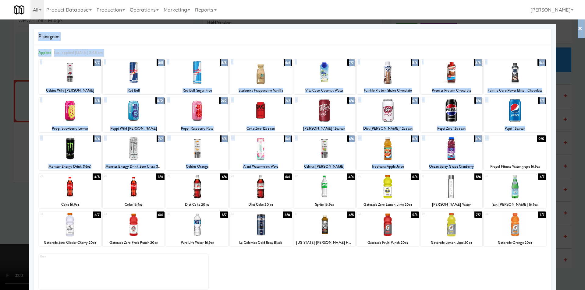
click at [552, 140] on div "× Planogram Applied Last applied [DATE] 2:48 am 1 7/7 Celsius Wild [PERSON_NAME…" at bounding box center [292, 145] width 585 height 290
click at [552, 140] on div at bounding box center [292, 145] width 585 height 290
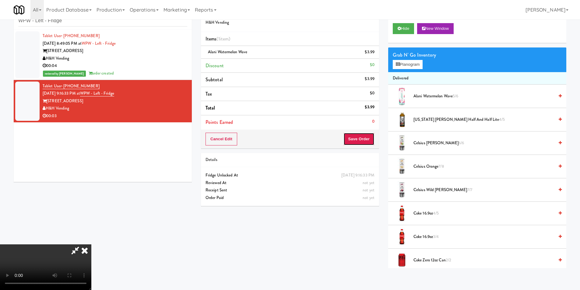
click at [356, 140] on button "Save Order" at bounding box center [358, 139] width 31 height 13
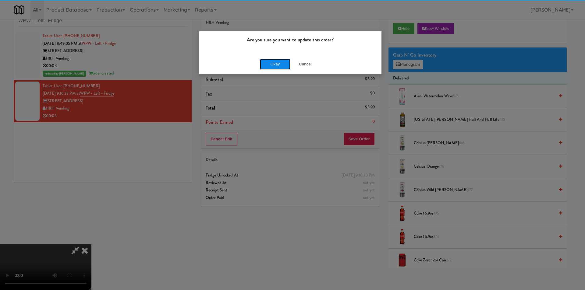
click at [265, 59] on button "Okay" at bounding box center [275, 64] width 30 height 11
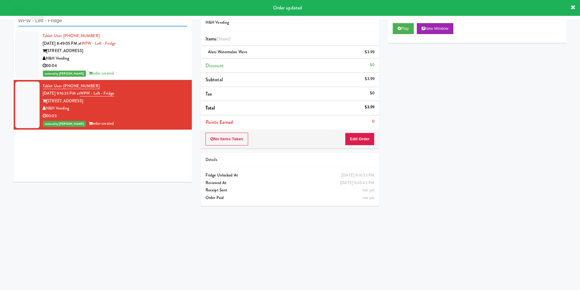
click at [147, 25] on input "WPW - Left - Fridge" at bounding box center [102, 20] width 169 height 11
click at [147, 23] on input "WPW - Left - Fridge" at bounding box center [102, 20] width 169 height 11
paste input "The [PERSON_NAME] - Pantry - Left"
paste input "text"
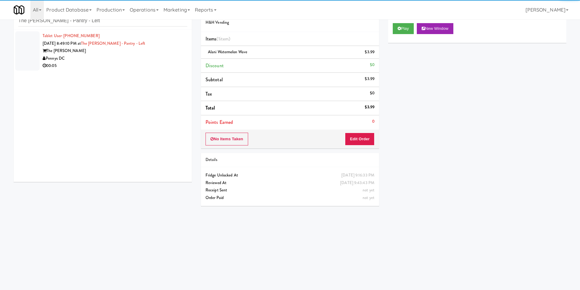
click at [150, 58] on div "Pennys DC" at bounding box center [115, 59] width 145 height 8
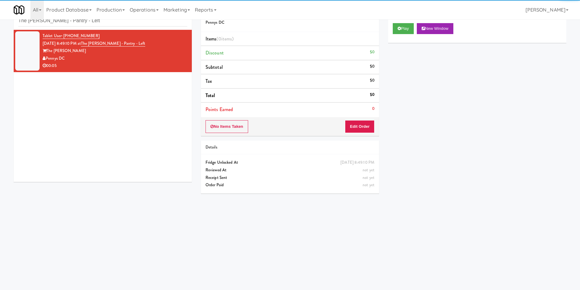
click at [392, 31] on div "Play New Window" at bounding box center [477, 31] width 178 height 24
drag, startPoint x: 393, startPoint y: 34, endPoint x: 397, endPoint y: 33, distance: 4.1
click at [396, 33] on div "Play New Window" at bounding box center [477, 31] width 178 height 24
click at [398, 31] on button "Play" at bounding box center [403, 28] width 21 height 11
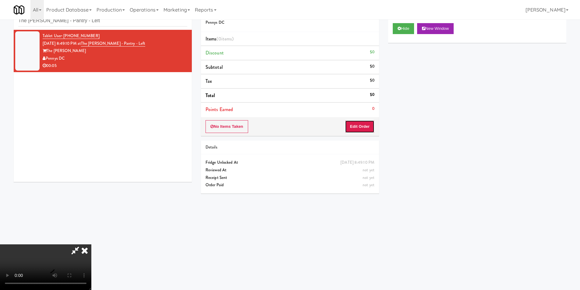
click at [355, 131] on button "Edit Order" at bounding box center [360, 126] width 30 height 13
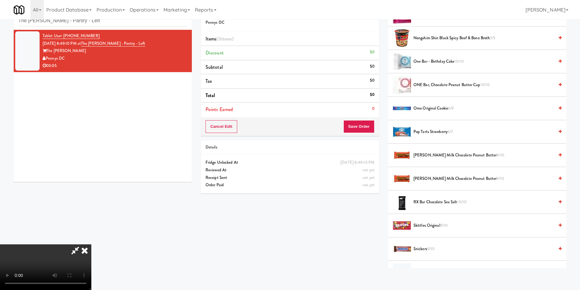
click at [434, 180] on span "[PERSON_NAME] Milk Chocolate Peanut Butter 9/10" at bounding box center [484, 179] width 141 height 8
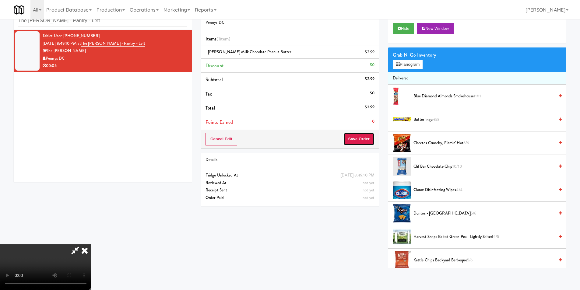
click at [368, 139] on button "Save Order" at bounding box center [358, 139] width 31 height 13
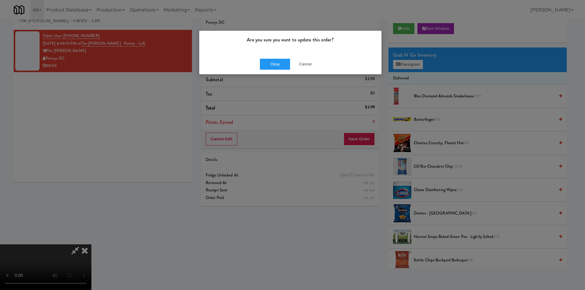
click at [279, 72] on div "Okay Cancel" at bounding box center [290, 64] width 182 height 20
click at [279, 67] on button "Okay" at bounding box center [275, 64] width 30 height 11
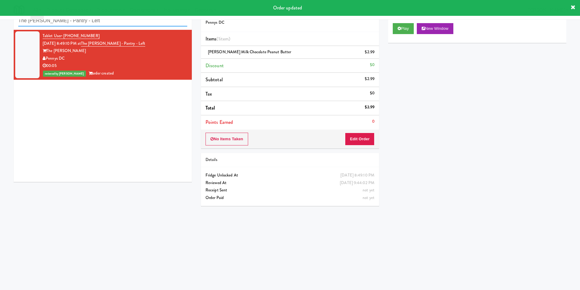
click at [104, 25] on input "The [PERSON_NAME] - Pantry - Left" at bounding box center [102, 20] width 169 height 11
paste input "2775 - Cafeteria - Boston Scientific"
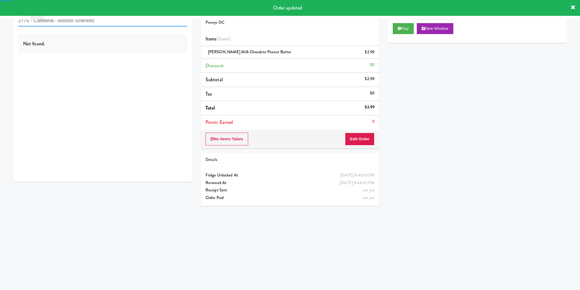
type input "2775 - Cafeteria - Boston Scientific"
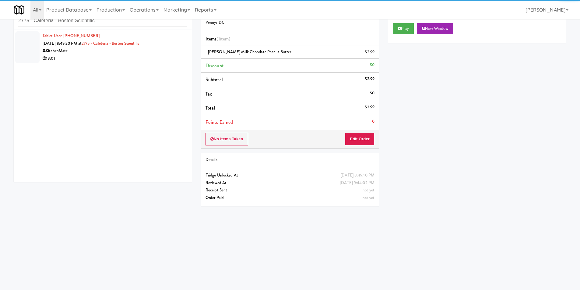
click at [158, 63] on li "Tablet User · (647) 575-3281 [DATE] 8:49:20 PM at 2775 - Cafeteria - [GEOGRAPHI…" at bounding box center [103, 47] width 178 height 35
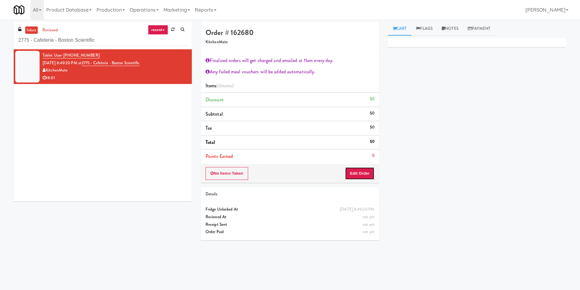
click at [350, 175] on button "Edit Order" at bounding box center [360, 173] width 30 height 13
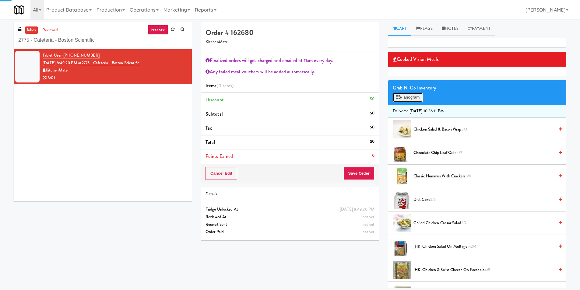
click at [414, 101] on button "Planogram" at bounding box center [408, 97] width 30 height 9
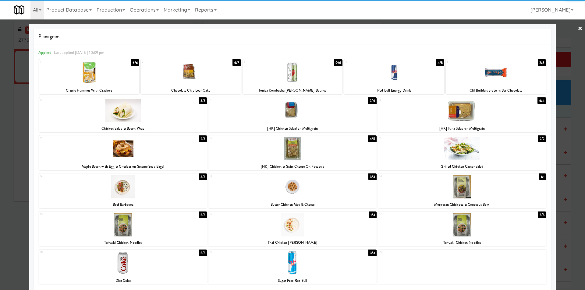
click at [489, 81] on div at bounding box center [495, 72] width 100 height 23
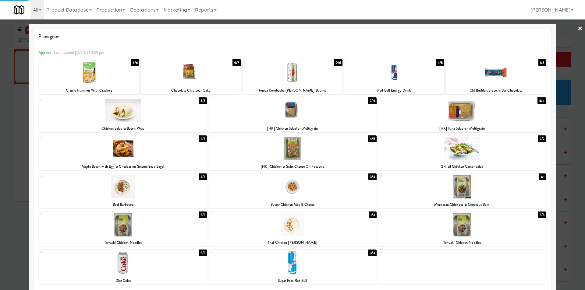
click at [570, 104] on div at bounding box center [292, 145] width 585 height 290
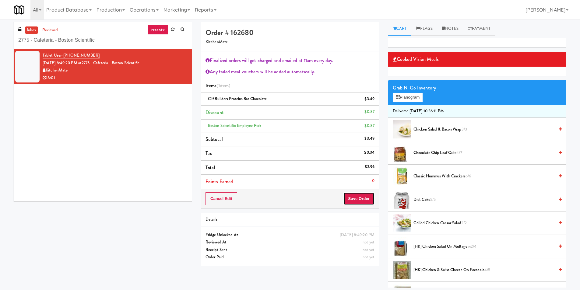
click at [364, 196] on button "Save Order" at bounding box center [358, 198] width 31 height 13
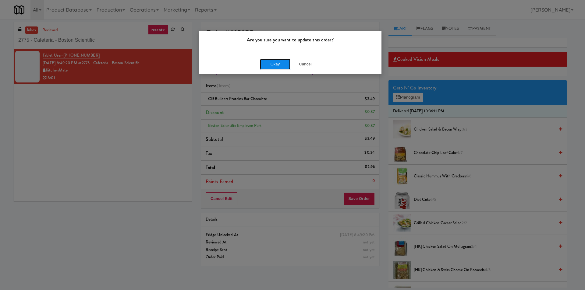
click at [272, 63] on button "Okay" at bounding box center [275, 64] width 30 height 11
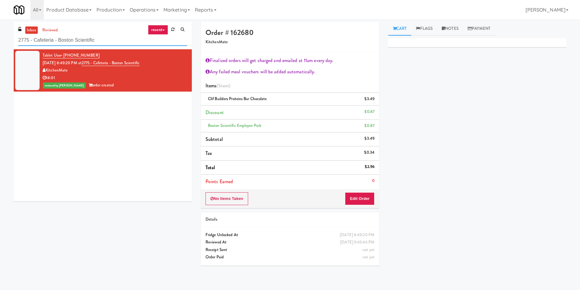
click at [68, 43] on input "2775 - Cafeteria - Boston Scientific" at bounding box center [102, 40] width 169 height 11
paste input "[PERSON_NAME] - Cooler - Left"
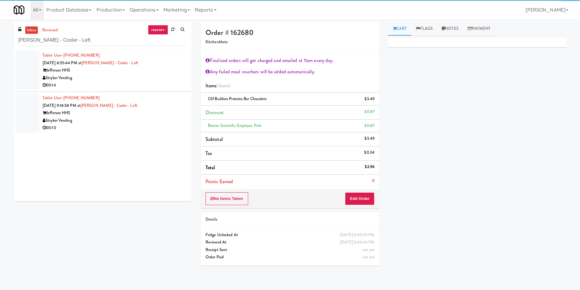
click at [170, 81] on div "Stryker Vending" at bounding box center [115, 78] width 145 height 8
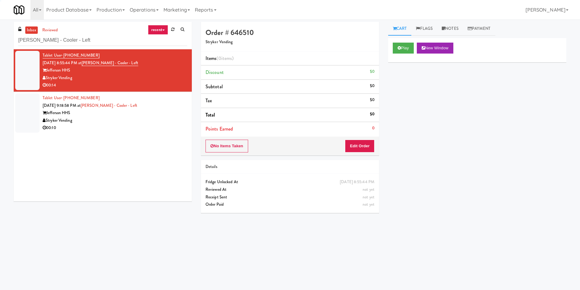
click at [408, 39] on div "Play New Window" at bounding box center [477, 50] width 178 height 24
click at [405, 46] on button "Play" at bounding box center [403, 48] width 21 height 11
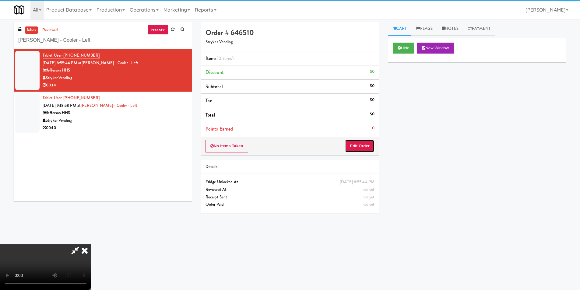
click at [356, 147] on button "Edit Order" at bounding box center [360, 146] width 30 height 13
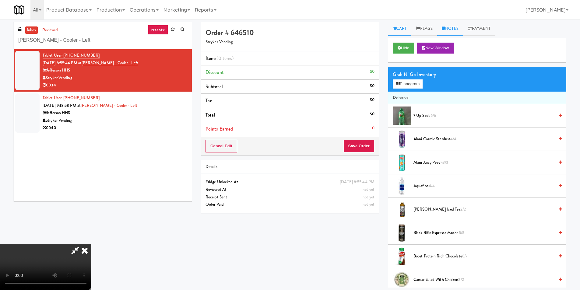
click at [462, 30] on link "Notes" at bounding box center [450, 29] width 26 height 14
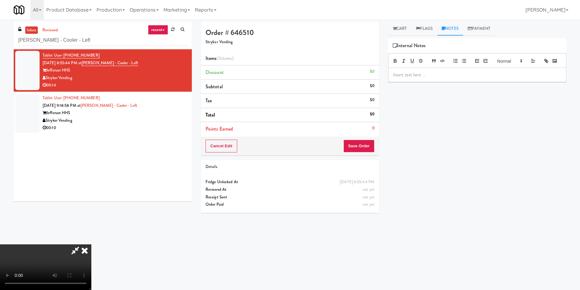
click at [440, 80] on div at bounding box center [478, 75] width 178 height 14
click at [405, 33] on link "Cart" at bounding box center [399, 29] width 23 height 14
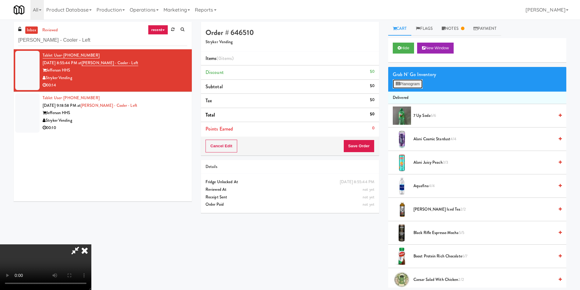
click at [414, 83] on button "Planogram" at bounding box center [408, 83] width 30 height 9
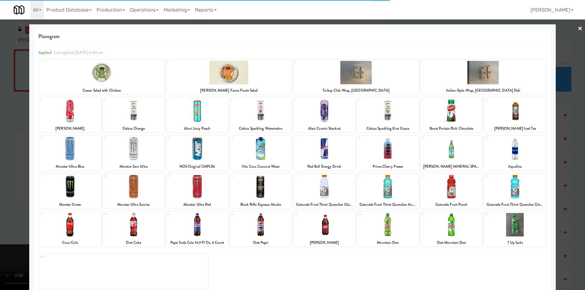
click at [445, 148] on div at bounding box center [451, 148] width 62 height 23
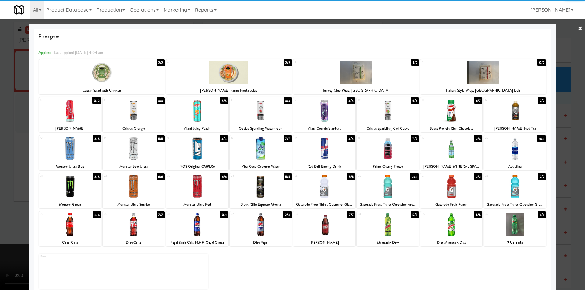
click at [448, 150] on div at bounding box center [451, 148] width 62 height 23
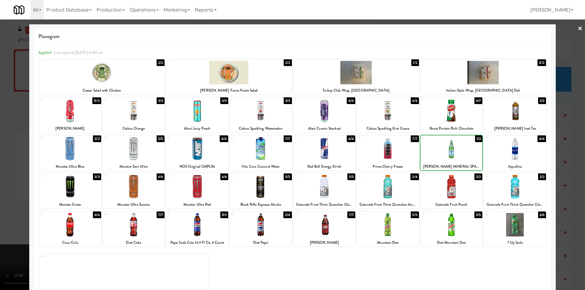
click at [564, 151] on div at bounding box center [292, 145] width 585 height 290
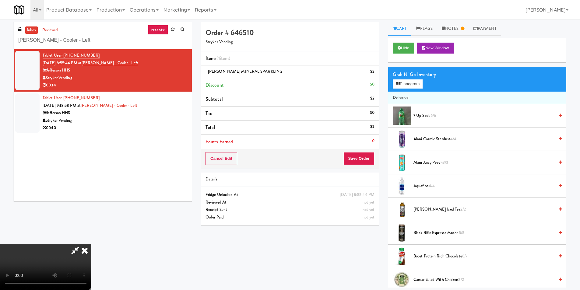
click at [359, 149] on div "Cancel Edit Save Order" at bounding box center [290, 158] width 178 height 19
click at [365, 157] on button "Save Order" at bounding box center [358, 158] width 31 height 13
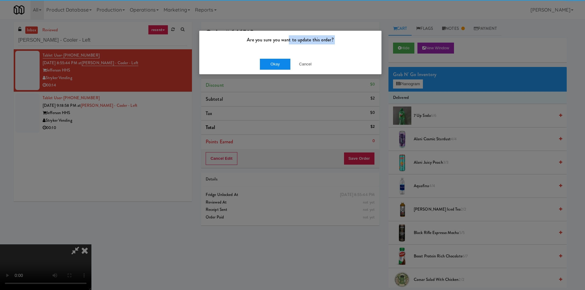
drag, startPoint x: 288, startPoint y: 51, endPoint x: 282, endPoint y: 62, distance: 12.3
click at [286, 55] on div "Are you sure you want to update this order? Okay Cancel" at bounding box center [290, 52] width 183 height 44
click at [282, 62] on button "Okay" at bounding box center [275, 64] width 30 height 11
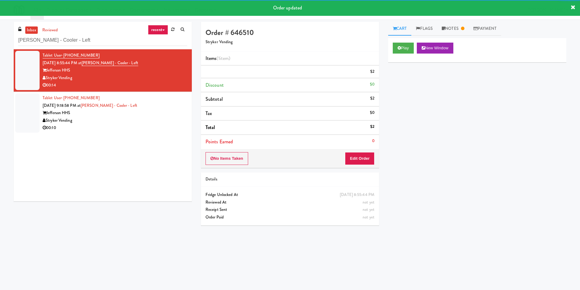
click at [133, 124] on div "Tablet User · (920) 222-1671 [DATE] 9:18:58 PM at [GEOGRAPHIC_DATA] - Left Jeff…" at bounding box center [115, 112] width 145 height 37
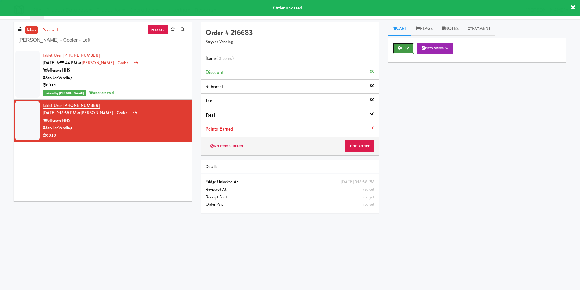
click at [404, 43] on button "Play" at bounding box center [403, 48] width 21 height 11
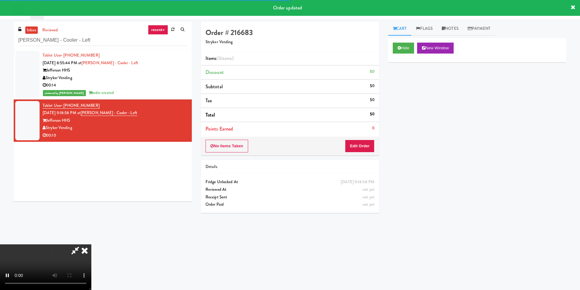
click at [366, 138] on div "No Items Taken Edit Order" at bounding box center [290, 146] width 178 height 19
click at [366, 144] on button "Edit Order" at bounding box center [360, 146] width 30 height 13
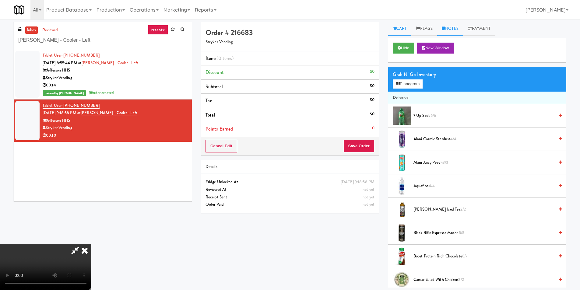
click at [454, 29] on link "Notes" at bounding box center [450, 29] width 26 height 14
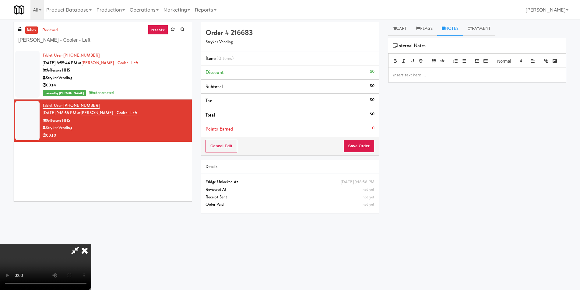
click at [436, 82] on div at bounding box center [478, 75] width 178 height 14
click at [406, 27] on link "Cart" at bounding box center [399, 29] width 23 height 14
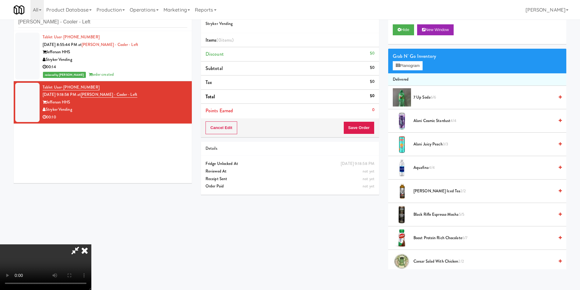
scroll to position [19, 0]
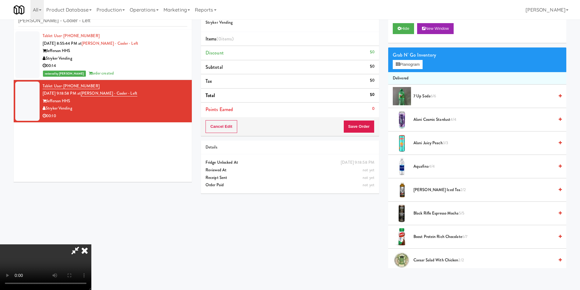
click at [415, 120] on span "[PERSON_NAME] Cosmic Stardust 4/4" at bounding box center [484, 120] width 141 height 8
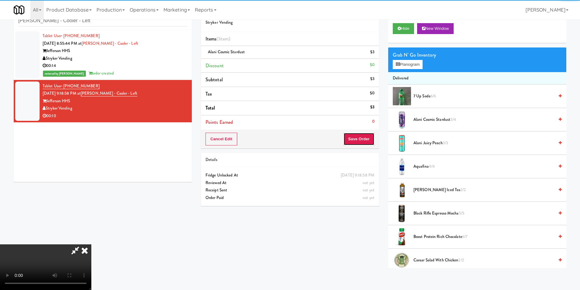
click at [357, 139] on button "Save Order" at bounding box center [358, 139] width 31 height 13
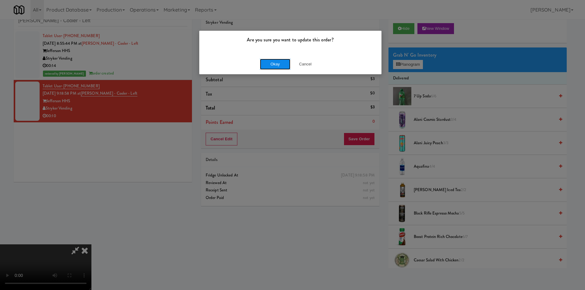
click at [278, 66] on button "Okay" at bounding box center [275, 64] width 30 height 11
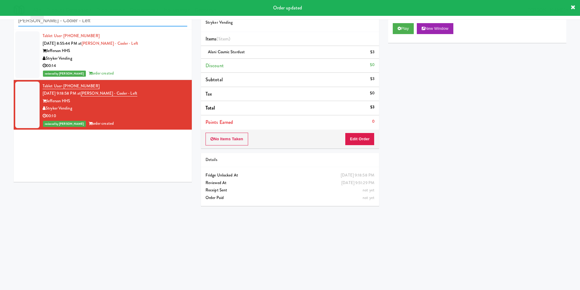
click at [111, 26] on input "[PERSON_NAME] - Cooler - Left" at bounding box center [102, 20] width 169 height 11
paste input "[GEOGRAPHIC_DATA]"
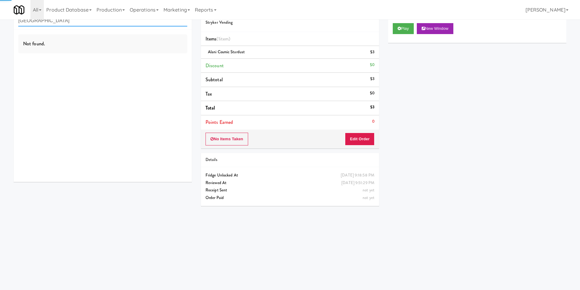
type input "[GEOGRAPHIC_DATA]"
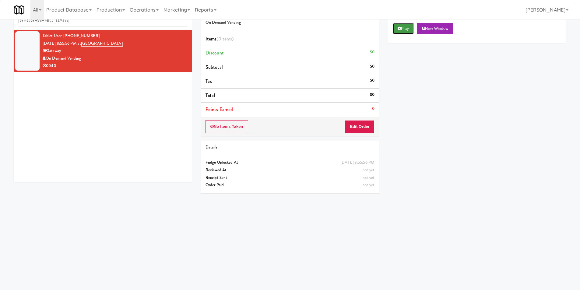
click at [403, 30] on button "Play" at bounding box center [403, 28] width 21 height 11
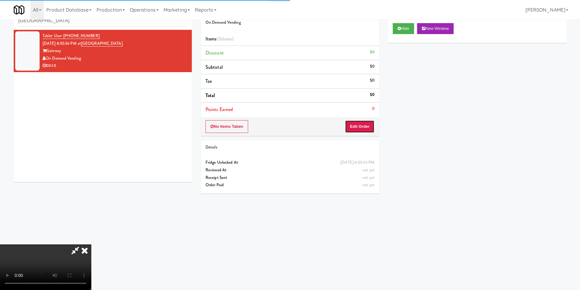
click at [363, 122] on button "Edit Order" at bounding box center [360, 126] width 30 height 13
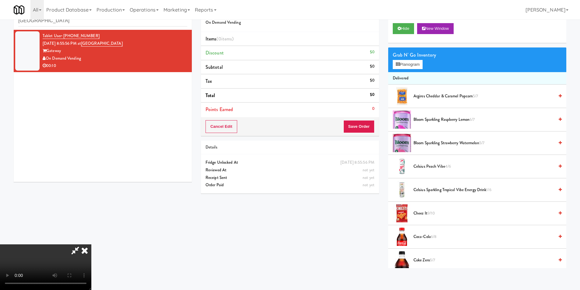
click at [91, 245] on video at bounding box center [45, 268] width 91 height 46
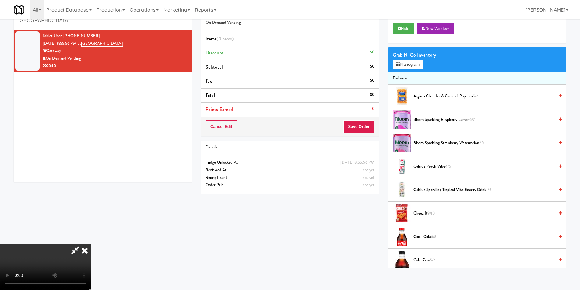
click at [398, 72] on li "Delivered" at bounding box center [477, 78] width 178 height 13
click at [402, 68] on button "Planogram" at bounding box center [408, 64] width 30 height 9
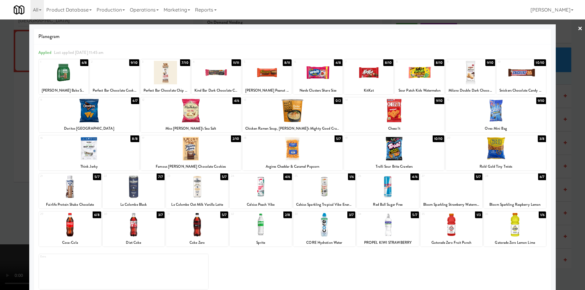
click at [169, 77] on div at bounding box center [165, 72] width 49 height 23
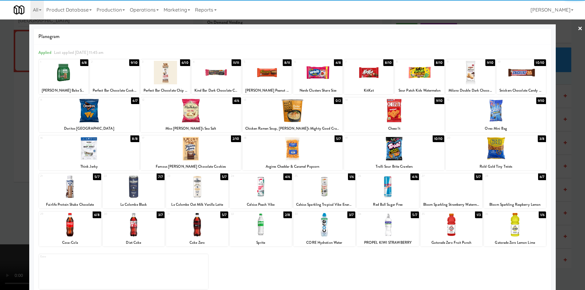
click at [567, 154] on div at bounding box center [292, 145] width 585 height 290
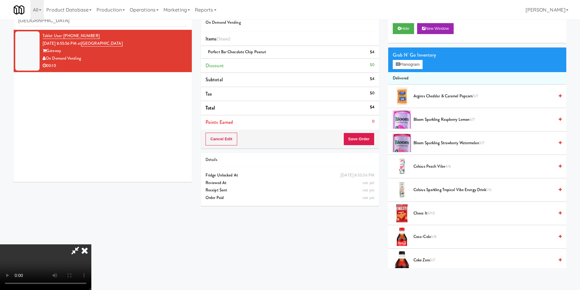
click at [91, 245] on video at bounding box center [45, 268] width 91 height 46
click at [405, 66] on button "Planogram" at bounding box center [408, 64] width 30 height 9
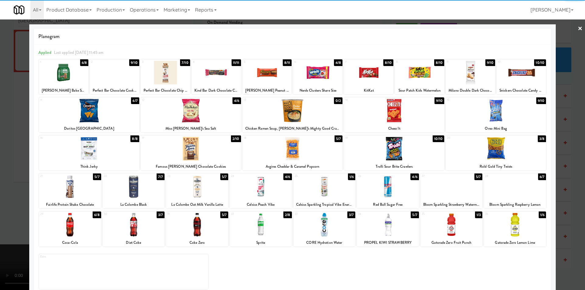
click at [453, 188] on div at bounding box center [451, 186] width 62 height 23
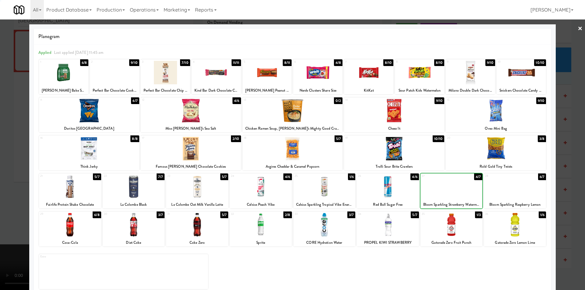
click at [555, 174] on div at bounding box center [292, 145] width 585 height 290
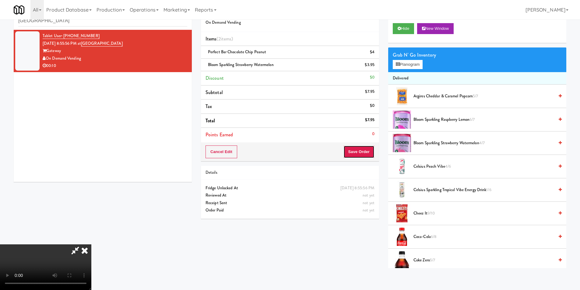
click at [368, 154] on button "Save Order" at bounding box center [358, 152] width 31 height 13
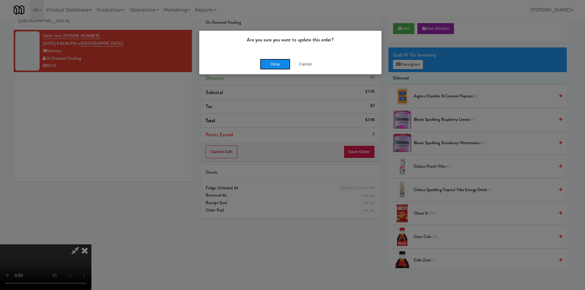
click at [279, 63] on button "Okay" at bounding box center [275, 64] width 30 height 11
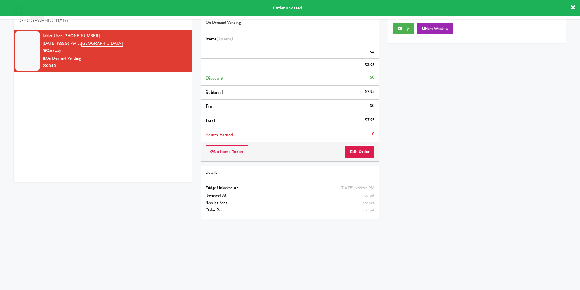
click at [107, 27] on div "inbox reviewed recent all unclear take inventory issue suspicious failed recent…" at bounding box center [103, 15] width 178 height 27
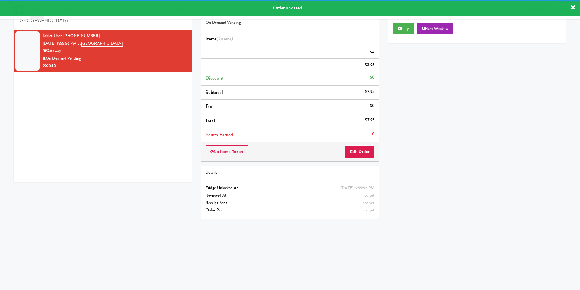
click at [109, 26] on input "[GEOGRAPHIC_DATA]" at bounding box center [102, 20] width 169 height 11
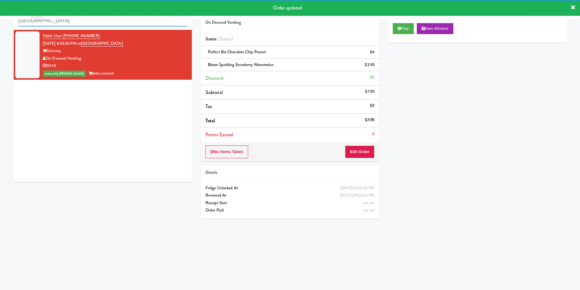
click at [109, 25] on input "[GEOGRAPHIC_DATA]" at bounding box center [102, 20] width 169 height 11
paste input "llery 64 - Cooler - Left"
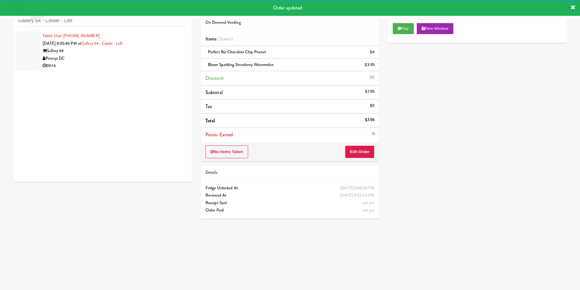
click at [172, 62] on div "00:16" at bounding box center [115, 66] width 145 height 8
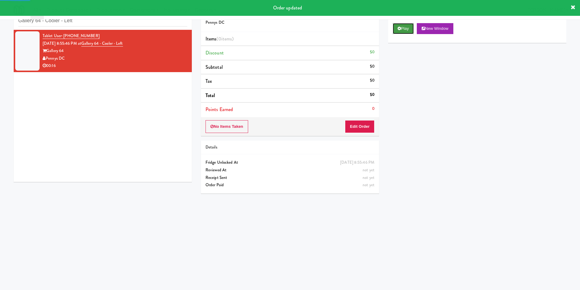
click at [405, 29] on button "Play" at bounding box center [403, 28] width 21 height 11
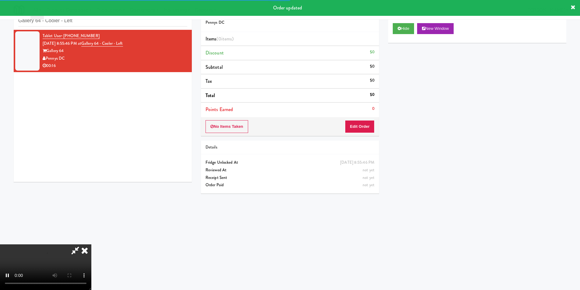
click at [380, 123] on div "Order # 150438 Pennys DC Items (0 items ) Discount $0 Subtotal $0 Tax $0 Total …" at bounding box center [289, 100] width 187 height 196
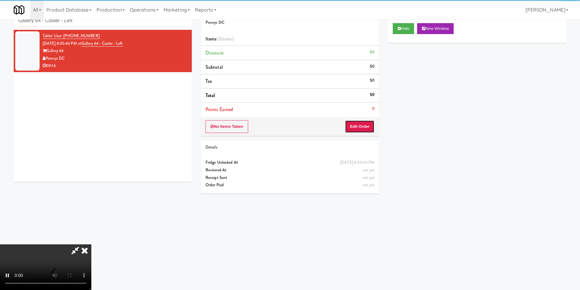
click at [368, 126] on button "Edit Order" at bounding box center [360, 126] width 30 height 13
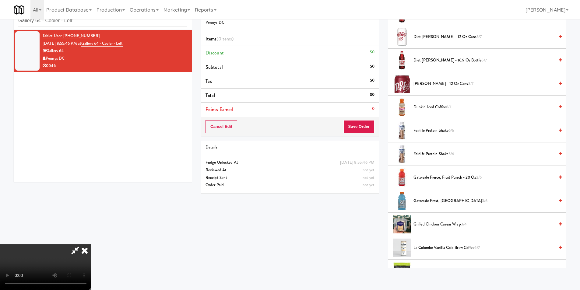
scroll to position [274, 0]
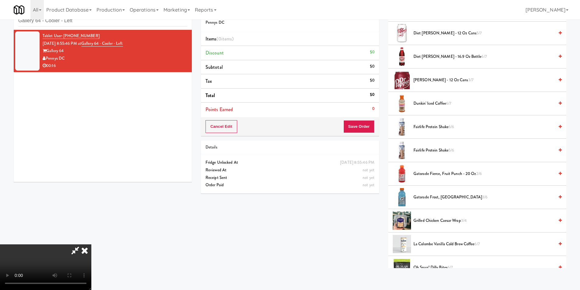
click at [442, 194] on span "Gatorade Frost, Glacier Freeze 3/6" at bounding box center [484, 198] width 141 height 8
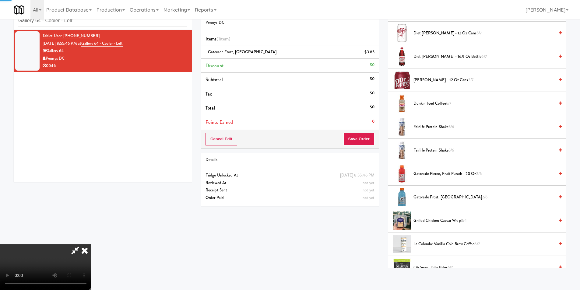
click at [443, 196] on span "Gatorade Frost, Glacier Freeze 2/6" at bounding box center [484, 198] width 141 height 8
click at [443, 196] on span "Gatorade Frost, Glacier Freeze 1/6" at bounding box center [484, 198] width 141 height 8
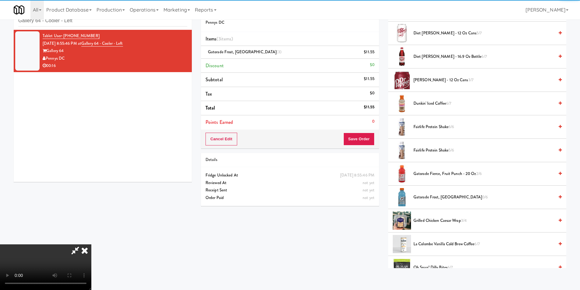
click at [434, 175] on span "Gatorade Fierce, Fruit Punch - 20 oz 2/6" at bounding box center [484, 174] width 141 height 8
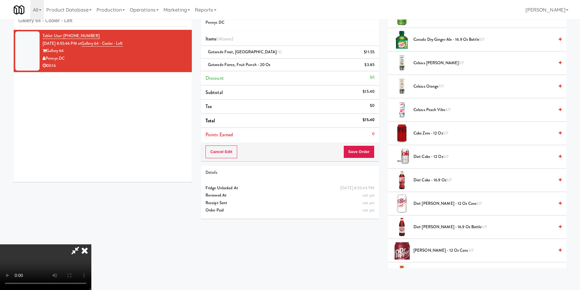
scroll to position [91, 0]
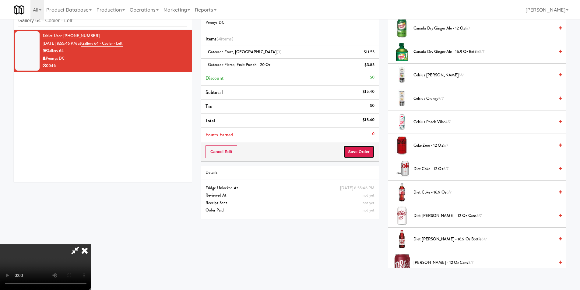
click at [360, 155] on button "Save Order" at bounding box center [358, 152] width 31 height 13
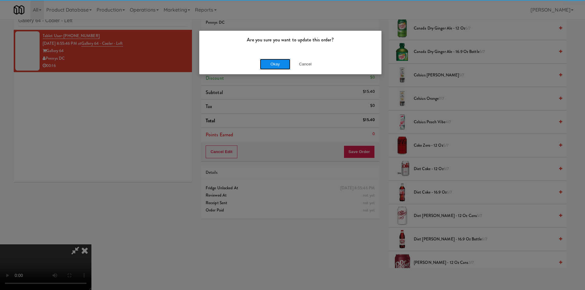
click at [274, 62] on button "Okay" at bounding box center [275, 64] width 30 height 11
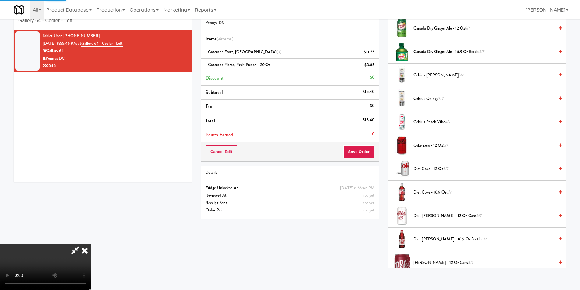
scroll to position [0, 0]
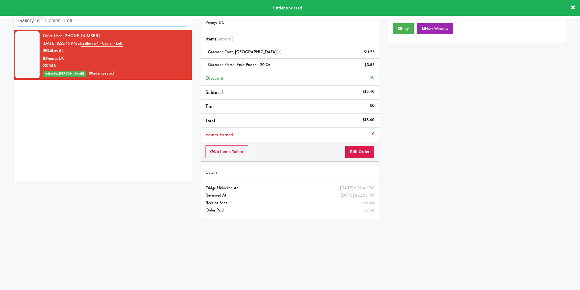
click at [79, 23] on input "Gallery 64 - Cooler - Left" at bounding box center [102, 20] width 169 height 11
paste input "Jefferson - Ambient - Righ"
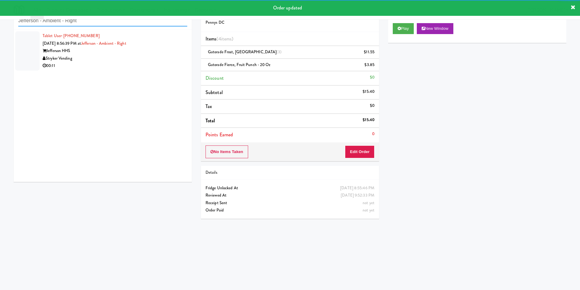
type input "Jefferson - Ambient - Right"
click at [161, 64] on div "00:11" at bounding box center [115, 66] width 145 height 8
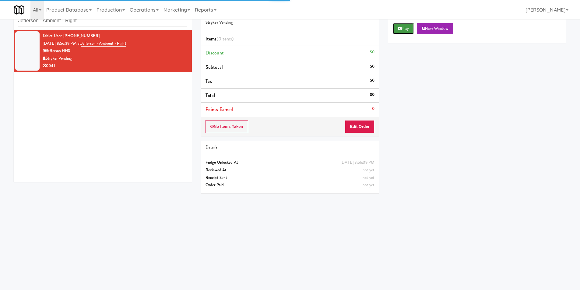
click at [398, 31] on button "Play" at bounding box center [403, 28] width 21 height 11
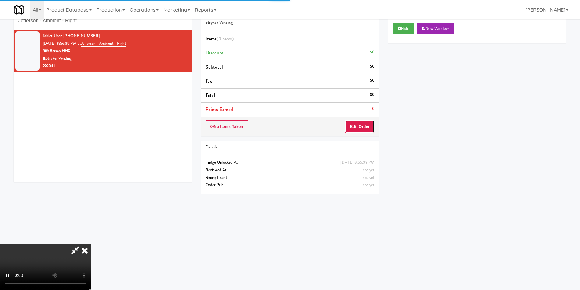
click at [362, 121] on button "Edit Order" at bounding box center [360, 126] width 30 height 13
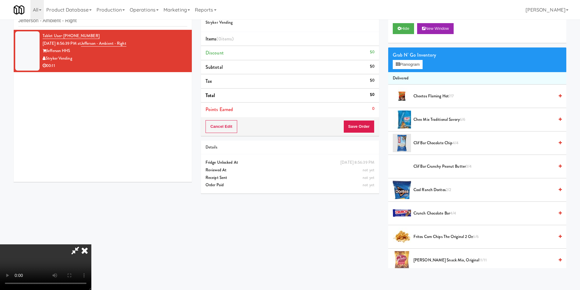
click at [91, 245] on video at bounding box center [45, 268] width 91 height 46
click at [419, 69] on button "Planogram" at bounding box center [408, 64] width 30 height 9
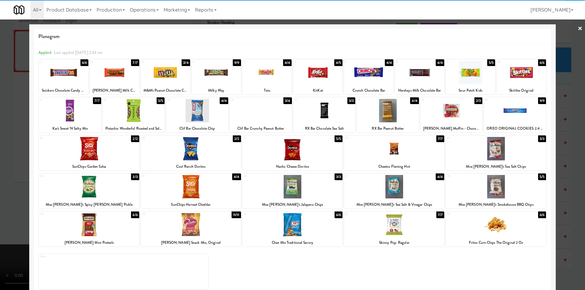
click at [496, 227] on div at bounding box center [495, 224] width 100 height 23
click at [407, 79] on div at bounding box center [419, 72] width 49 height 23
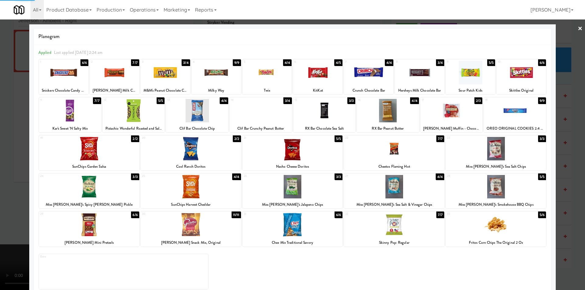
click at [573, 125] on div at bounding box center [292, 145] width 585 height 290
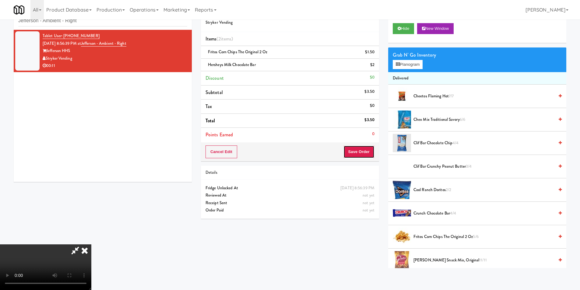
click at [369, 151] on button "Save Order" at bounding box center [358, 152] width 31 height 13
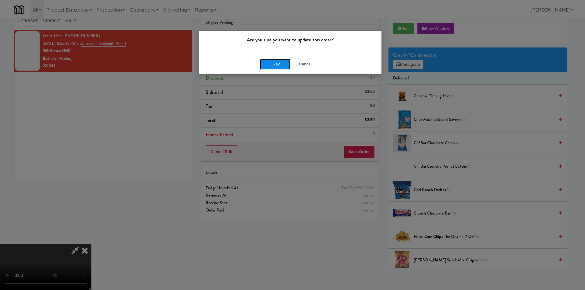
click at [268, 66] on button "Okay" at bounding box center [275, 64] width 30 height 11
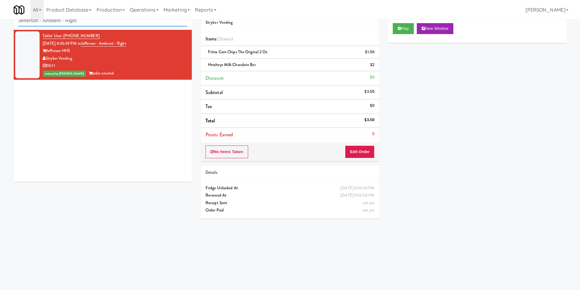
click at [122, 20] on input "Jefferson - Ambient - Right" at bounding box center [102, 20] width 169 height 11
paste input "AbbVie - Lunchroom"
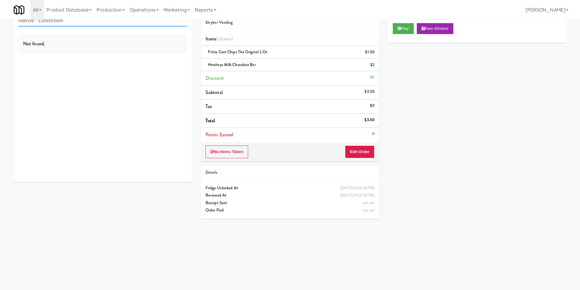
click at [84, 20] on input "AbbVie - Lunchroom" at bounding box center [102, 20] width 169 height 11
click at [85, 20] on input "AbbVie - Lunchroom" at bounding box center [102, 20] width 169 height 11
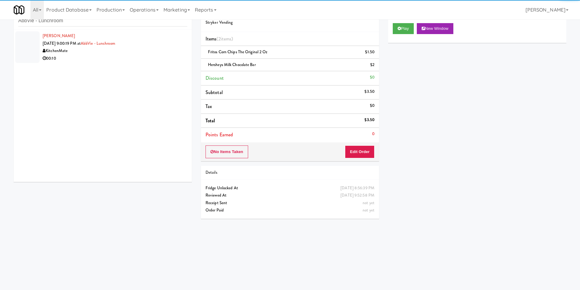
click at [79, 58] on div "00:10" at bounding box center [115, 59] width 145 height 8
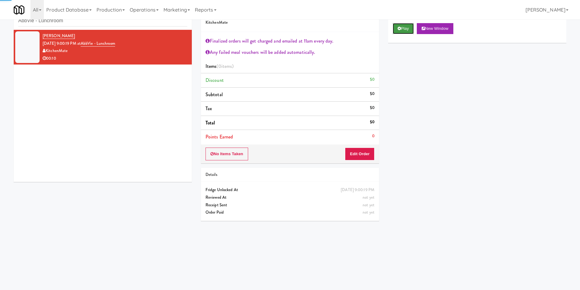
click at [395, 28] on button "Play" at bounding box center [403, 28] width 21 height 11
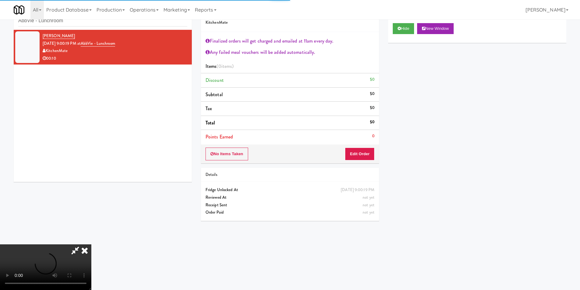
click at [359, 142] on li "Points Earned 0" at bounding box center [290, 137] width 178 height 14
click at [362, 151] on button "Edit Order" at bounding box center [360, 154] width 30 height 13
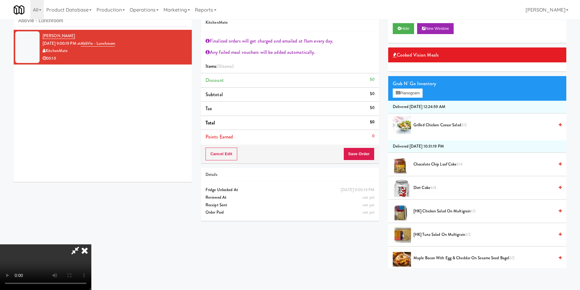
click at [91, 245] on video at bounding box center [45, 268] width 91 height 46
click at [415, 96] on button "Planogram" at bounding box center [408, 93] width 30 height 9
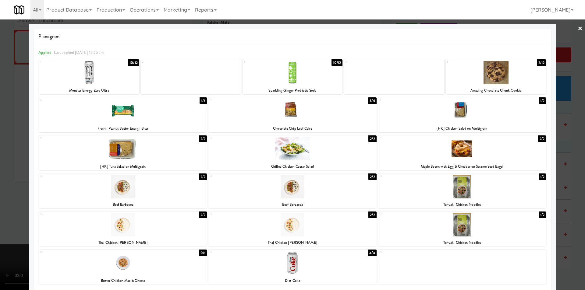
drag, startPoint x: 340, startPoint y: 148, endPoint x: 361, endPoint y: 150, distance: 21.1
click at [340, 149] on div at bounding box center [292, 148] width 168 height 23
click at [563, 137] on div at bounding box center [292, 145] width 585 height 290
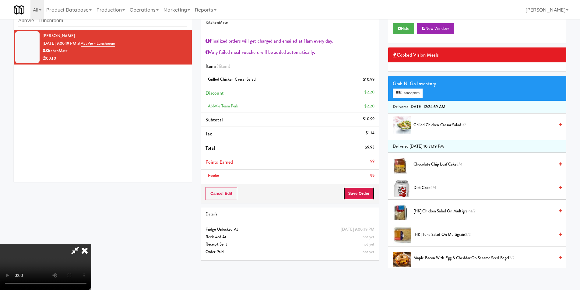
click at [368, 190] on button "Save Order" at bounding box center [358, 193] width 31 height 13
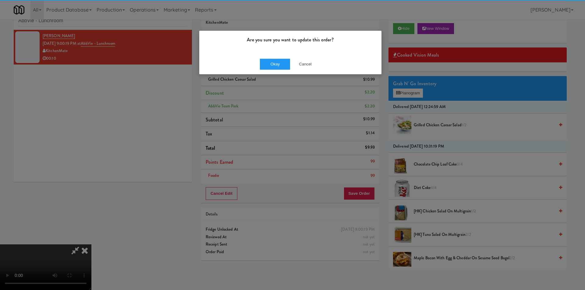
click at [271, 51] on div "Are you sure you want to update this order?" at bounding box center [290, 42] width 182 height 23
click at [272, 59] on button "Okay" at bounding box center [275, 64] width 30 height 11
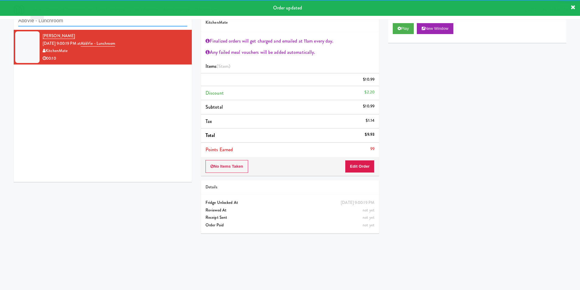
click at [117, 24] on input "AbbVie - Lunchroom" at bounding box center [102, 20] width 169 height 11
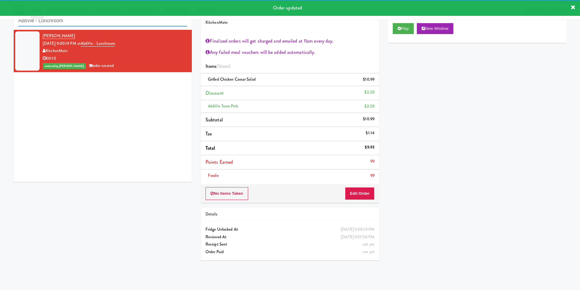
click at [117, 24] on input "AbbVie - Lunchroom" at bounding box center [102, 20] width 169 height 11
paste input "[STREET_ADDRESS]"
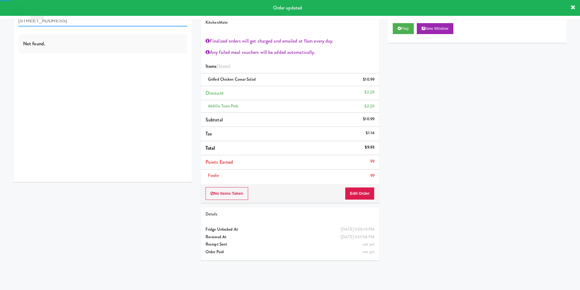
type input "[STREET_ADDRESS]"
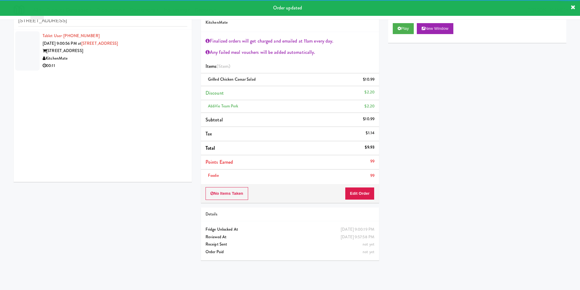
click at [158, 60] on div "KitchenMate" at bounding box center [115, 59] width 145 height 8
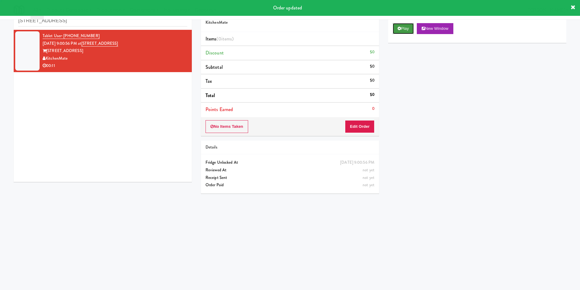
click at [403, 26] on button "Play" at bounding box center [403, 28] width 21 height 11
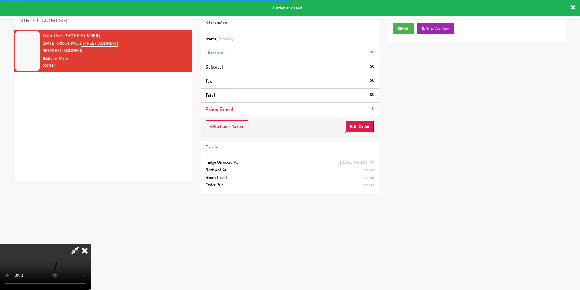
click at [356, 132] on button "Edit Order" at bounding box center [360, 126] width 30 height 13
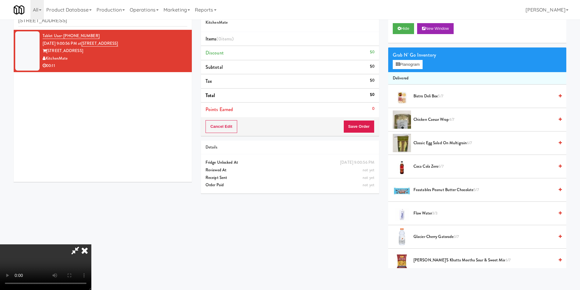
drag, startPoint x: 89, startPoint y: 242, endPoint x: 91, endPoint y: 245, distance: 3.3
click at [89, 245] on video at bounding box center [45, 268] width 91 height 46
click at [91, 245] on video at bounding box center [45, 268] width 91 height 46
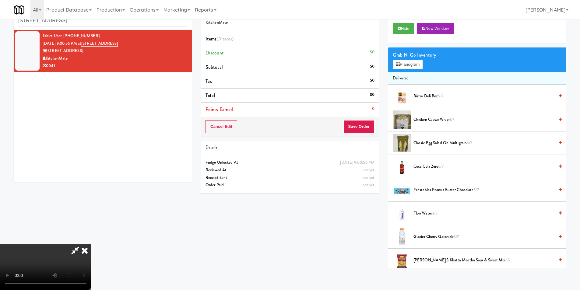
click at [91, 245] on video at bounding box center [45, 268] width 91 height 46
click at [397, 68] on button "Planogram" at bounding box center [408, 64] width 30 height 9
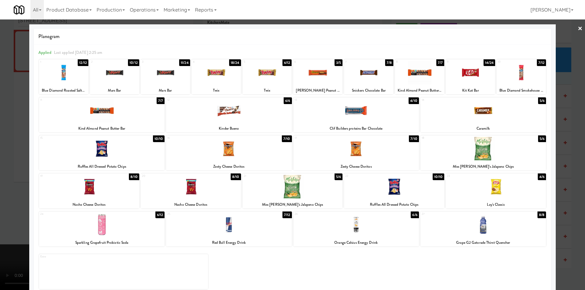
click at [261, 76] on div at bounding box center [266, 72] width 49 height 23
click at [239, 111] on div at bounding box center [228, 110] width 125 height 23
click at [560, 131] on div at bounding box center [292, 145] width 585 height 290
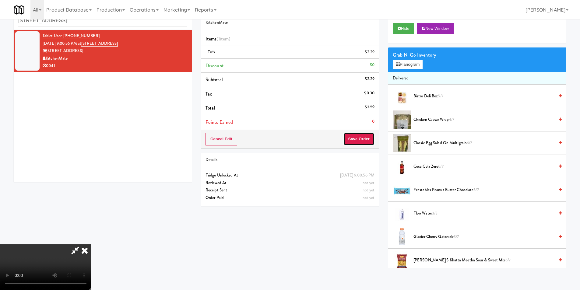
click at [357, 139] on button "Save Order" at bounding box center [358, 139] width 31 height 13
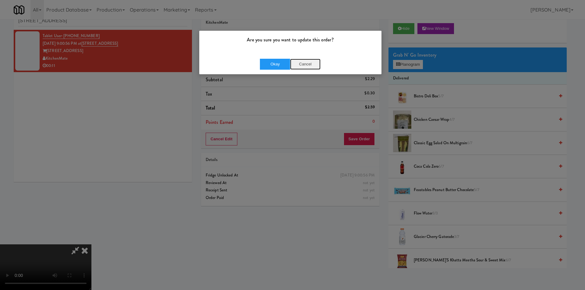
drag, startPoint x: 298, startPoint y: 60, endPoint x: 302, endPoint y: 63, distance: 5.3
click at [298, 62] on button "Cancel" at bounding box center [305, 64] width 30 height 11
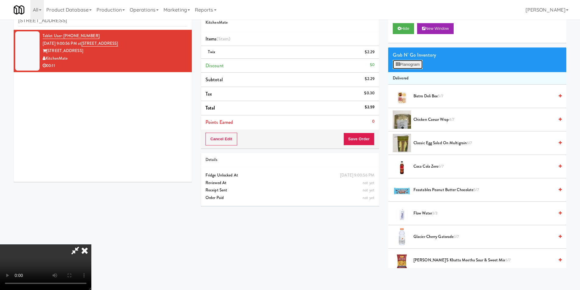
click at [403, 67] on button "Planogram" at bounding box center [408, 64] width 30 height 9
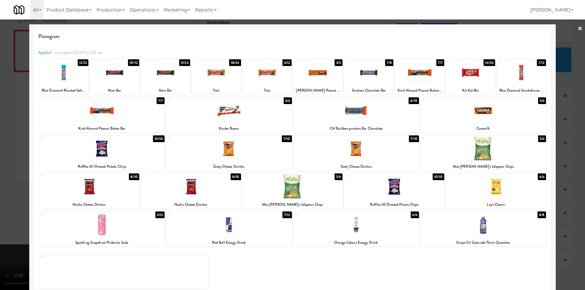
click at [233, 115] on div at bounding box center [228, 110] width 125 height 23
click at [234, 114] on div at bounding box center [228, 110] width 125 height 23
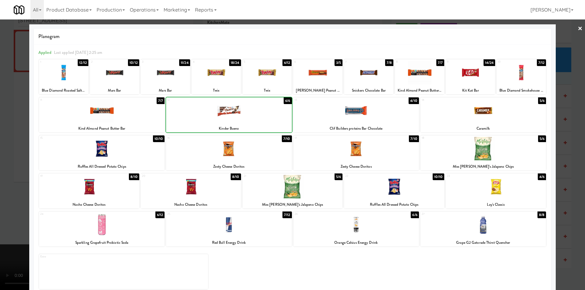
click at [234, 114] on div at bounding box center [228, 110] width 125 height 23
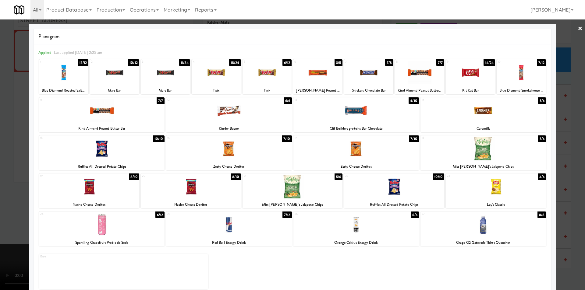
click at [210, 103] on div at bounding box center [228, 110] width 125 height 23
click at [216, 108] on div at bounding box center [228, 110] width 125 height 23
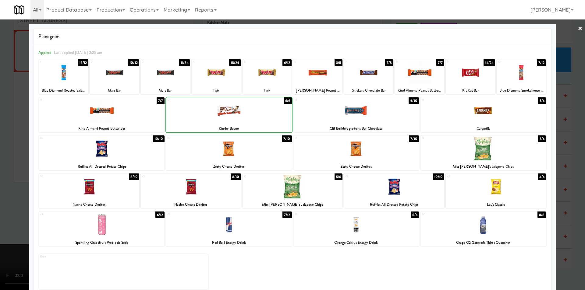
click at [219, 110] on div at bounding box center [228, 110] width 125 height 23
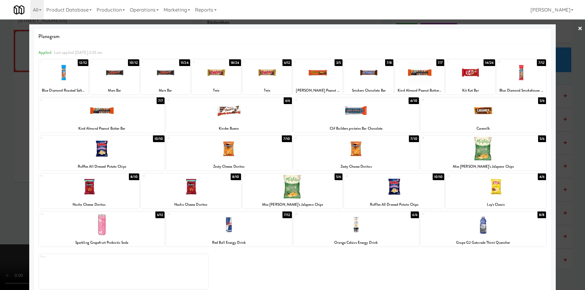
click at [565, 124] on div at bounding box center [292, 145] width 585 height 290
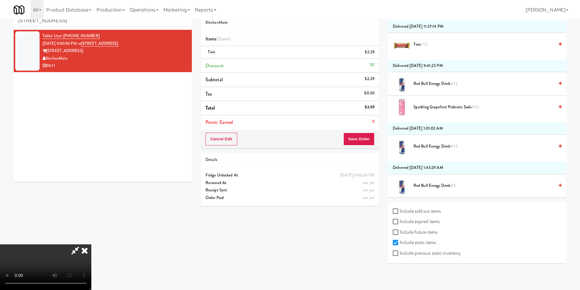
click at [435, 252] on label "Include previous static inventory" at bounding box center [427, 253] width 68 height 9
click at [400, 252] on input "Include previous static inventory" at bounding box center [396, 253] width 7 height 5
checkbox input "true"
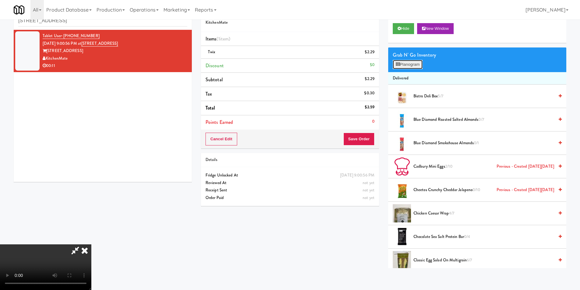
click at [414, 68] on button "Planogram" at bounding box center [408, 64] width 30 height 9
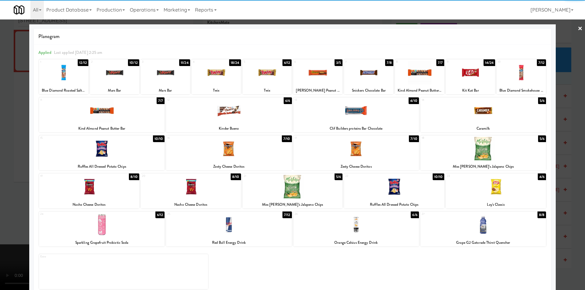
click at [248, 117] on div at bounding box center [228, 110] width 125 height 23
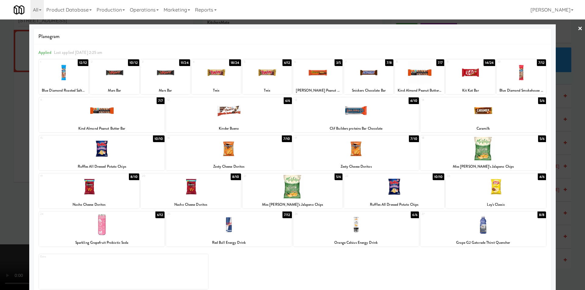
click at [239, 122] on div at bounding box center [228, 110] width 125 height 23
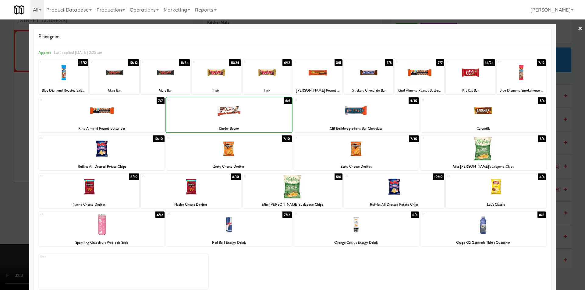
click at [239, 122] on div at bounding box center [228, 110] width 125 height 23
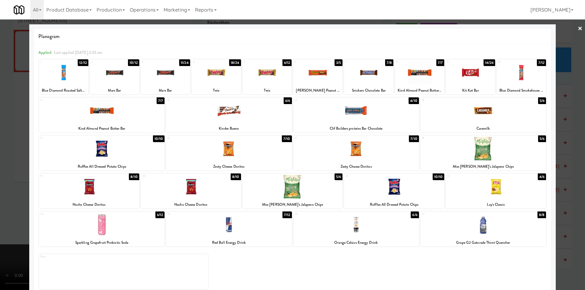
click at [561, 119] on div at bounding box center [292, 145] width 585 height 290
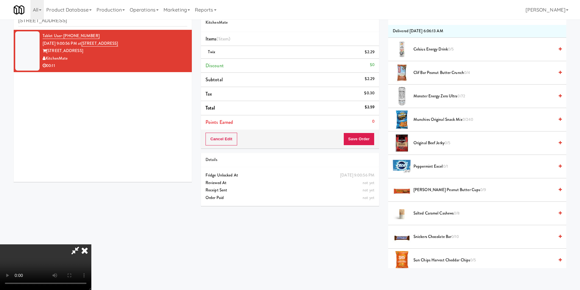
scroll to position [4202, 0]
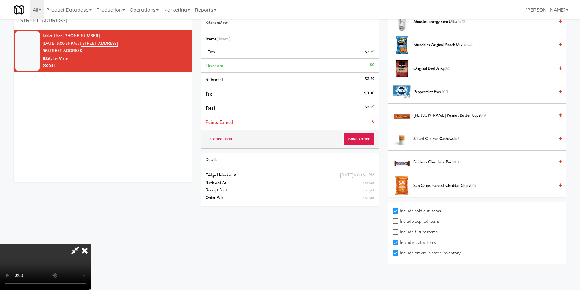
click at [429, 225] on label "Include expired items" at bounding box center [416, 221] width 47 height 9
click at [400, 224] on input "Include expired items" at bounding box center [396, 221] width 7 height 5
checkbox input "true"
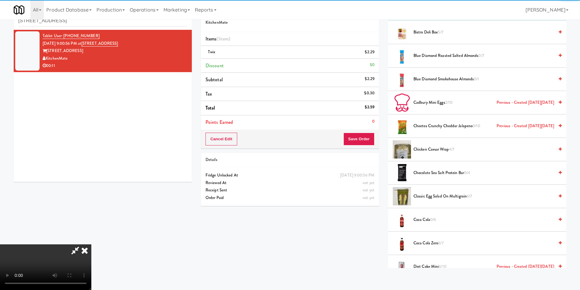
scroll to position [0, 0]
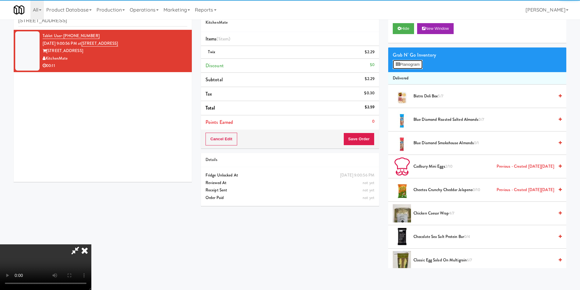
click at [411, 62] on button "Planogram" at bounding box center [408, 64] width 30 height 9
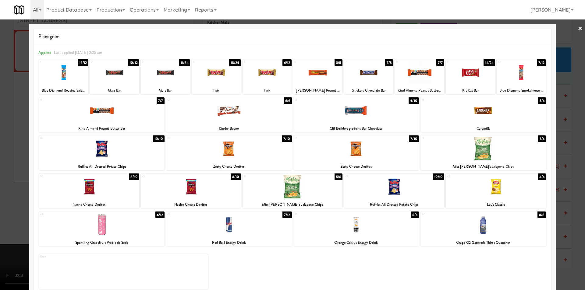
click at [234, 112] on div at bounding box center [228, 110] width 125 height 23
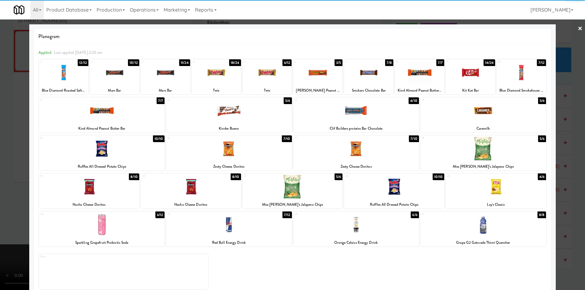
drag, startPoint x: 567, startPoint y: 116, endPoint x: 425, endPoint y: 127, distance: 142.3
click at [567, 116] on div at bounding box center [292, 145] width 585 height 290
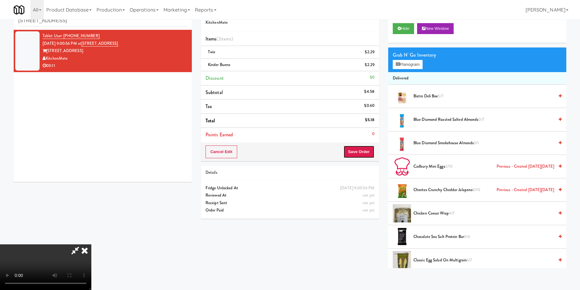
click at [372, 150] on button "Save Order" at bounding box center [358, 152] width 31 height 13
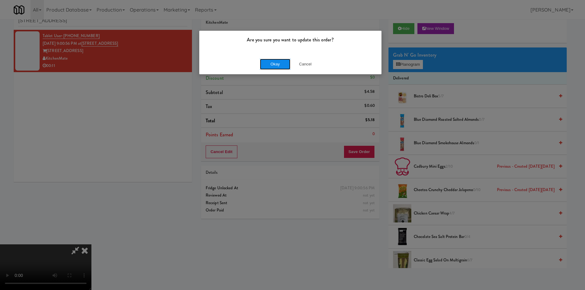
click at [271, 60] on button "Okay" at bounding box center [275, 64] width 30 height 11
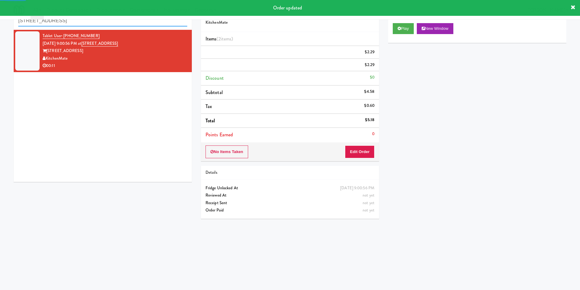
click at [111, 24] on input "[STREET_ADDRESS]" at bounding box center [102, 20] width 169 height 11
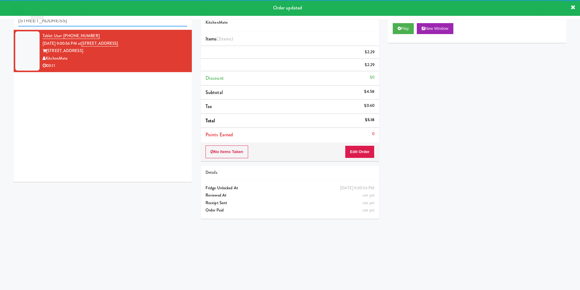
click at [111, 24] on input "[STREET_ADDRESS]" at bounding box center [102, 20] width 169 height 11
paste input "[GEOGRAPHIC_DATA] - [GEOGRAPHIC_DATA]"
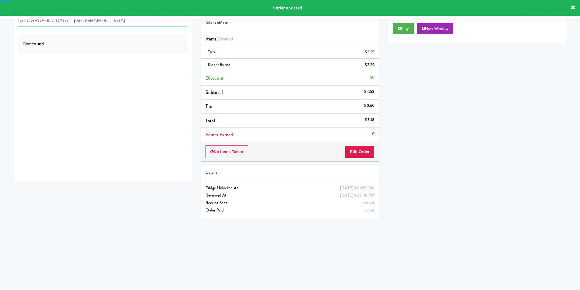
type input "[GEOGRAPHIC_DATA] - [GEOGRAPHIC_DATA]"
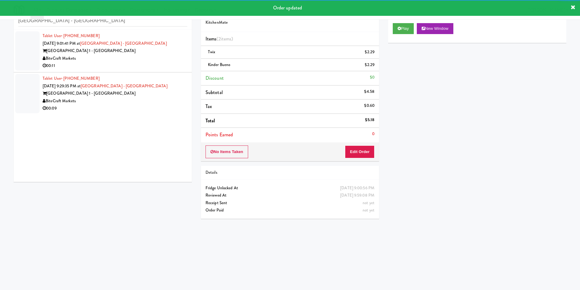
click at [151, 58] on div "BiteCraft Markets" at bounding box center [115, 59] width 145 height 8
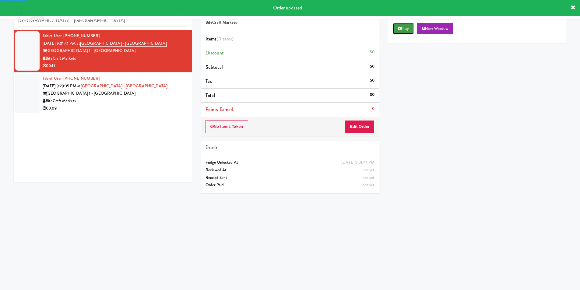
click at [403, 29] on button "Play" at bounding box center [403, 28] width 21 height 11
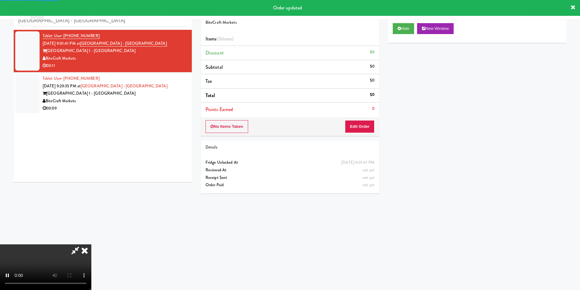
click at [349, 135] on div "No Items Taken Edit Order" at bounding box center [290, 126] width 178 height 19
click at [355, 127] on button "Edit Order" at bounding box center [360, 126] width 30 height 13
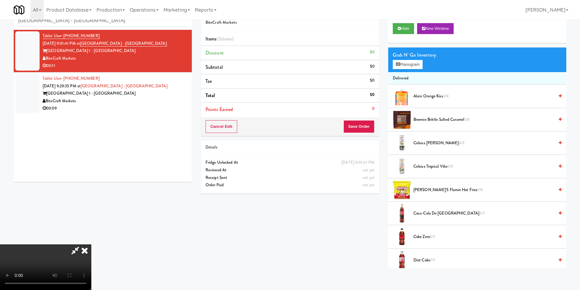
click at [91, 245] on video at bounding box center [45, 268] width 91 height 46
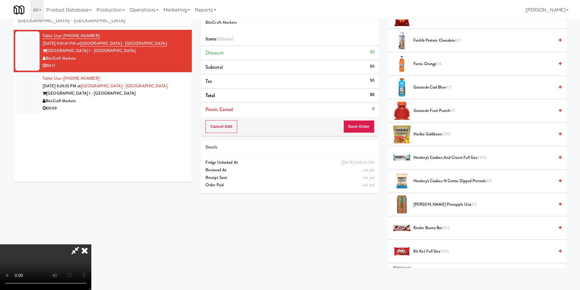
scroll to position [244, 0]
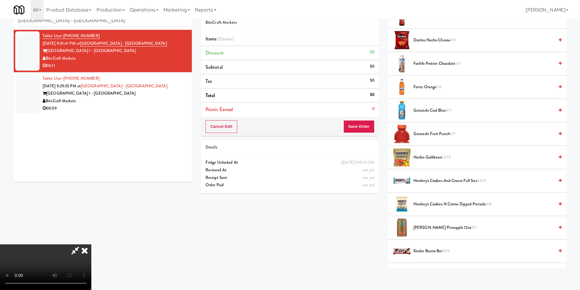
click at [434, 136] on span "Gatorade Fruit Punch 6/7" at bounding box center [484, 134] width 141 height 8
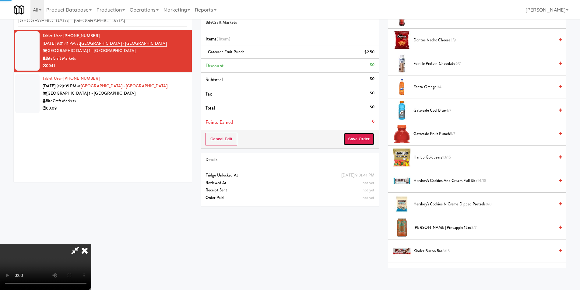
click at [372, 139] on button "Save Order" at bounding box center [358, 139] width 31 height 13
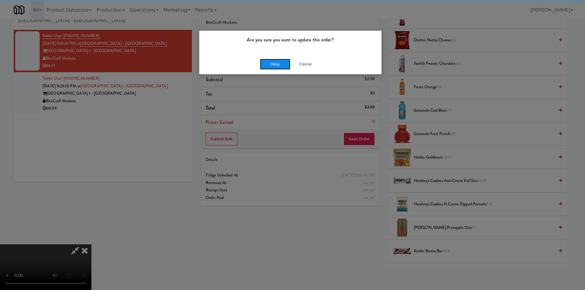
click at [269, 66] on button "Okay" at bounding box center [275, 64] width 30 height 11
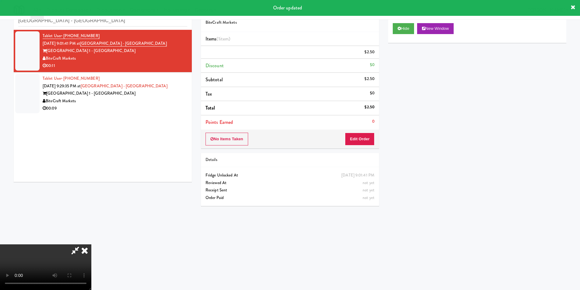
scroll to position [0, 0]
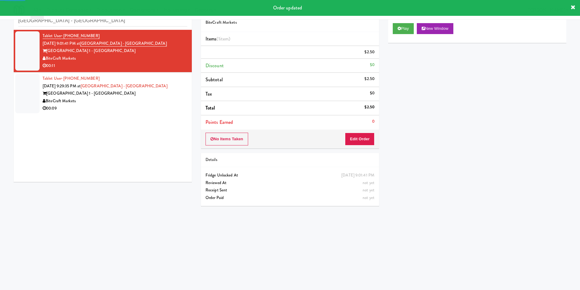
click at [164, 86] on div "Tablet User · (786) 838-8922 [DATE] 9:29:35 PM at [GEOGRAPHIC_DATA] - [GEOGRAPH…" at bounding box center [115, 93] width 145 height 37
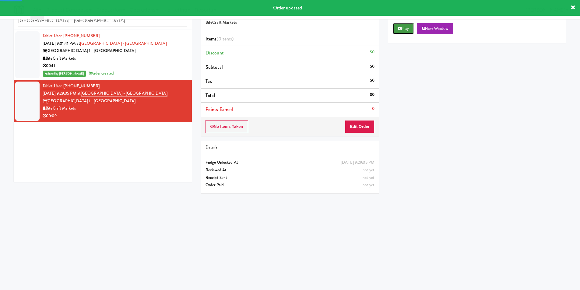
click at [400, 24] on button "Play" at bounding box center [403, 28] width 21 height 11
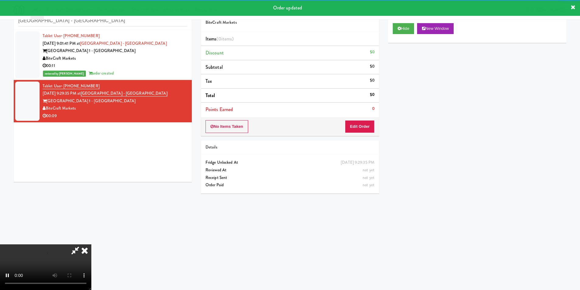
click at [357, 118] on div "No Items Taken Edit Order" at bounding box center [290, 126] width 178 height 19
click at [356, 122] on button "Edit Order" at bounding box center [360, 126] width 30 height 13
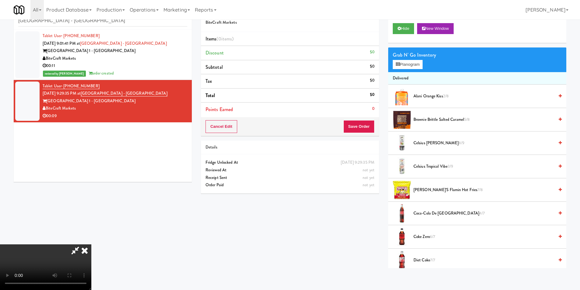
click at [431, 168] on span "Celsius Tropical Vibe 3/9" at bounding box center [484, 167] width 141 height 8
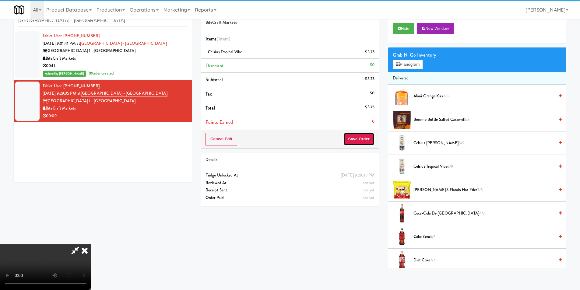
click at [362, 142] on button "Save Order" at bounding box center [358, 139] width 31 height 13
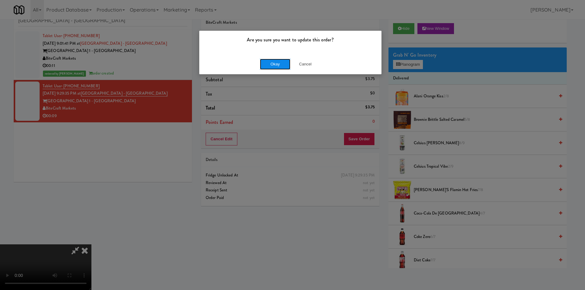
click at [276, 65] on button "Okay" at bounding box center [275, 64] width 30 height 11
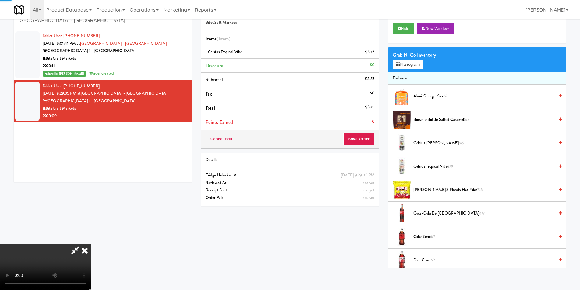
click at [108, 23] on input "[GEOGRAPHIC_DATA] - [GEOGRAPHIC_DATA]" at bounding box center [102, 20] width 169 height 11
paste input "ICON at DULLES Cooler #2"
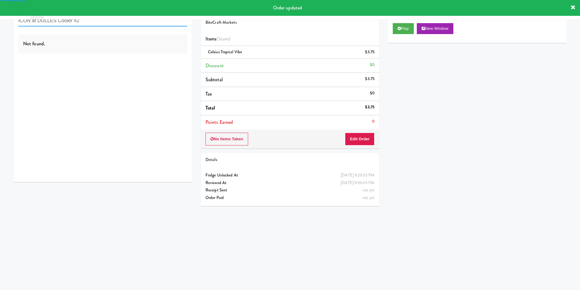
type input "ICON at DULLES Cooler #2"
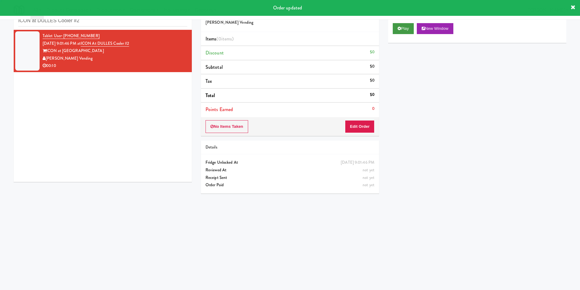
click at [397, 33] on div "Play New Window" at bounding box center [477, 31] width 178 height 24
click at [398, 32] on button "Play" at bounding box center [403, 28] width 21 height 11
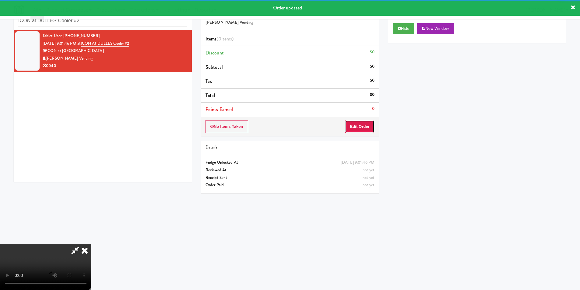
click at [362, 121] on button "Edit Order" at bounding box center [360, 126] width 30 height 13
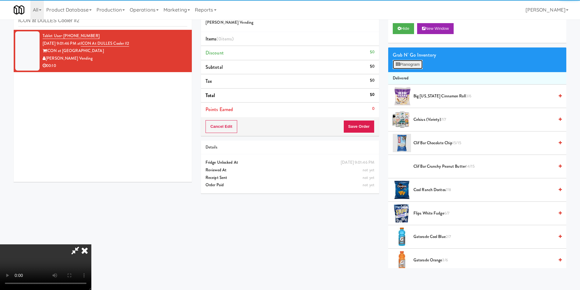
click at [393, 62] on button "Planogram" at bounding box center [408, 64] width 30 height 9
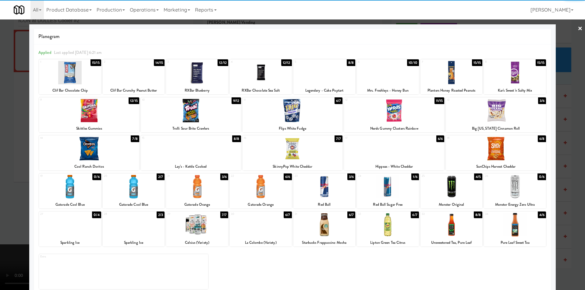
click at [558, 124] on div at bounding box center [292, 145] width 585 height 290
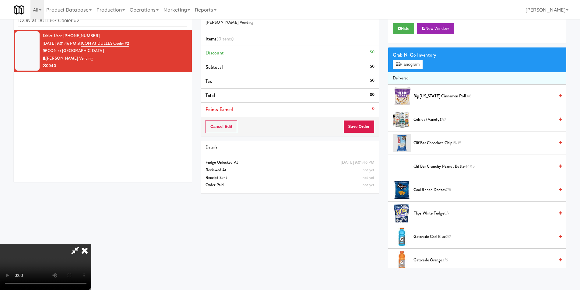
scroll to position [92, 0]
click at [91, 245] on video at bounding box center [45, 268] width 91 height 46
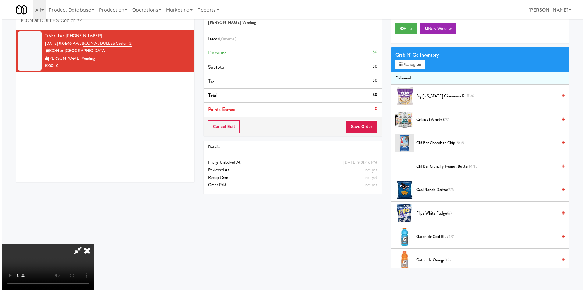
scroll to position [91, 0]
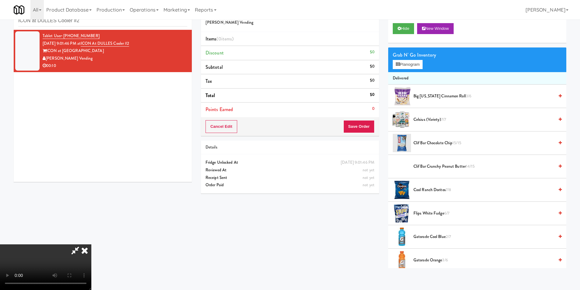
click at [91, 245] on video at bounding box center [45, 268] width 91 height 46
click at [414, 66] on button "Planogram" at bounding box center [408, 64] width 30 height 9
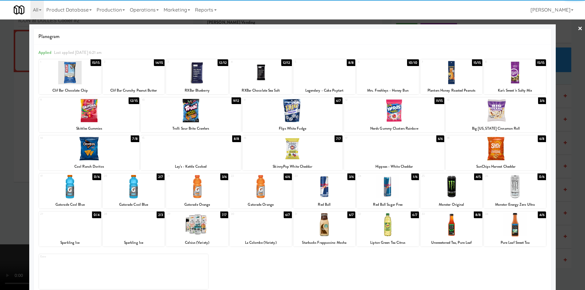
click at [436, 191] on div at bounding box center [451, 186] width 62 height 23
click at [555, 172] on div at bounding box center [292, 145] width 585 height 290
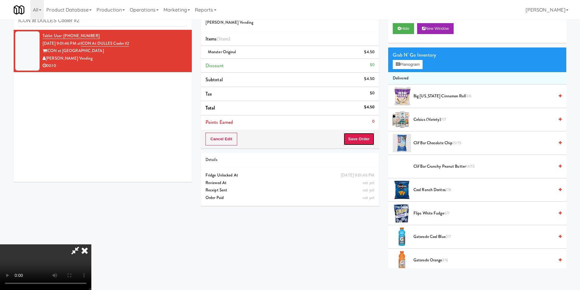
click at [362, 144] on button "Save Order" at bounding box center [358, 139] width 31 height 13
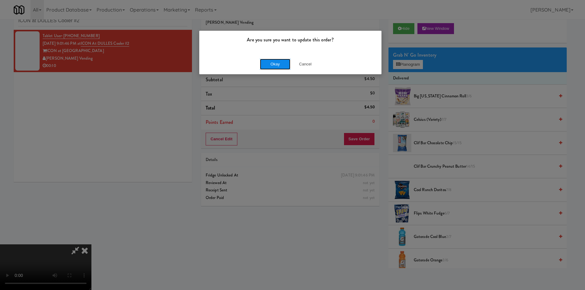
click at [282, 65] on button "Okay" at bounding box center [275, 64] width 30 height 11
